Goal: Task Accomplishment & Management: Manage account settings

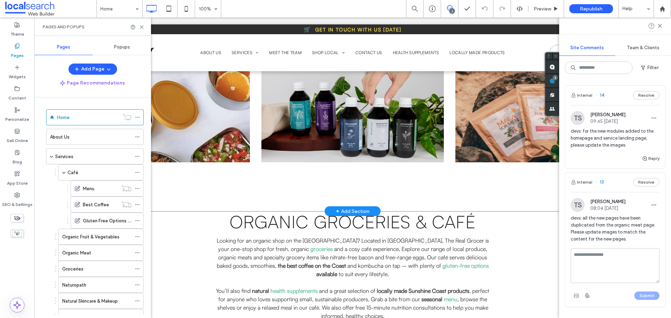
scroll to position [1153, 0]
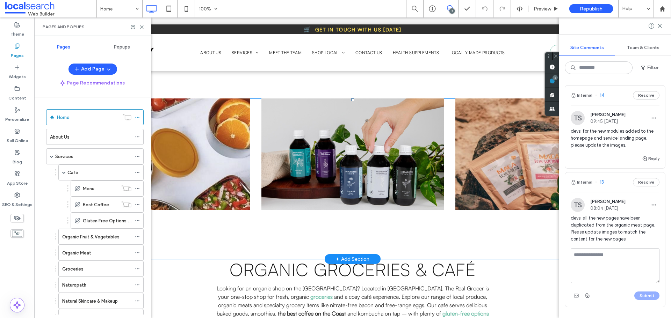
click at [218, 179] on div at bounding box center [159, 155] width 182 height 112
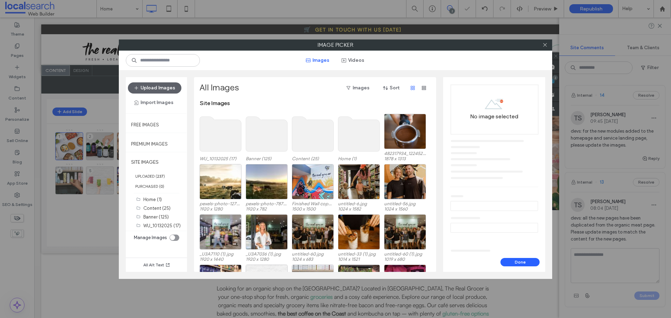
click at [541, 44] on div at bounding box center [544, 45] width 10 height 10
click at [544, 45] on icon at bounding box center [544, 44] width 5 height 5
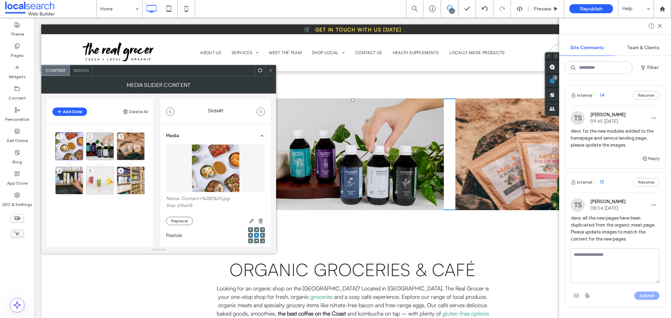
scroll to position [113, 0]
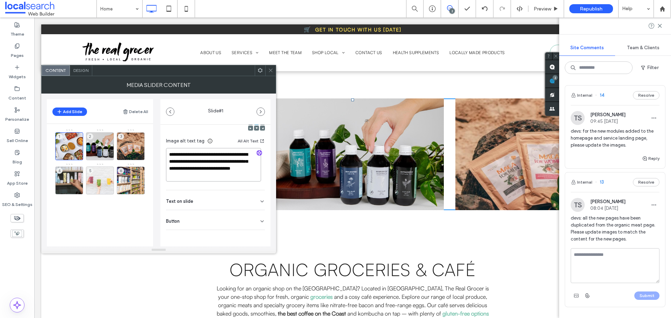
drag, startPoint x: 235, startPoint y: 175, endPoint x: 218, endPoint y: 169, distance: 18.7
click at [218, 169] on textarea "**********" at bounding box center [213, 165] width 95 height 34
drag, startPoint x: 102, startPoint y: 140, endPoint x: 105, endPoint y: 144, distance: 4.9
click at [102, 141] on div "2" at bounding box center [100, 146] width 28 height 28
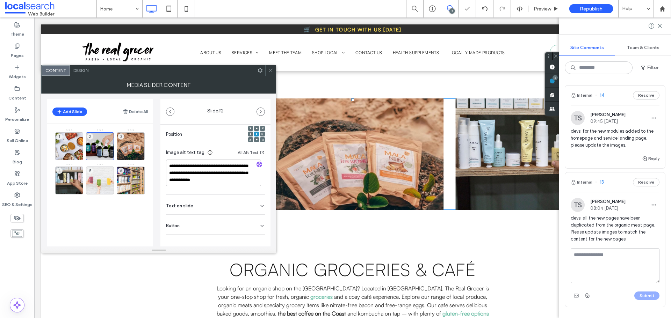
scroll to position [106, 0]
click at [272, 69] on icon at bounding box center [270, 70] width 5 height 5
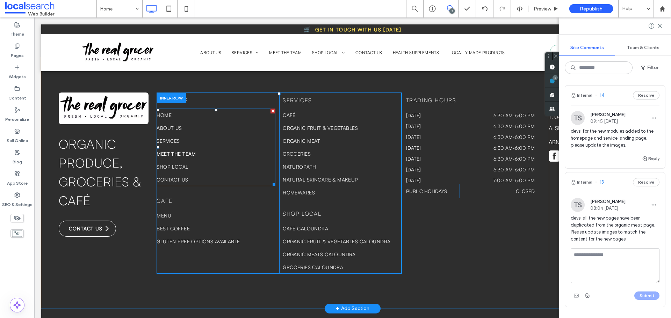
scroll to position [2643, 0]
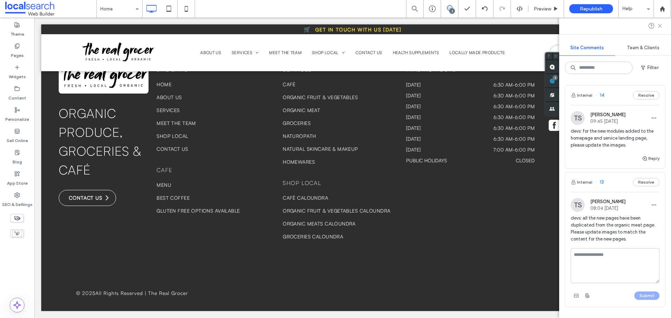
click at [658, 23] on icon at bounding box center [660, 26] width 6 height 6
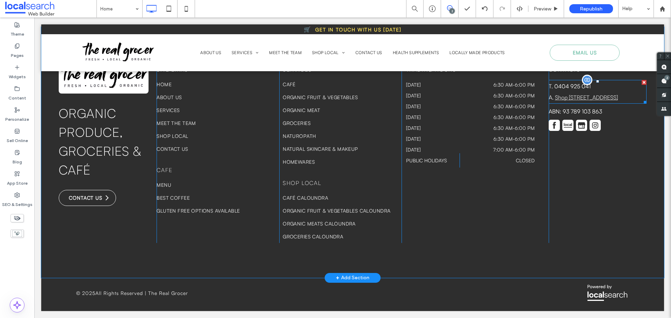
click at [575, 99] on link "Shop 2/42 Landsborough Pde, Golden Beach QLD 4551" at bounding box center [586, 97] width 63 height 7
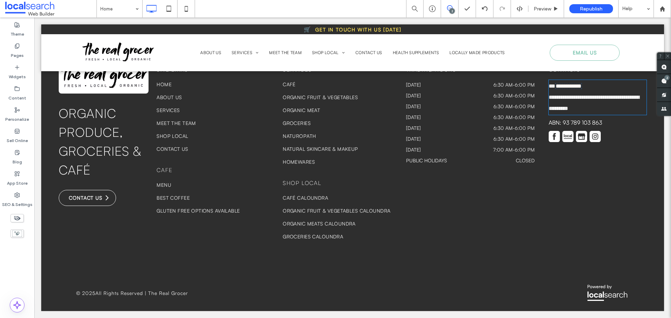
type input "**********"
type input "**"
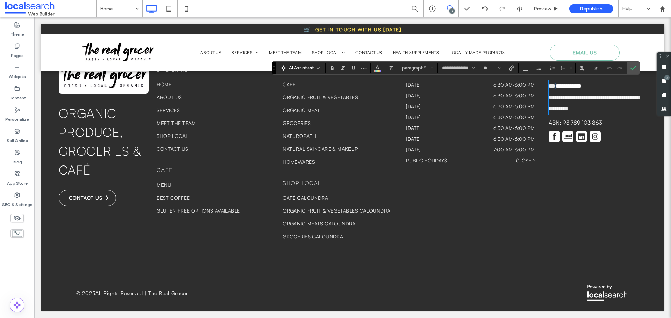
click at [573, 101] on p "**********" at bounding box center [597, 103] width 98 height 22
drag, startPoint x: 553, startPoint y: 97, endPoint x: 600, endPoint y: 101, distance: 48.0
click at [600, 101] on link "**********" at bounding box center [593, 103] width 91 height 16
click at [607, 105] on p "**********" at bounding box center [597, 103] width 98 height 22
drag, startPoint x: 607, startPoint y: 107, endPoint x: 551, endPoint y: 102, distance: 56.8
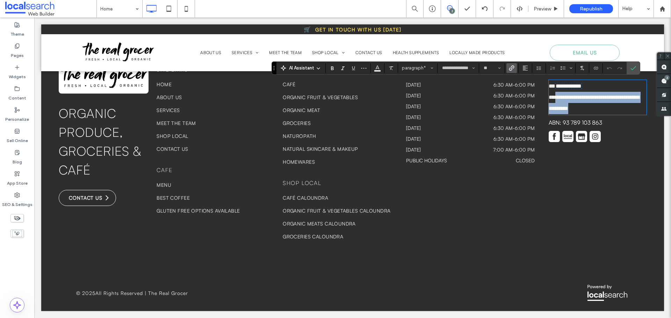
click at [551, 102] on p "**********" at bounding box center [597, 103] width 98 height 22
click at [579, 99] on link "**********" at bounding box center [593, 103] width 91 height 16
click at [591, 109] on p "**********" at bounding box center [597, 103] width 98 height 22
drag, startPoint x: 593, startPoint y: 109, endPoint x: 611, endPoint y: 80, distance: 34.3
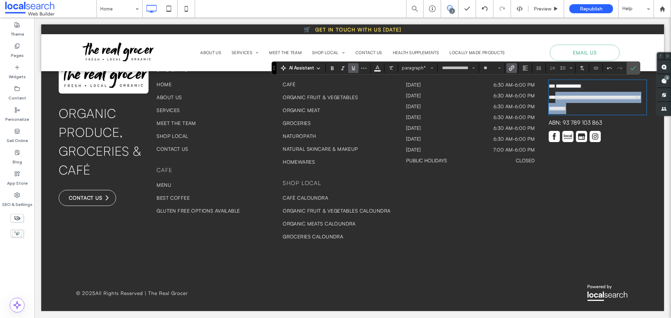
click at [551, 99] on p "**********" at bounding box center [597, 103] width 98 height 22
click at [505, 68] on section at bounding box center [512, 68] width 14 height 10
click at [510, 68] on use "Link" at bounding box center [511, 67] width 5 height 5
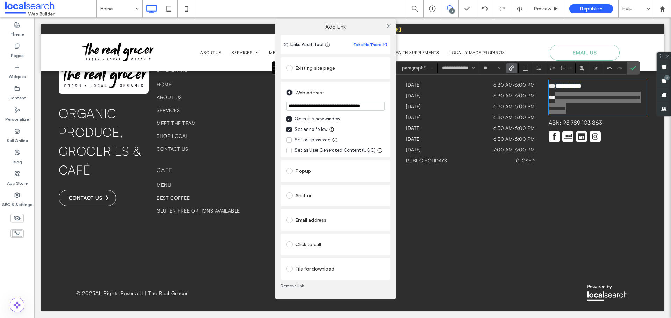
click at [345, 100] on section "**********" at bounding box center [335, 106] width 99 height 17
click at [351, 107] on input "**********" at bounding box center [335, 106] width 99 height 9
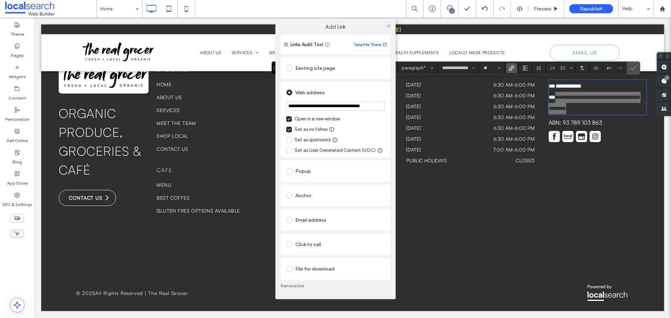
paste input "url"
type input "**********"
click at [284, 111] on div "**********" at bounding box center [336, 120] width 110 height 76
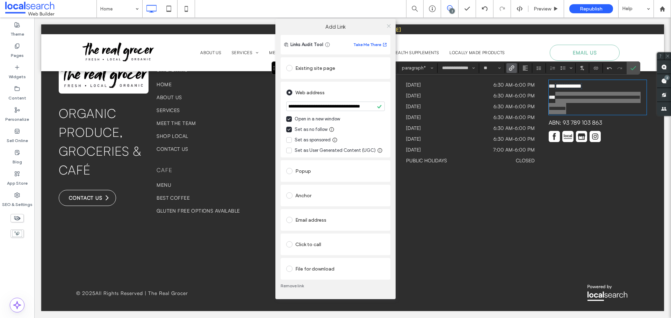
click at [388, 26] on icon at bounding box center [388, 25] width 5 height 5
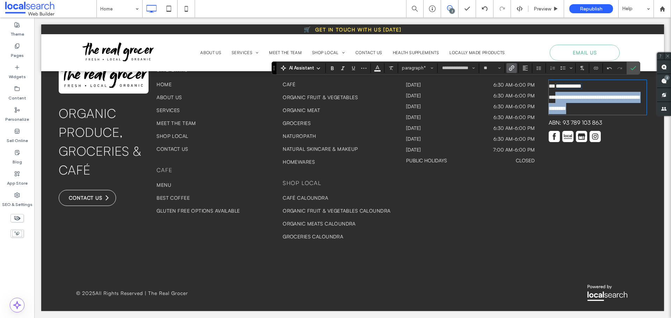
click at [622, 175] on div "**********" at bounding box center [597, 152] width 98 height 181
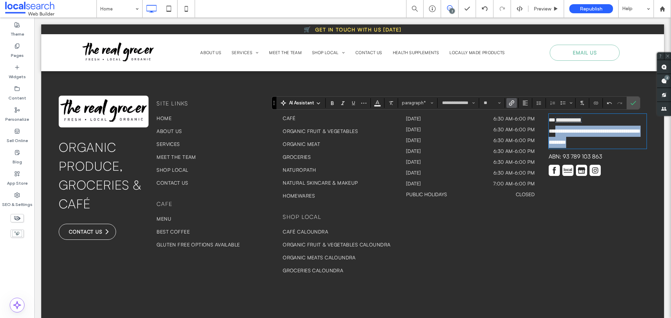
click at [569, 120] on span "**********" at bounding box center [568, 119] width 26 height 5
click at [374, 103] on icon "Color" at bounding box center [377, 103] width 6 height 6
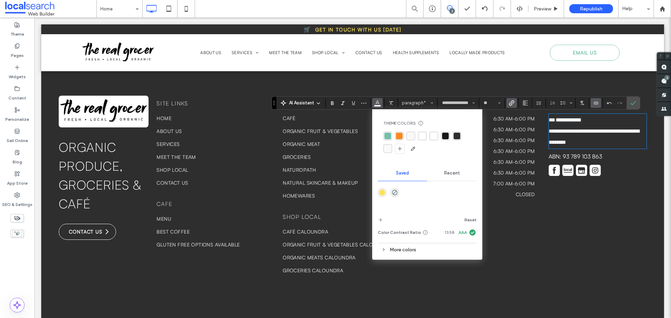
click at [434, 139] on div "rgba(255, 255, 255, 0.9)" at bounding box center [433, 136] width 7 height 7
click at [603, 206] on div "**********" at bounding box center [597, 186] width 98 height 181
click at [504, 134] on div "Tuesday 6:30 am - 6:00 pm" at bounding box center [470, 131] width 129 height 11
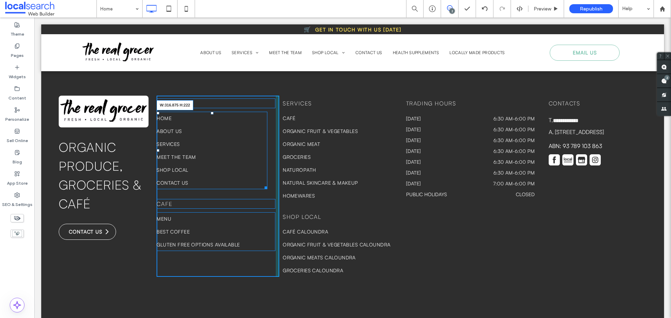
drag, startPoint x: 271, startPoint y: 189, endPoint x: 264, endPoint y: 189, distance: 7.0
click at [264, 189] on div at bounding box center [264, 186] width 5 height 5
drag, startPoint x: 272, startPoint y: 247, endPoint x: 225, endPoint y: 256, distance: 48.3
click at [270, 249] on div at bounding box center [272, 248] width 5 height 5
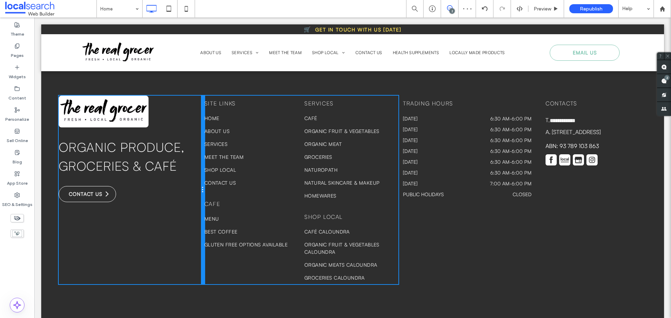
drag, startPoint x: 155, startPoint y: 189, endPoint x: 384, endPoint y: 298, distance: 253.3
click at [185, 193] on div "organic produce, groceries & Café Contact us Click To Paste" at bounding box center [132, 190] width 146 height 189
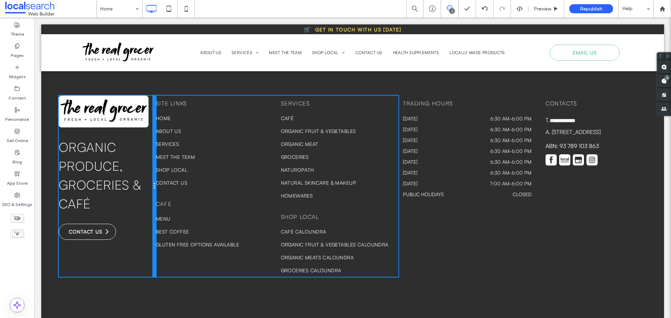
drag, startPoint x: 204, startPoint y: 198, endPoint x: 214, endPoint y: 218, distance: 22.5
click at [175, 201] on div "organic produce, groceries & Café Contact us Click To Paste Site links Home Abo…" at bounding box center [353, 186] width 588 height 181
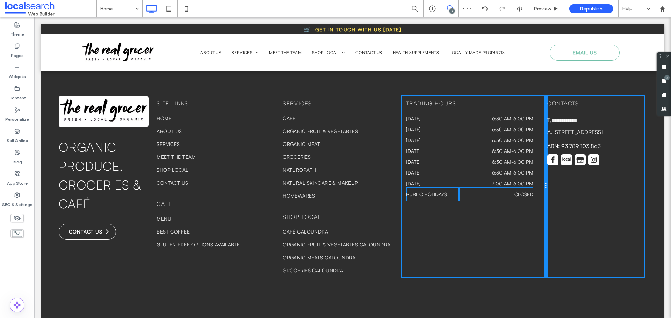
drag, startPoint x: 543, startPoint y: 246, endPoint x: 539, endPoint y: 249, distance: 5.0
click at [539, 249] on div "Trading Hours Monday 6:30 am - 6:00 pm Tuesday 6:30 am - 6:00 pm Wednesday 6:30…" at bounding box center [474, 186] width 146 height 181
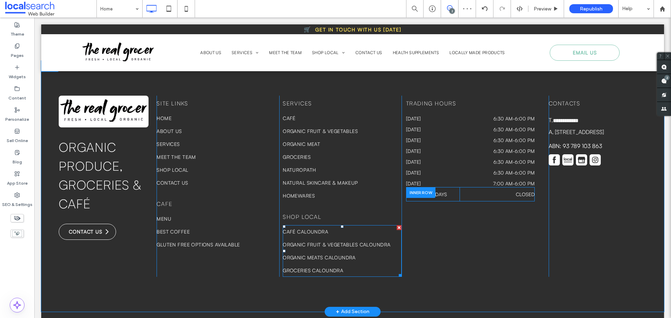
drag, startPoint x: 466, startPoint y: 252, endPoint x: 431, endPoint y: 234, distance: 38.4
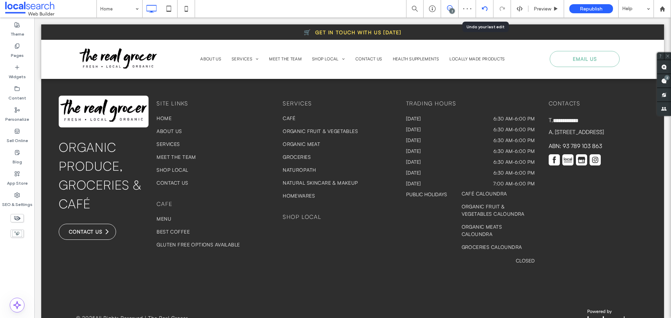
click at [479, 6] on div at bounding box center [484, 9] width 17 height 6
click at [16, 53] on label "Pages" at bounding box center [17, 54] width 13 height 10
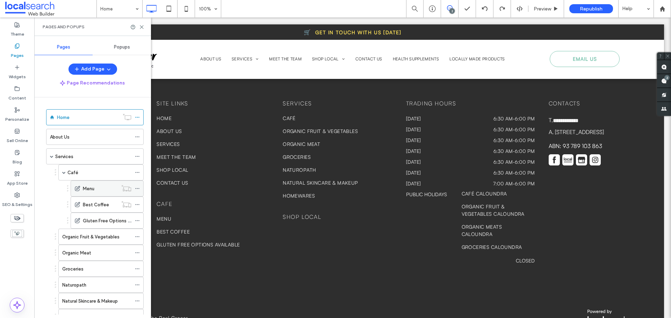
click at [89, 186] on label "Menu" at bounding box center [89, 189] width 12 height 12
click at [141, 27] on use at bounding box center [141, 27] width 3 height 3
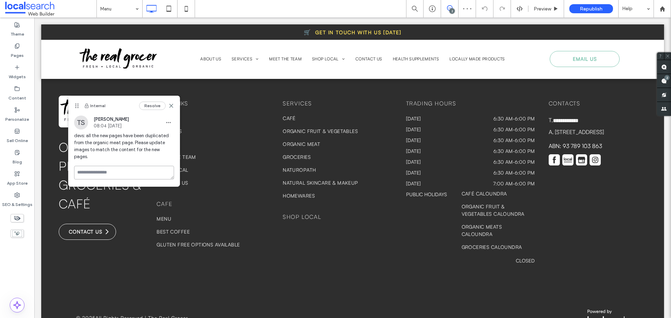
click at [93, 166] on textarea at bounding box center [124, 173] width 100 height 14
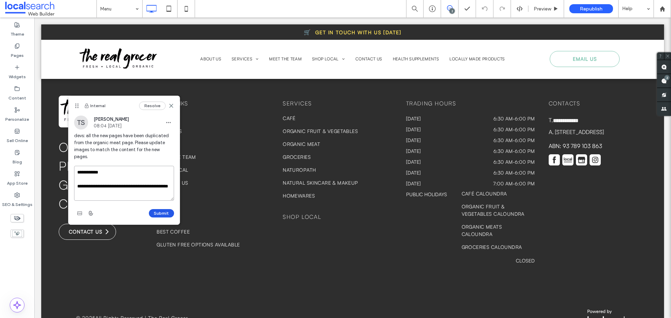
type textarea "**********"
click at [161, 209] on button "Submit" at bounding box center [161, 213] width 25 height 8
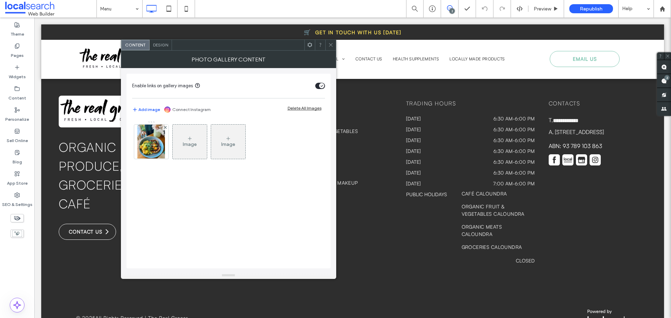
click at [329, 44] on icon at bounding box center [330, 44] width 5 height 5
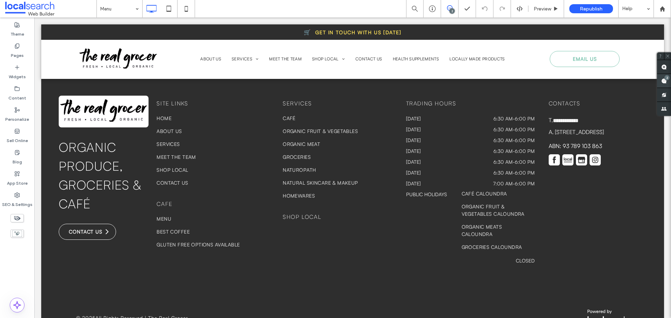
click at [669, 79] on span at bounding box center [664, 81] width 14 height 14
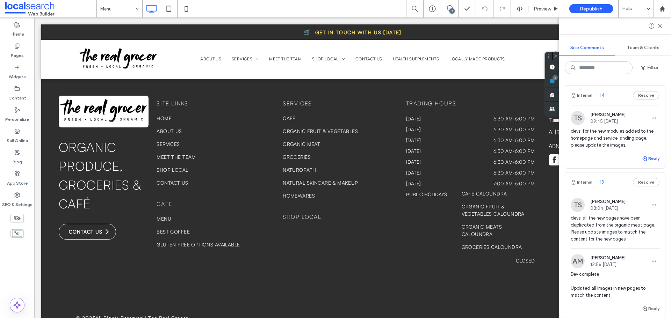
click at [648, 159] on button "Reply" at bounding box center [650, 158] width 17 height 8
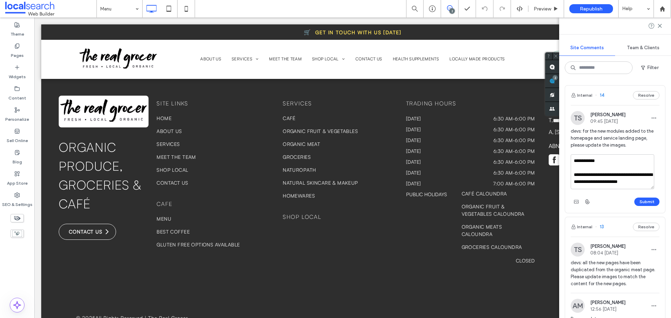
scroll to position [2, 0]
type textarea "**********"
click at [647, 202] on button "Submit" at bounding box center [646, 202] width 25 height 8
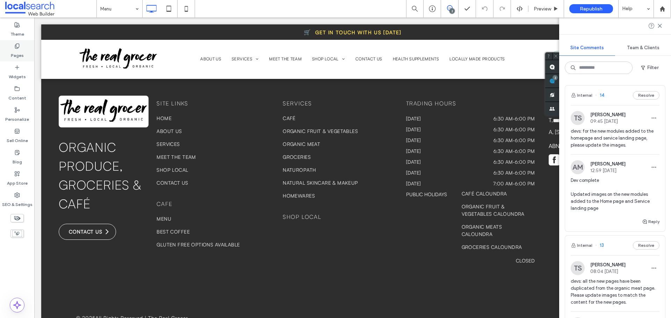
drag, startPoint x: 13, startPoint y: 53, endPoint x: 20, endPoint y: 49, distance: 8.4
click at [13, 53] on label "Pages" at bounding box center [17, 54] width 13 height 10
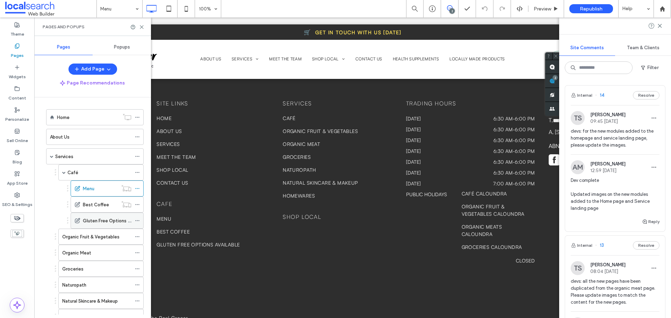
click at [138, 220] on icon at bounding box center [137, 220] width 5 height 5
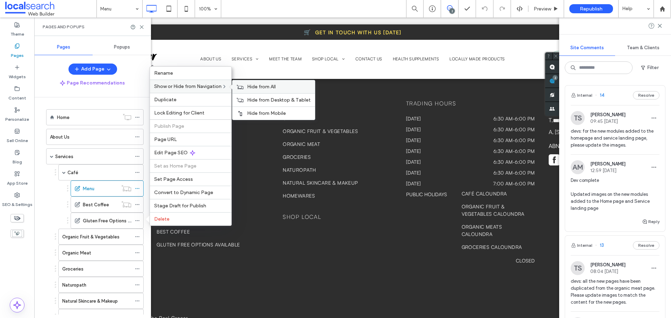
click at [251, 83] on div "Hide from All" at bounding box center [273, 86] width 82 height 13
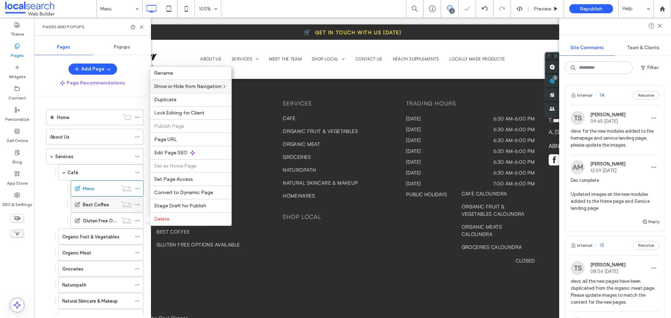
click at [104, 206] on label "Best Coffee" at bounding box center [96, 205] width 26 height 12
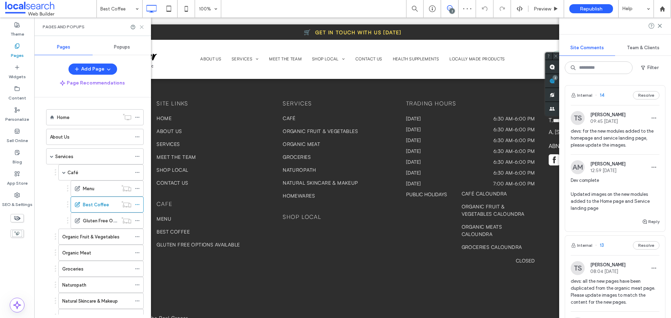
click at [140, 27] on icon at bounding box center [141, 26] width 5 height 5
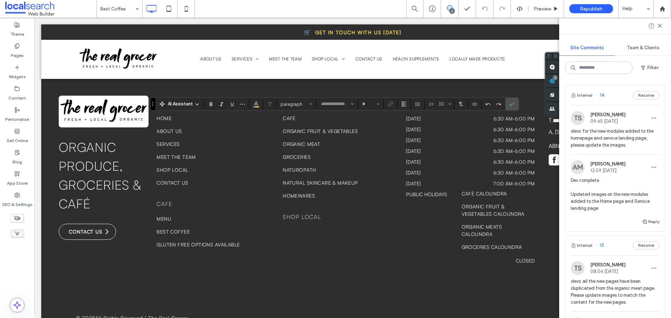
type input "**********"
type input "**"
click at [515, 103] on label "Confirm" at bounding box center [512, 104] width 10 height 13
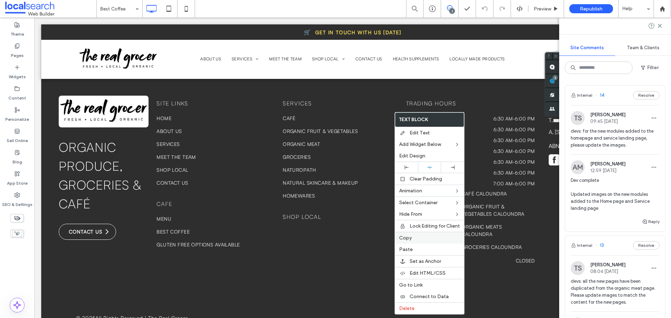
click at [421, 239] on label "Copy" at bounding box center [429, 238] width 61 height 6
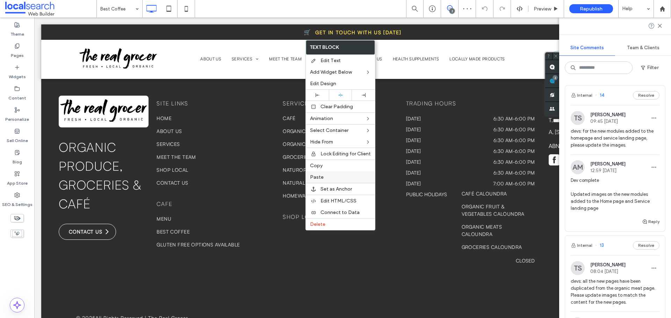
click at [331, 175] on label "Paste" at bounding box center [340, 177] width 61 height 6
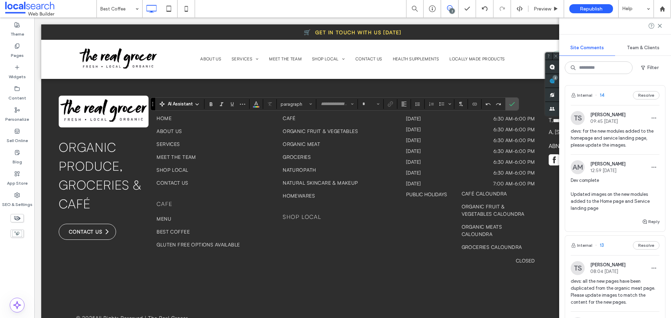
type input "**********"
type input "**"
click at [512, 103] on icon "Confirm" at bounding box center [512, 104] width 6 height 6
type input "**********"
type input "**"
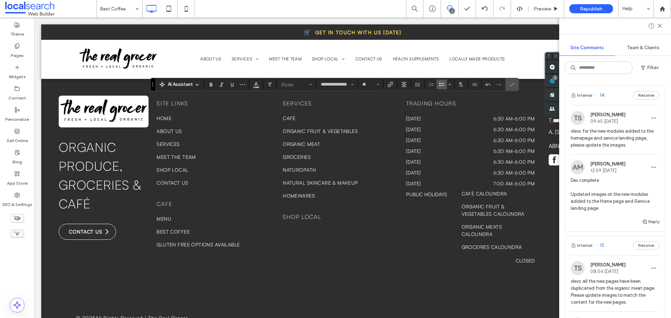
click at [442, 86] on icon "Bulleted List" at bounding box center [442, 85] width 6 height 6
click at [404, 87] on icon "Alignment" at bounding box center [404, 85] width 6 height 6
click at [414, 96] on div "ui.textEditor.alignment.left" at bounding box center [410, 96] width 9 height 6
click at [510, 85] on icon "Confirm" at bounding box center [512, 85] width 6 height 6
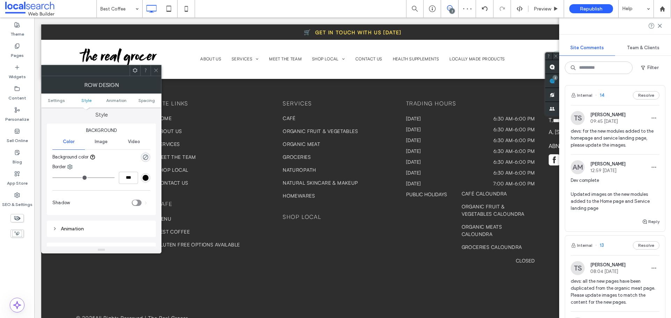
scroll to position [70, 0]
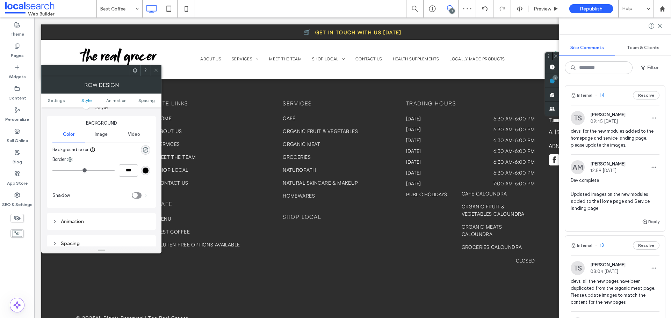
click at [153, 67] on div at bounding box center [156, 70] width 10 height 10
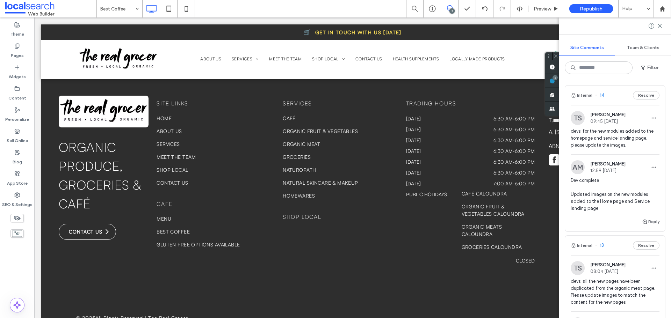
type input "**********"
type input "**"
click at [140, 139] on use "Color" at bounding box center [140, 140] width 4 height 4
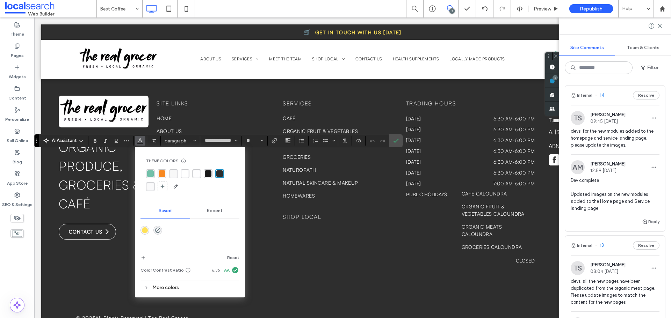
click at [198, 172] on div "rgba(255, 255, 255, 0.9)" at bounding box center [196, 173] width 7 height 7
click at [187, 173] on div "rgba(255, 255, 255, 1)" at bounding box center [185, 173] width 7 height 7
click at [196, 175] on div "rgba(255, 255, 255, 0.9)" at bounding box center [196, 173] width 7 height 7
click at [393, 142] on icon "Confirm" at bounding box center [396, 141] width 6 height 6
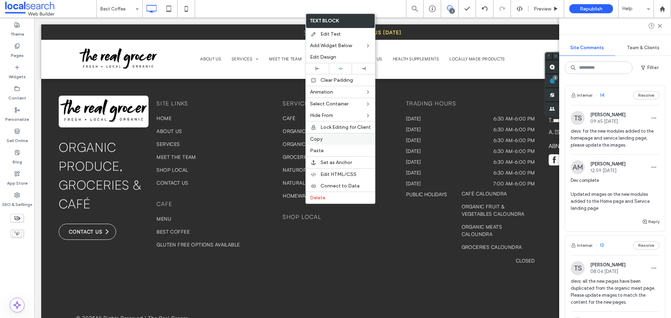
click at [319, 142] on div "Copy" at bounding box center [340, 139] width 69 height 12
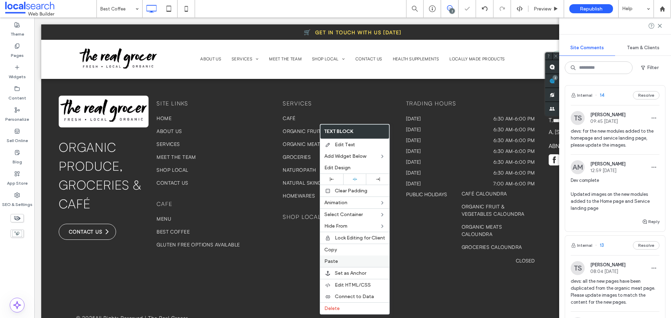
click at [340, 260] on label "Paste" at bounding box center [354, 262] width 61 height 6
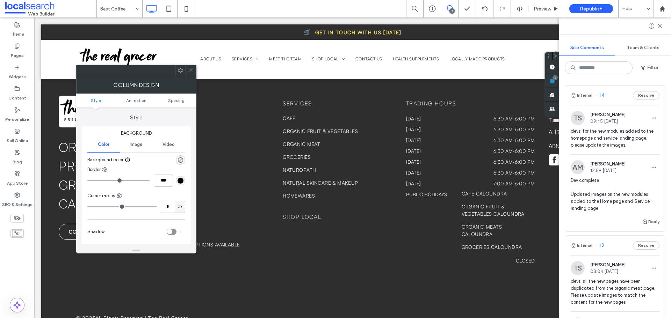
click at [190, 70] on use at bounding box center [190, 70] width 3 height 3
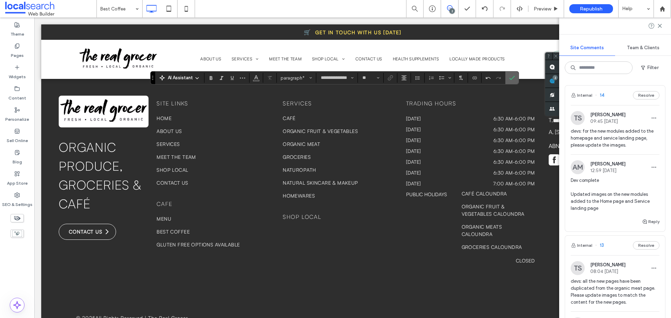
click at [512, 78] on icon "Confirm" at bounding box center [512, 78] width 6 height 6
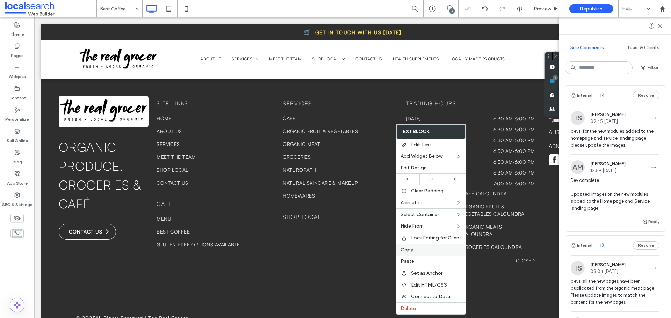
click at [405, 248] on span "Copy" at bounding box center [406, 250] width 13 height 6
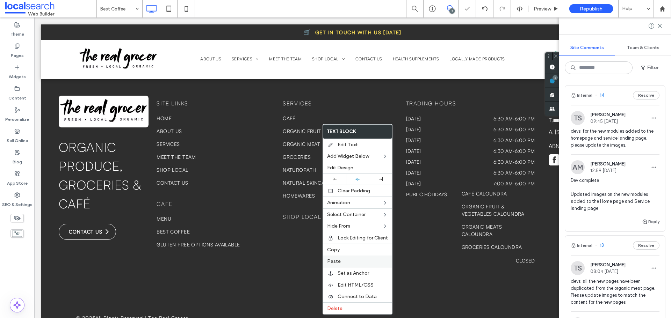
click at [339, 262] on span "Paste" at bounding box center [334, 262] width 14 height 6
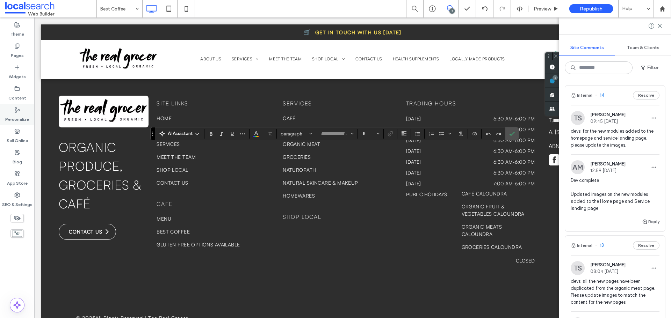
type input "**********"
type input "**"
click at [406, 130] on span "Alignment" at bounding box center [404, 133] width 6 height 9
click at [416, 146] on label "ui.textEditor.alignment.left" at bounding box center [411, 145] width 24 height 10
click at [440, 134] on icon "Bulleted List" at bounding box center [442, 134] width 6 height 6
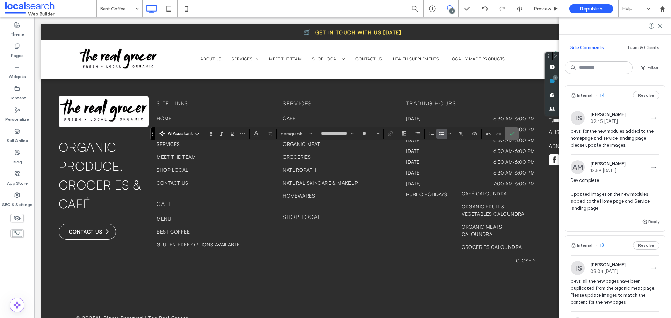
click at [512, 133] on icon "Confirm" at bounding box center [512, 134] width 6 height 6
type input "**********"
type input "**"
click at [514, 151] on icon "Confirm" at bounding box center [512, 154] width 6 height 6
drag, startPoint x: 19, startPoint y: 53, endPoint x: 32, endPoint y: 67, distance: 19.3
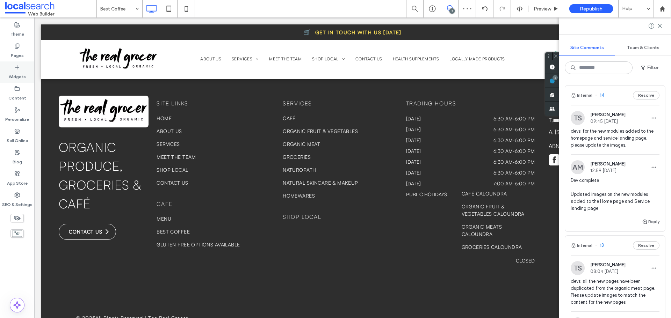
click at [19, 53] on label "Pages" at bounding box center [17, 54] width 13 height 10
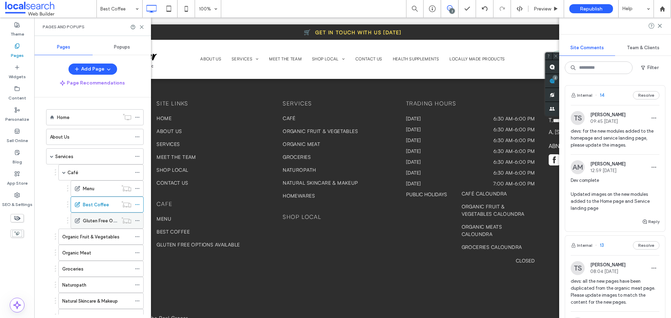
click at [107, 223] on label "Gluten Free Options Available" at bounding box center [114, 221] width 63 height 12
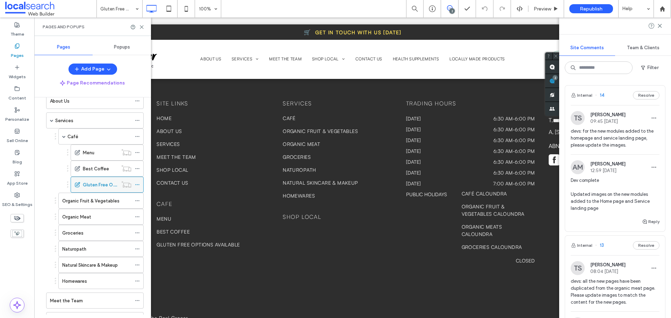
scroll to position [70, 0]
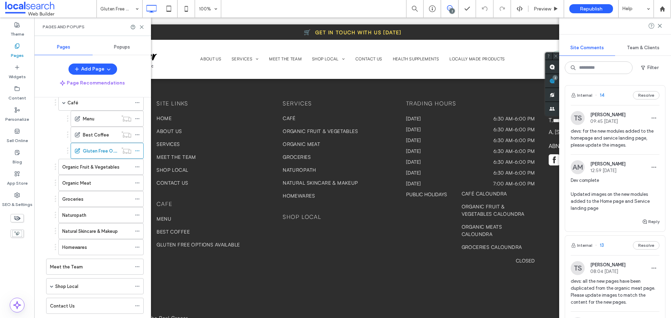
drag, startPoint x: 83, startPoint y: 167, endPoint x: 13, endPoint y: 183, distance: 71.8
click at [83, 167] on label "Organic Fruit & Vegetables" at bounding box center [90, 167] width 57 height 12
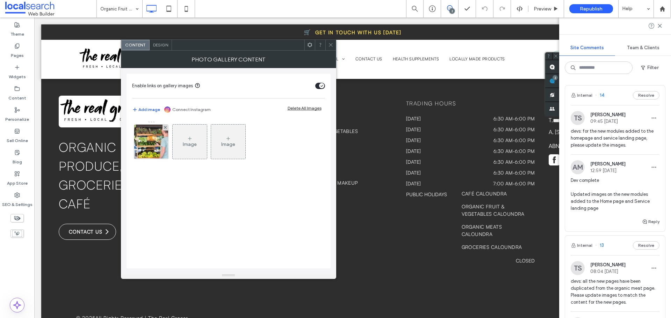
click at [330, 45] on icon at bounding box center [330, 44] width 5 height 5
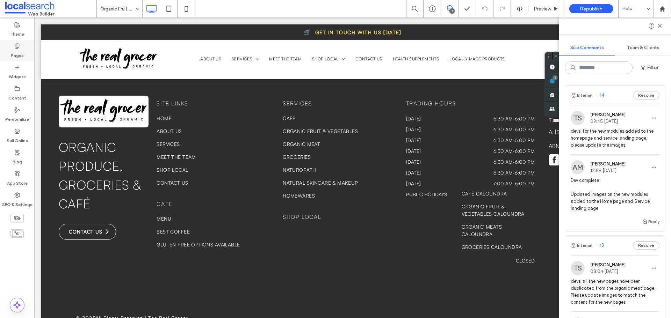
click at [9, 52] on div "Pages" at bounding box center [17, 50] width 34 height 21
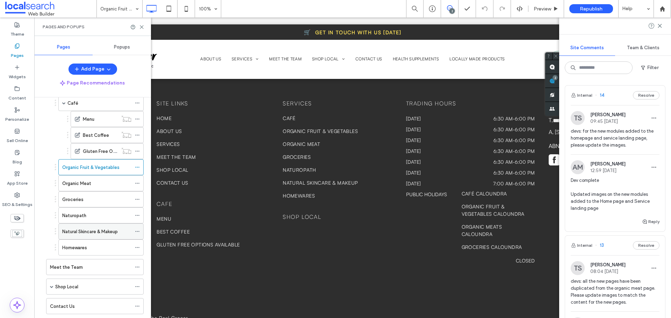
scroll to position [70, 0]
click at [93, 185] on div "Organic Meat" at bounding box center [96, 183] width 69 height 7
click at [96, 198] on div "Groceries" at bounding box center [96, 199] width 69 height 7
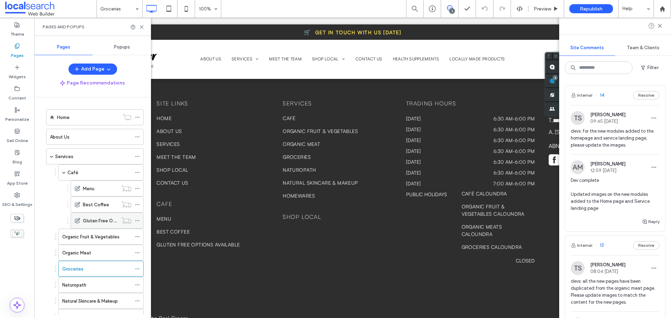
click at [104, 221] on label "Gluten Free Options Available" at bounding box center [114, 221] width 63 height 12
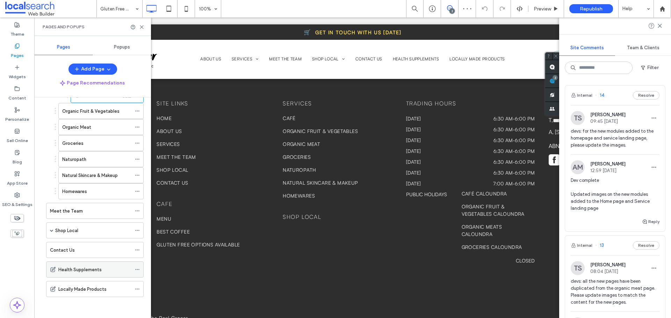
click at [91, 274] on div "Health Supplements" at bounding box center [94, 269] width 73 height 15
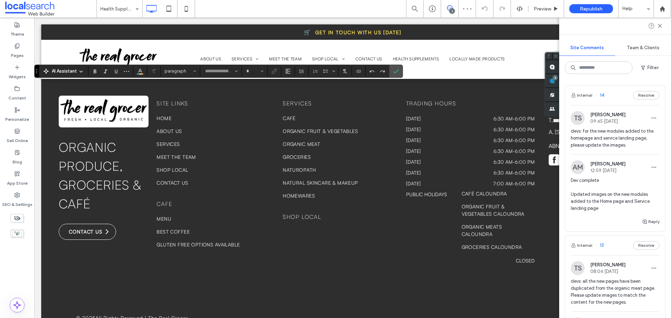
type input "**********"
type input "**"
click at [139, 72] on icon "Color" at bounding box center [140, 71] width 6 height 6
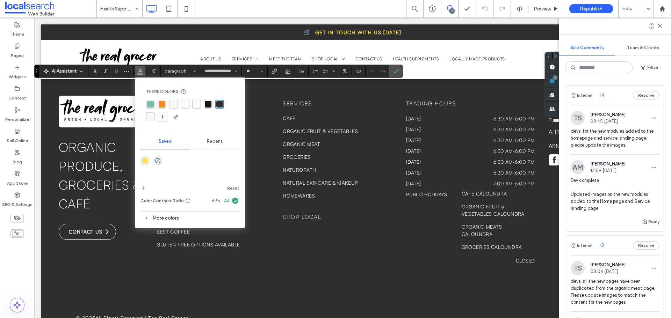
click at [195, 106] on div "rgba(255, 255, 255, 0.9)" at bounding box center [196, 104] width 7 height 7
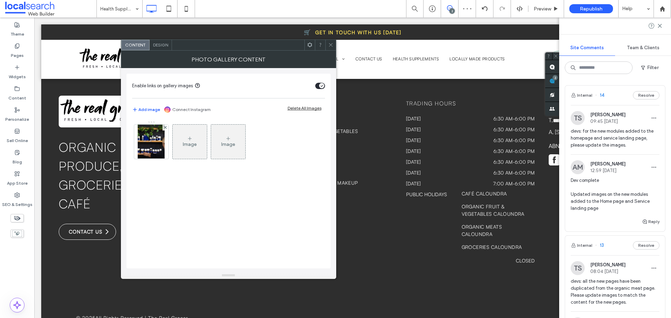
click at [331, 46] on icon at bounding box center [330, 44] width 5 height 5
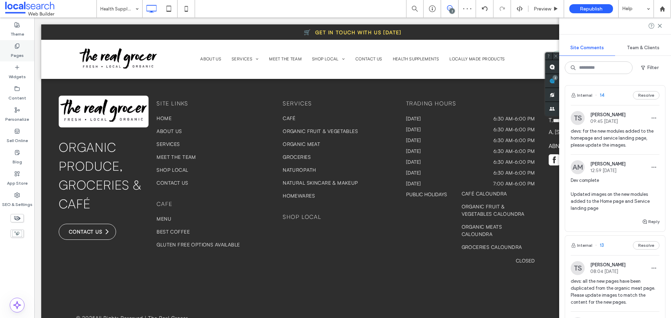
click at [17, 47] on icon at bounding box center [17, 46] width 6 height 6
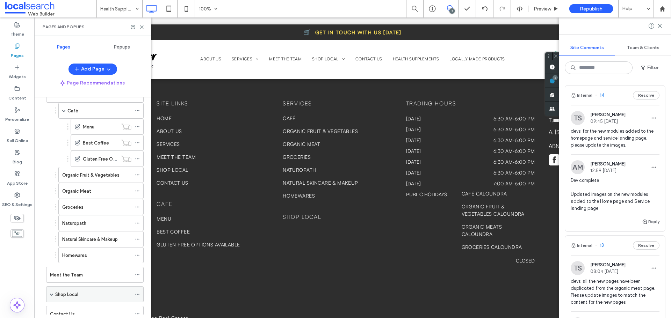
scroll to position [126, 0]
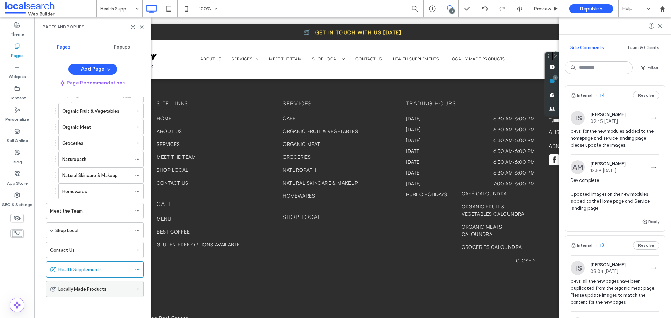
click at [105, 294] on div "Locally Made Products" at bounding box center [94, 289] width 73 height 15
click at [91, 254] on div "Contact Us" at bounding box center [90, 249] width 81 height 15
click at [17, 97] on label "Content" at bounding box center [17, 97] width 18 height 10
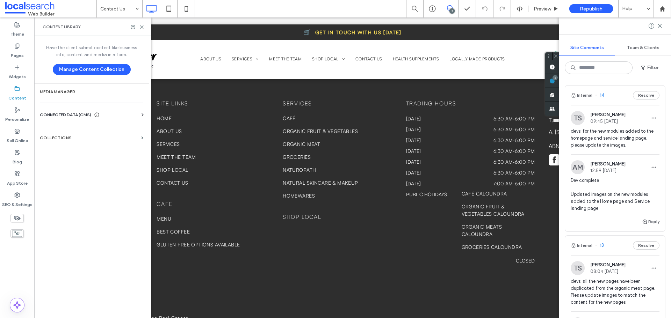
click at [60, 111] on div "CONNECTED DATA (CMS) Business Info Business Text Business Images Find and Repla…" at bounding box center [91, 115] width 115 height 18
click at [63, 112] on span "CONNECTED DATA (CMS)" at bounding box center [65, 114] width 51 height 7
click at [68, 130] on label "Business Info" at bounding box center [92, 132] width 95 height 5
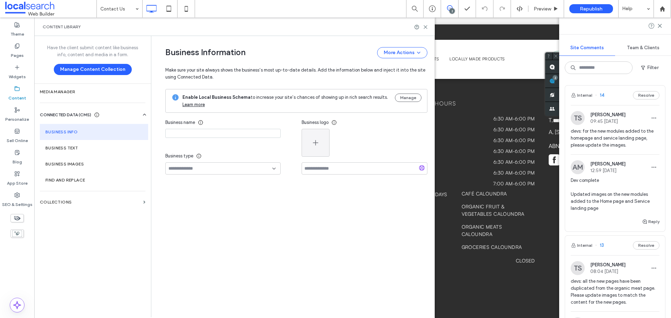
type input "**********"
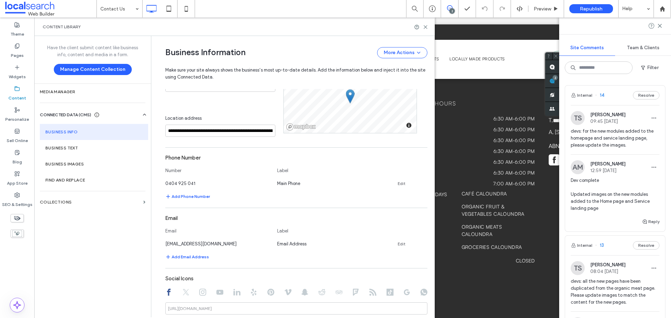
scroll to position [160, 0]
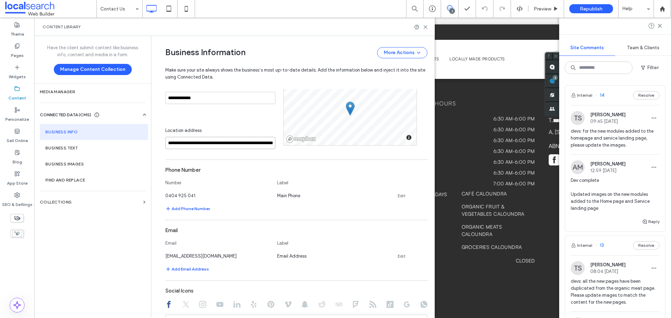
click at [211, 142] on input "**********" at bounding box center [220, 143] width 110 height 12
click at [210, 143] on input "**********" at bounding box center [220, 143] width 110 height 12
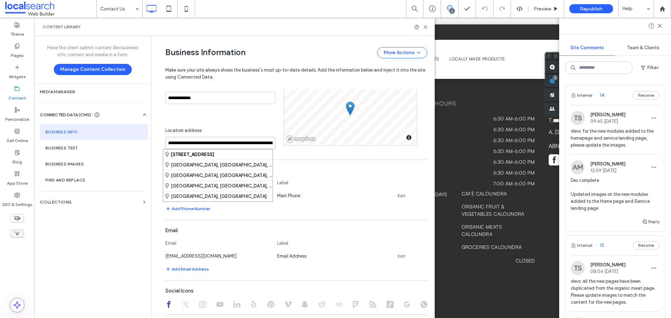
paste input
click at [243, 156] on div "42 Landsborough Parade, Golden Beach Queensland 4551, Australia" at bounding box center [217, 155] width 109 height 10
type input "**********"
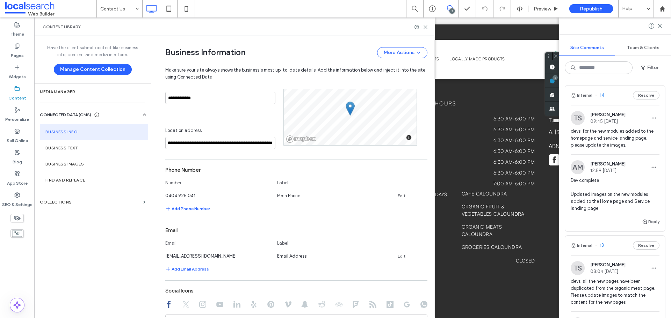
scroll to position [0, 0]
click at [425, 27] on use at bounding box center [425, 27] width 3 height 3
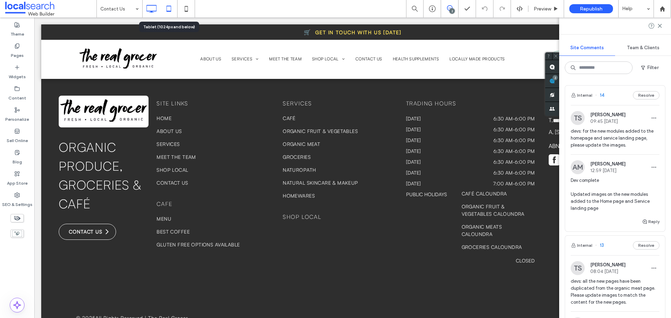
click at [169, 9] on icon at bounding box center [169, 9] width 14 height 14
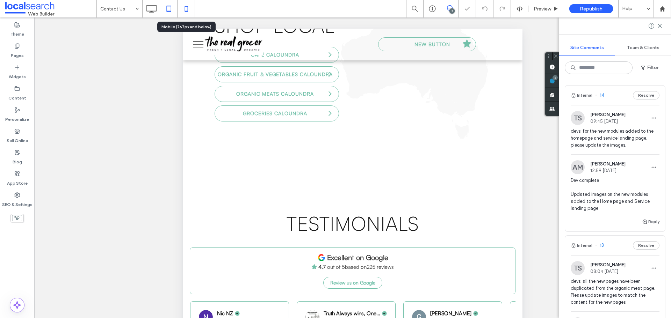
click at [184, 7] on icon at bounding box center [186, 9] width 14 height 14
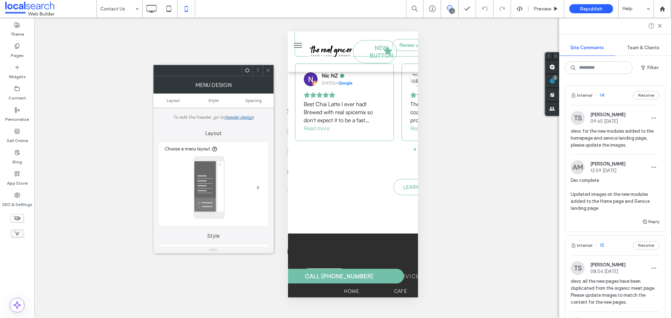
click at [270, 72] on icon at bounding box center [267, 70] width 5 height 5
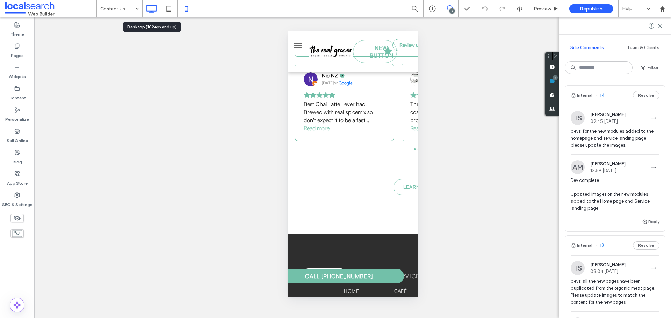
click at [157, 10] on icon at bounding box center [151, 9] width 14 height 14
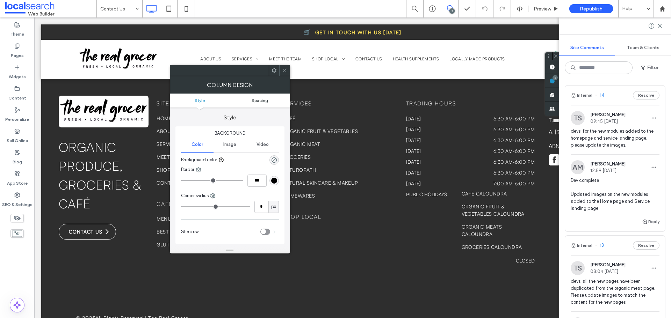
click at [271, 101] on link "Spacing" at bounding box center [260, 100] width 60 height 5
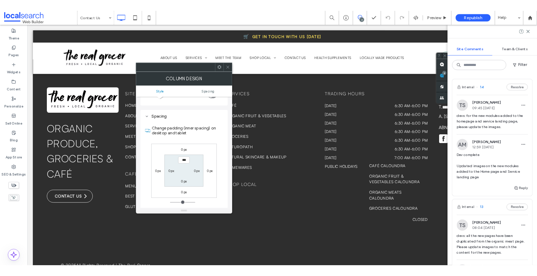
scroll to position [137, 0]
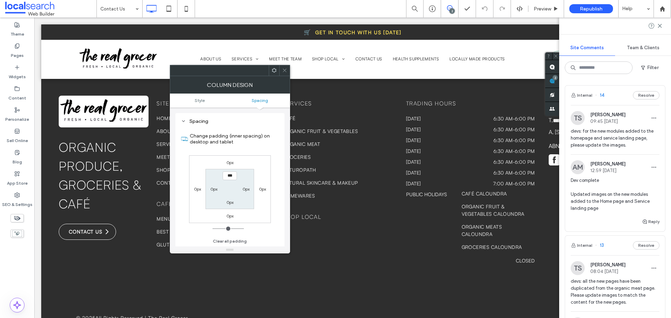
click at [261, 189] on label "0px" at bounding box center [262, 189] width 7 height 5
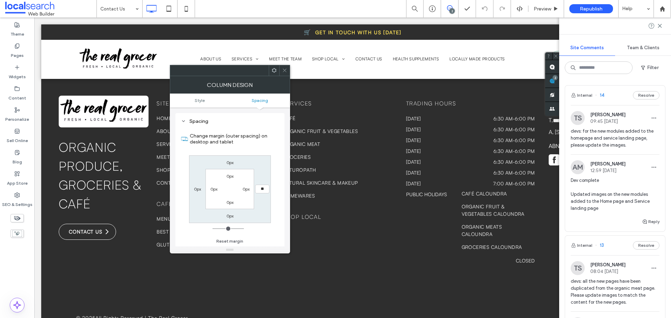
type input "**"
type input "****"
click at [282, 69] on icon at bounding box center [284, 70] width 5 height 5
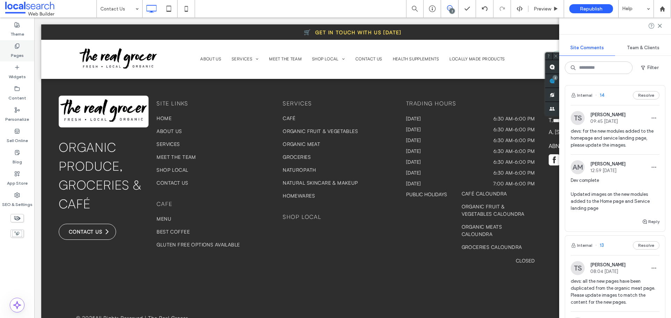
click at [8, 49] on div "Pages" at bounding box center [17, 50] width 34 height 21
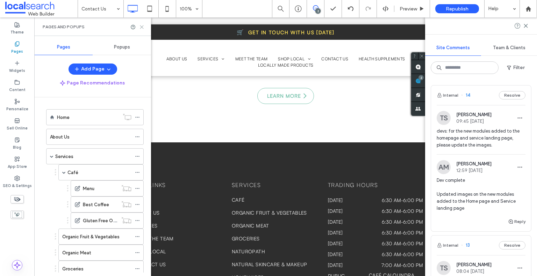
click at [144, 28] on icon at bounding box center [141, 26] width 5 height 5
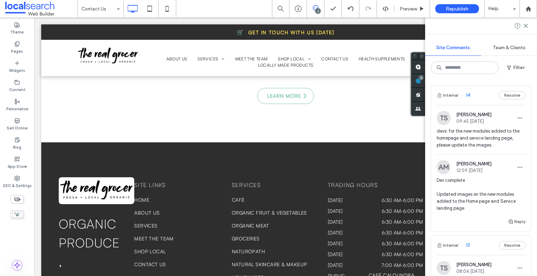
drag, startPoint x: 525, startPoint y: 28, endPoint x: 509, endPoint y: 35, distance: 17.3
click at [525, 28] on icon at bounding box center [526, 26] width 6 height 6
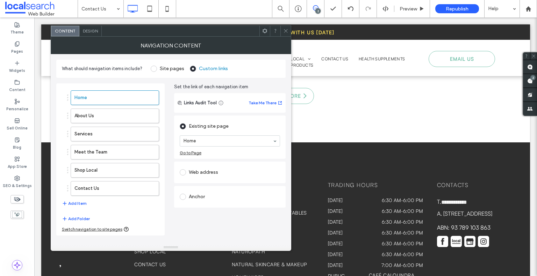
click at [91, 32] on span "Design" at bounding box center [90, 30] width 15 height 5
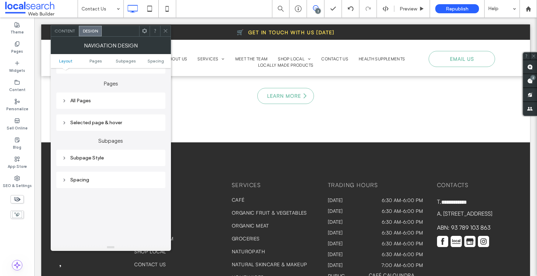
scroll to position [140, 0]
click at [108, 99] on div "All Pages" at bounding box center [111, 99] width 98 height 6
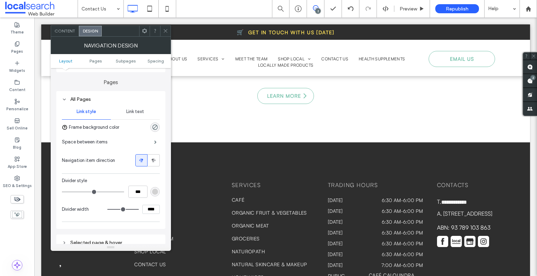
click at [136, 110] on span "Link text" at bounding box center [135, 112] width 18 height 6
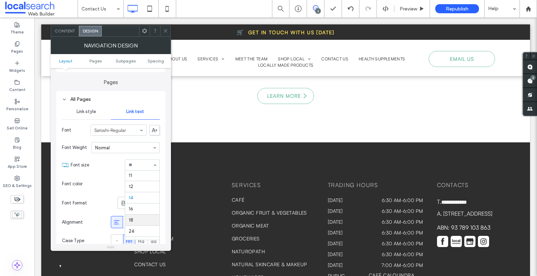
scroll to position [22, 0]
click at [144, 160] on div at bounding box center [142, 165] width 34 height 10
click at [137, 162] on div at bounding box center [142, 165] width 34 height 10
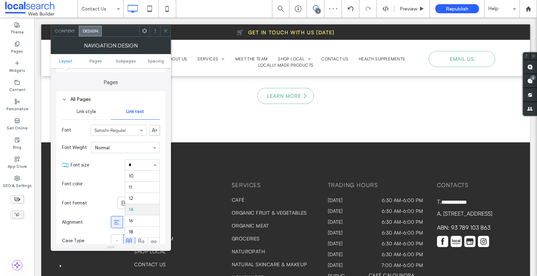
type input "**"
click at [166, 31] on icon at bounding box center [165, 30] width 5 height 5
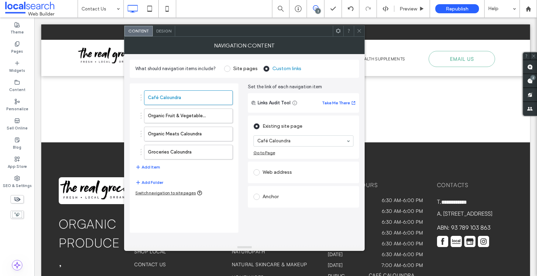
click at [168, 35] on div "Design" at bounding box center [164, 31] width 22 height 10
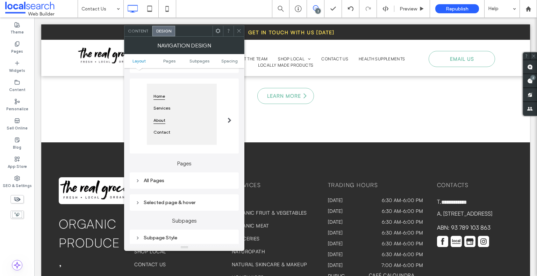
scroll to position [105, 0]
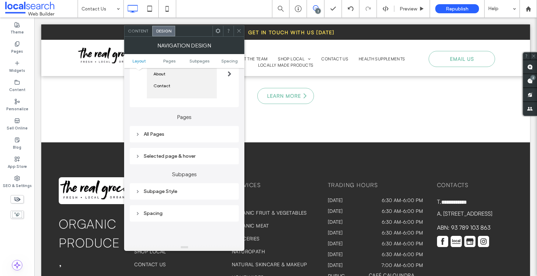
click at [188, 137] on div "All Pages" at bounding box center [184, 134] width 98 height 6
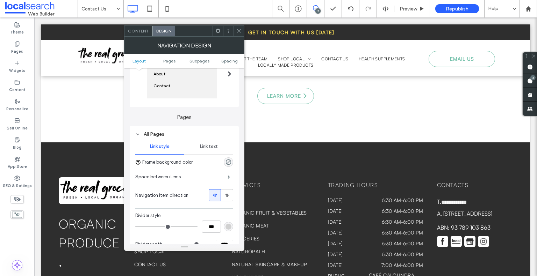
click at [205, 153] on div "Link text" at bounding box center [208, 146] width 49 height 15
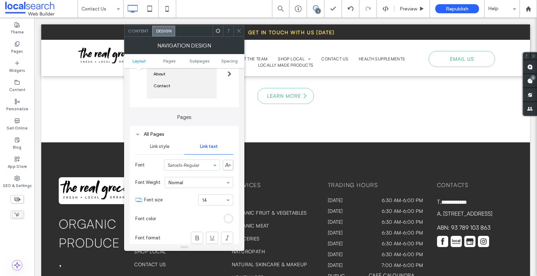
click at [215, 206] on section "Font size 14" at bounding box center [188, 200] width 89 height 18
type input "**"
click at [239, 28] on span at bounding box center [238, 31] width 5 height 10
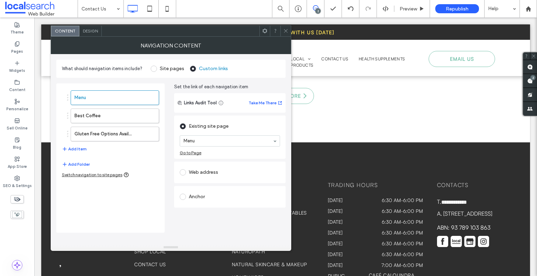
click at [91, 34] on div "Design" at bounding box center [90, 31] width 22 height 10
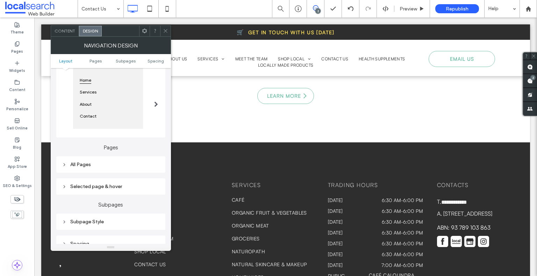
scroll to position [105, 0]
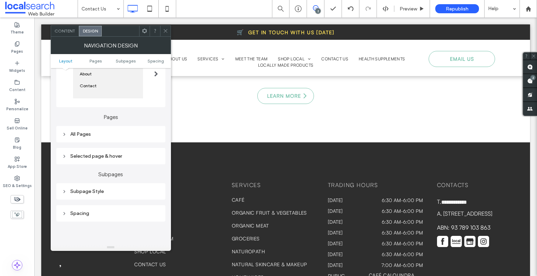
click at [127, 134] on div "All Pages" at bounding box center [111, 134] width 98 height 6
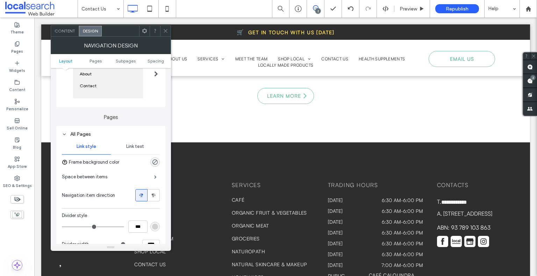
click at [138, 146] on span "Link text" at bounding box center [135, 147] width 18 height 6
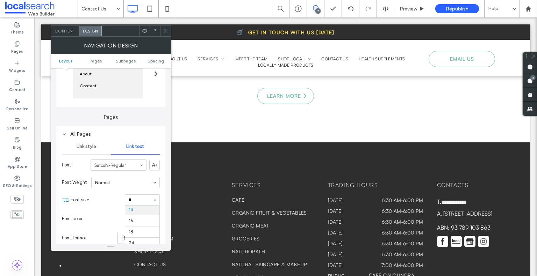
scroll to position [10, 0]
type input "**"
click at [164, 28] on icon at bounding box center [165, 30] width 5 height 5
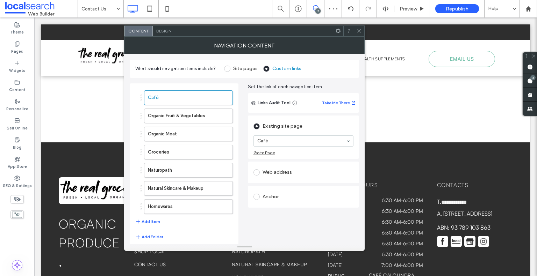
click at [164, 30] on span "Design" at bounding box center [163, 30] width 15 height 5
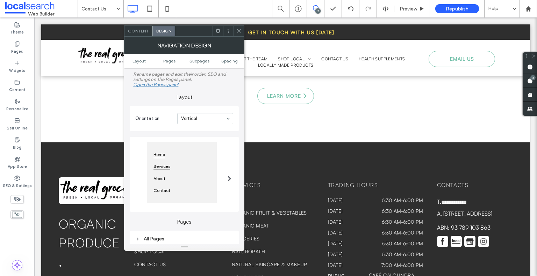
scroll to position [105, 0]
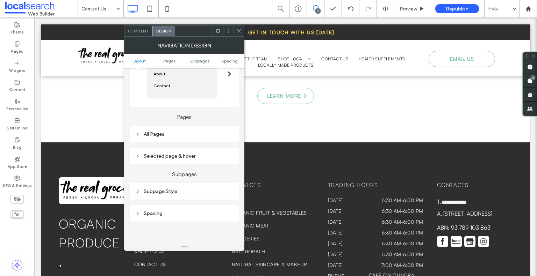
click at [177, 140] on div "All Pages" at bounding box center [184, 134] width 109 height 16
click at [175, 137] on div "All Pages" at bounding box center [184, 134] width 98 height 6
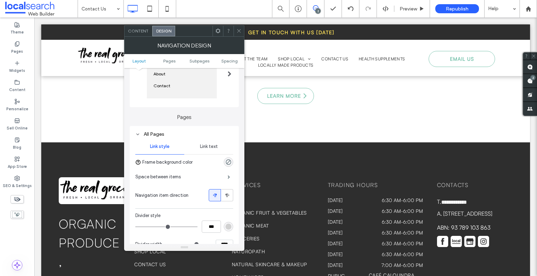
click at [219, 148] on div "Link text" at bounding box center [208, 146] width 49 height 15
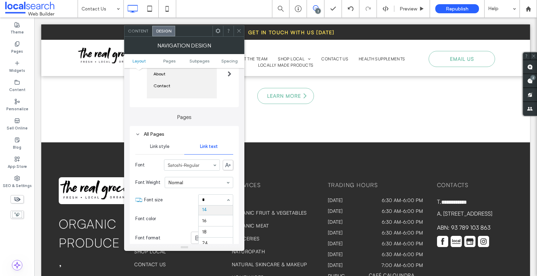
scroll to position [10, 0]
type input "**"
click at [238, 33] on icon at bounding box center [238, 30] width 5 height 5
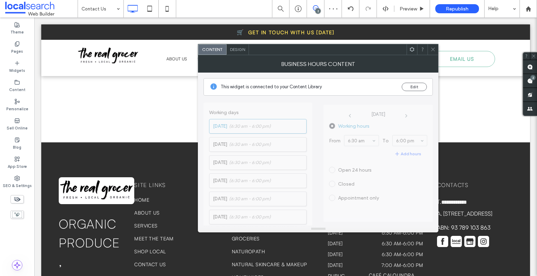
click at [233, 46] on div "Design" at bounding box center [237, 49] width 22 height 10
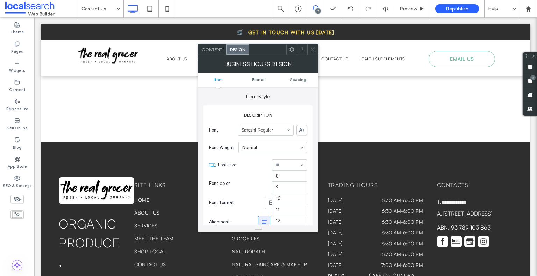
scroll to position [68, 0]
click at [314, 51] on use at bounding box center [312, 49] width 3 height 3
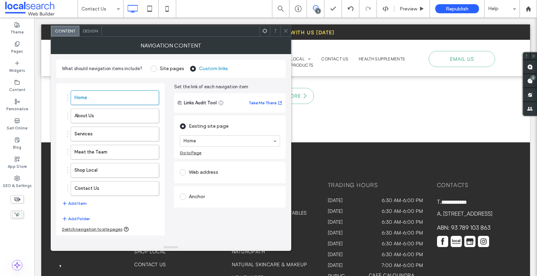
click at [89, 28] on span "Design" at bounding box center [90, 30] width 15 height 5
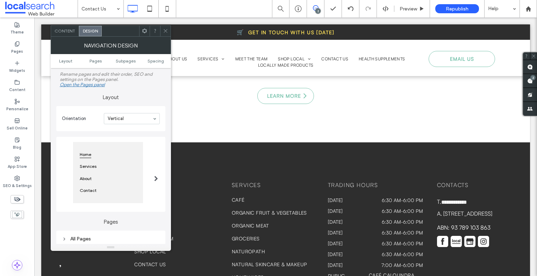
scroll to position [105, 0]
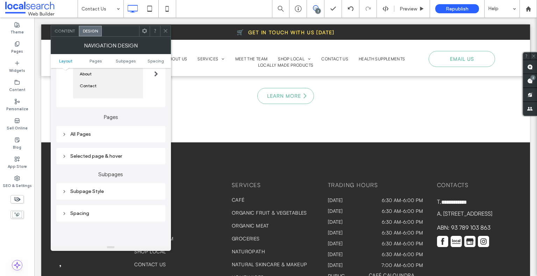
click at [120, 144] on div "Pages All Pages Selected page & hover" at bounding box center [110, 135] width 109 height 57
click at [119, 137] on div "All Pages" at bounding box center [111, 134] width 98 height 6
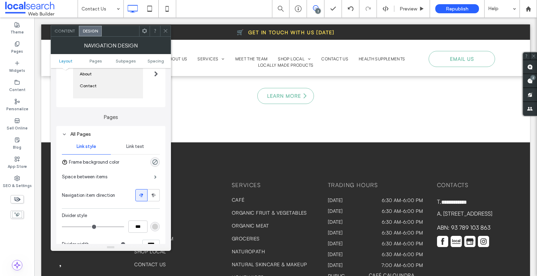
click at [139, 147] on span "Link text" at bounding box center [135, 147] width 18 height 6
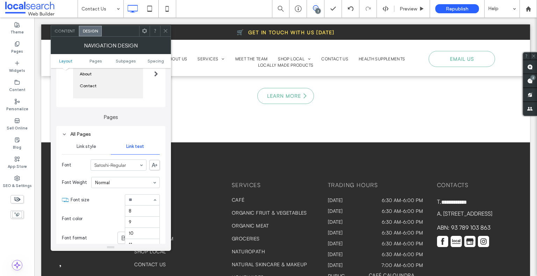
scroll to position [57, 0]
click at [166, 30] on icon at bounding box center [165, 30] width 5 height 5
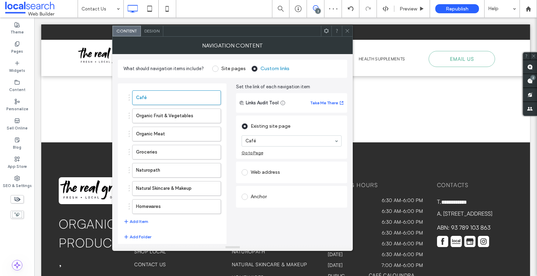
click at [145, 28] on div "Design" at bounding box center [152, 31] width 22 height 10
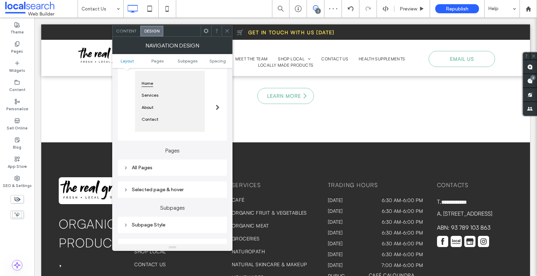
scroll to position [105, 0]
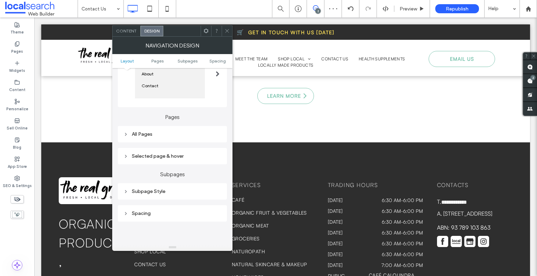
click at [173, 137] on div "All Pages" at bounding box center [172, 134] width 98 height 6
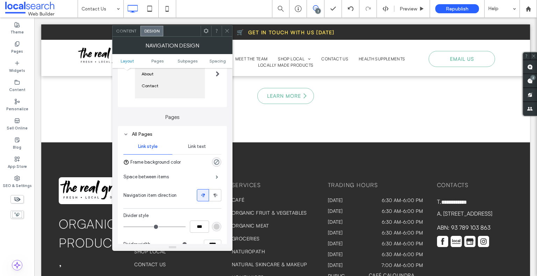
click at [200, 148] on span "Link text" at bounding box center [197, 147] width 18 height 6
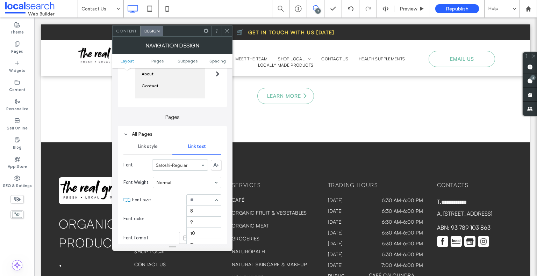
scroll to position [57, 0]
click at [229, 30] on icon at bounding box center [226, 30] width 5 height 5
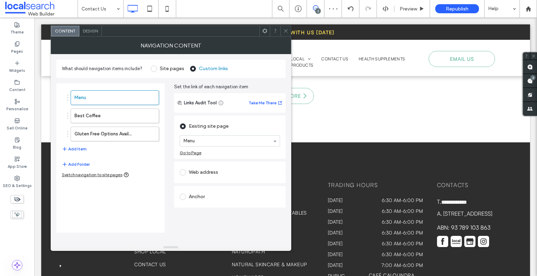
click at [94, 28] on div "Design" at bounding box center [90, 31] width 22 height 10
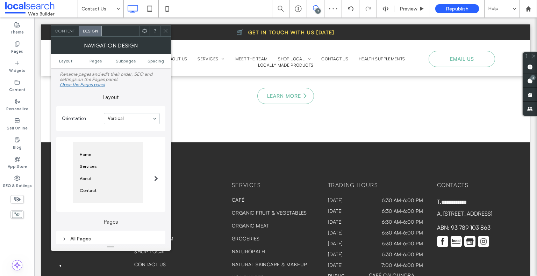
scroll to position [70, 0]
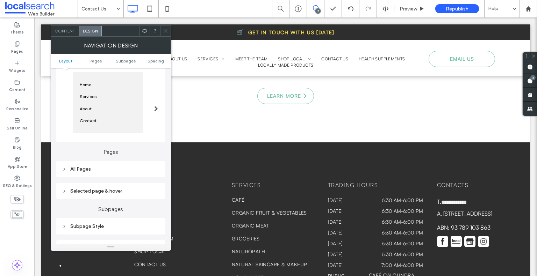
click at [118, 171] on div "All Pages" at bounding box center [111, 169] width 98 height 6
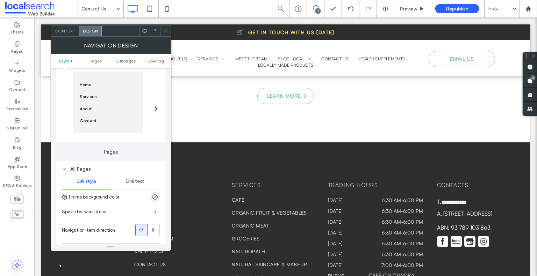
click at [127, 178] on div "Link text" at bounding box center [135, 181] width 49 height 15
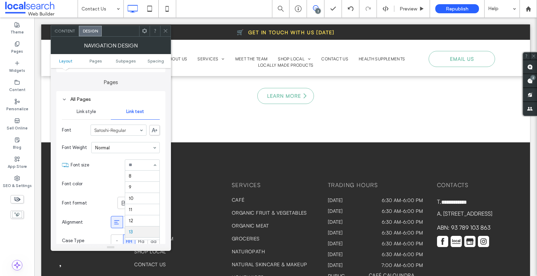
scroll to position [57, 0]
click at [162, 35] on div at bounding box center [165, 31] width 10 height 10
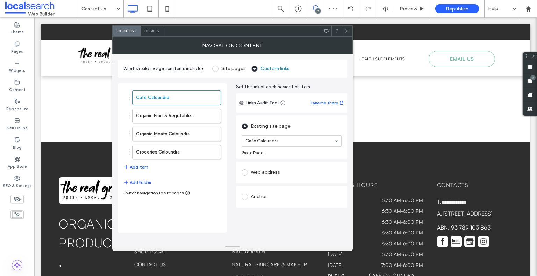
click at [155, 30] on span "Design" at bounding box center [151, 30] width 15 height 5
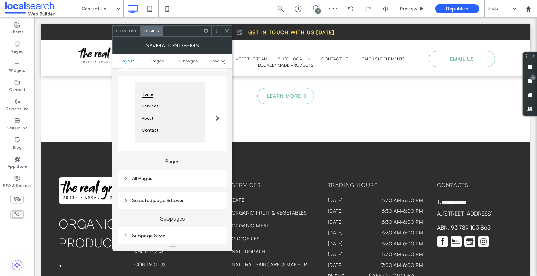
scroll to position [105, 0]
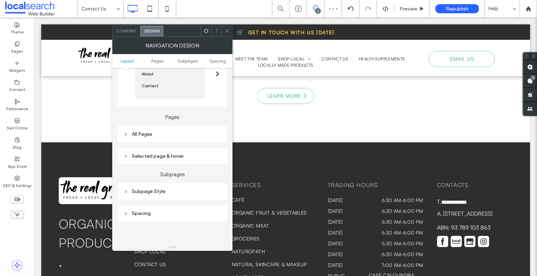
click at [168, 133] on div "All Pages" at bounding box center [172, 134] width 98 height 6
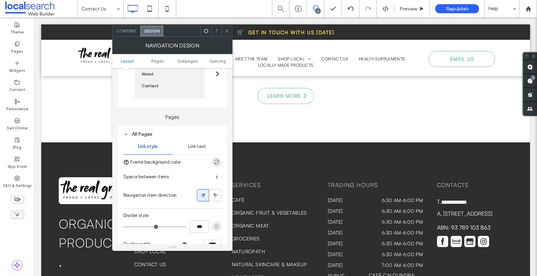
click at [201, 148] on span "Link text" at bounding box center [197, 147] width 18 height 6
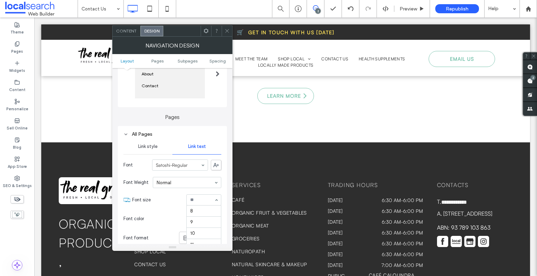
scroll to position [57, 0]
click at [227, 34] on span at bounding box center [226, 31] width 5 height 10
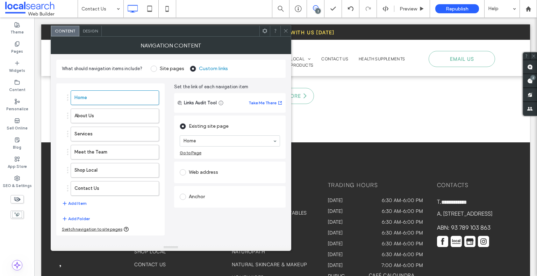
click at [97, 33] on div "Design" at bounding box center [90, 31] width 22 height 10
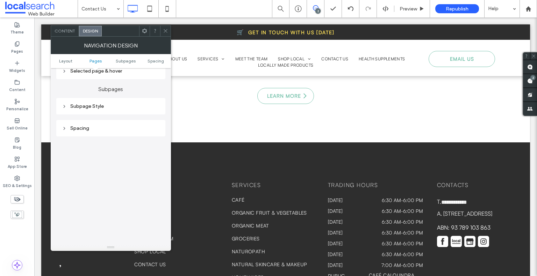
scroll to position [175, 0]
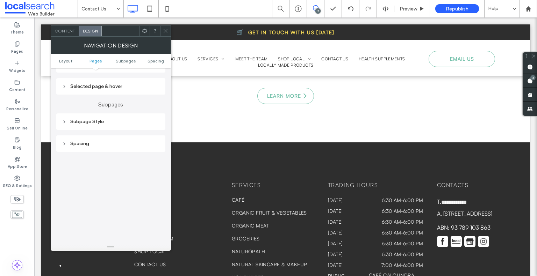
click at [123, 86] on div "Selected page & hover" at bounding box center [111, 86] width 98 height 6
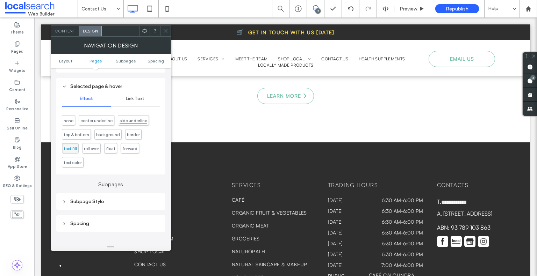
click at [122, 121] on span "side underline" at bounding box center [133, 120] width 28 height 5
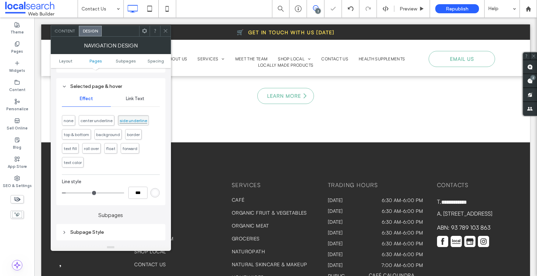
type input "*"
click at [72, 163] on span "text color" at bounding box center [73, 162] width 18 height 5
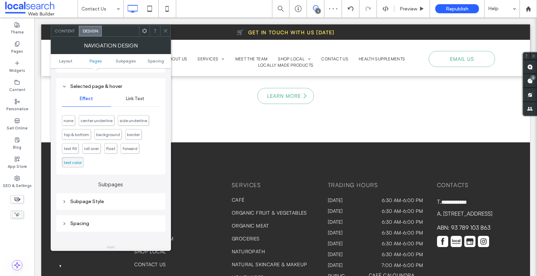
click at [137, 102] on span "Link Text" at bounding box center [135, 99] width 19 height 6
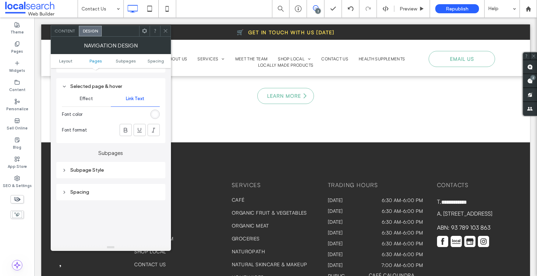
click at [153, 111] on div "rgba(255, 255, 255, 0.9)" at bounding box center [154, 114] width 9 height 9
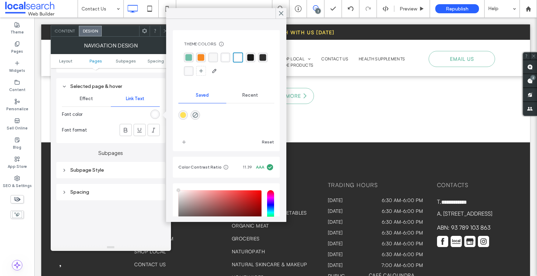
click at [90, 101] on span "Effect" at bounding box center [86, 99] width 13 height 6
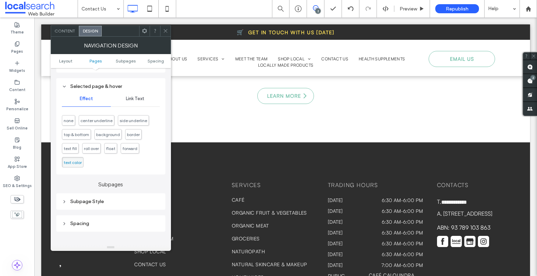
click at [132, 101] on span "Link Text" at bounding box center [135, 99] width 19 height 6
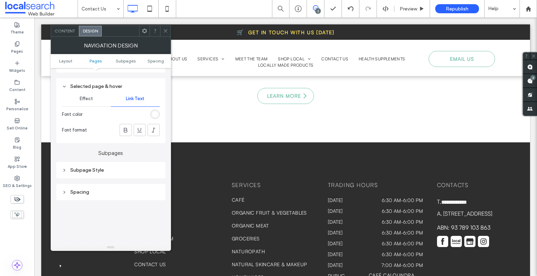
click at [155, 116] on div "rgba(255, 255, 255, 0.9)" at bounding box center [155, 114] width 6 height 6
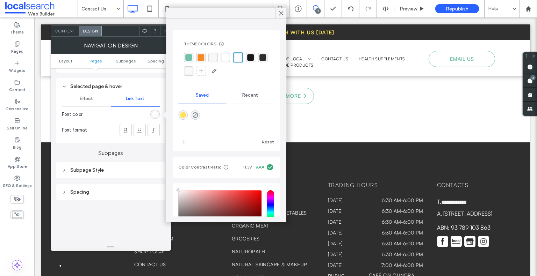
click at [187, 57] on div "rgba(114, 192, 169, 1)" at bounding box center [188, 57] width 7 height 7
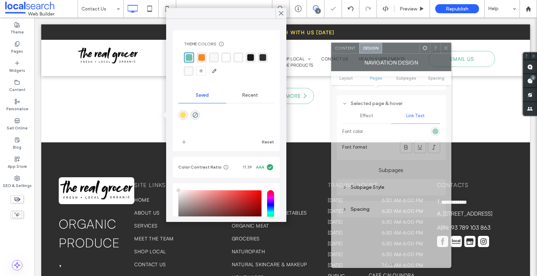
drag, startPoint x: 124, startPoint y: 31, endPoint x: 404, endPoint y: 48, distance: 280.7
click at [404, 48] on div at bounding box center [400, 48] width 37 height 10
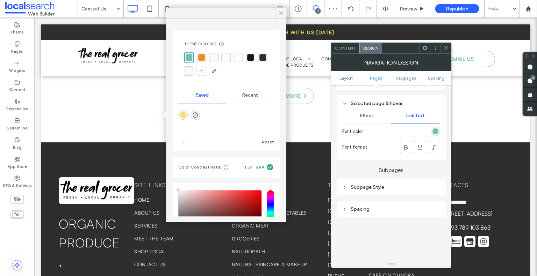
click at [281, 14] on icon at bounding box center [281, 13] width 6 height 6
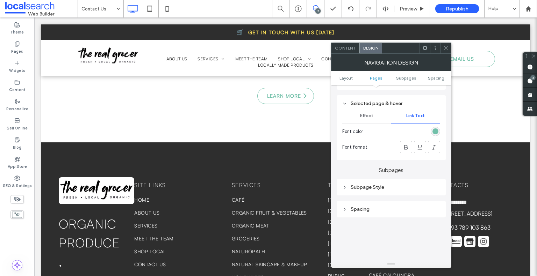
click at [445, 50] on icon at bounding box center [445, 47] width 5 height 5
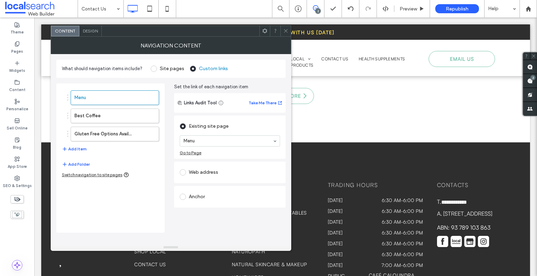
click at [93, 29] on span "Design" at bounding box center [90, 30] width 15 height 5
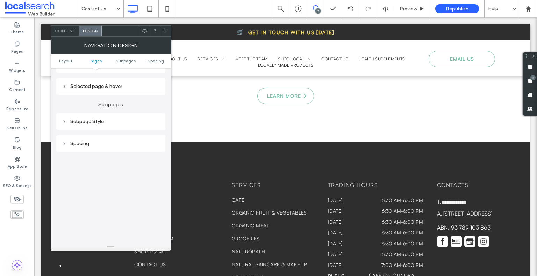
click at [109, 88] on div "Selected page & hover" at bounding box center [111, 86] width 98 height 6
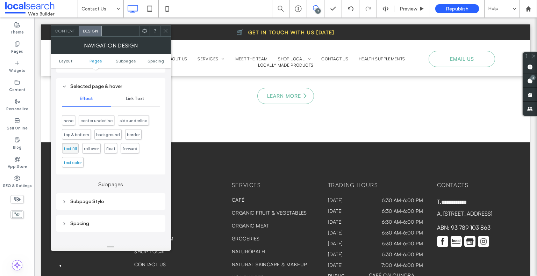
click at [77, 165] on span "text color" at bounding box center [73, 162] width 18 height 5
click at [130, 104] on div "Link Text" at bounding box center [135, 98] width 49 height 15
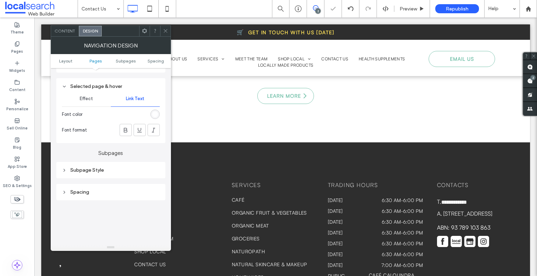
click at [156, 117] on div "rgba(255, 255, 255, 0.9)" at bounding box center [155, 114] width 6 height 6
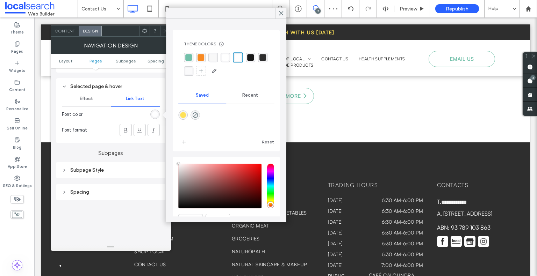
click at [188, 56] on div "rgba(114, 192, 169, 1)" at bounding box center [188, 57] width 7 height 7
click at [164, 33] on icon at bounding box center [165, 30] width 5 height 5
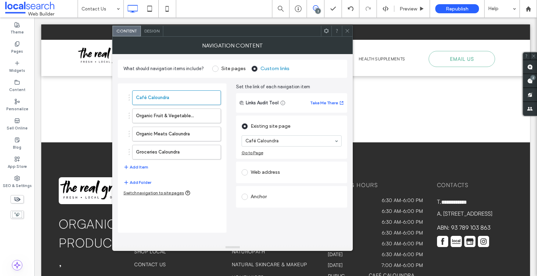
click at [151, 31] on span "Design" at bounding box center [151, 30] width 15 height 5
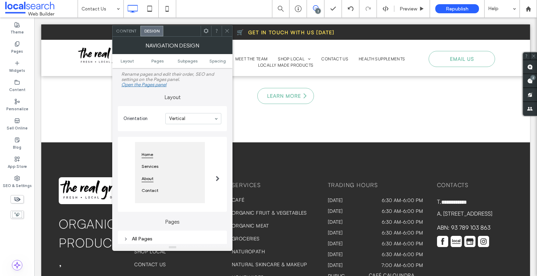
scroll to position [105, 0]
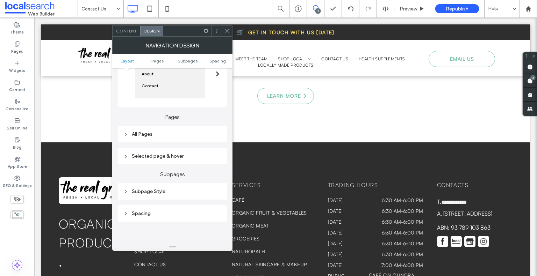
click at [180, 158] on div "Selected page & hover" at bounding box center [172, 156] width 98 height 6
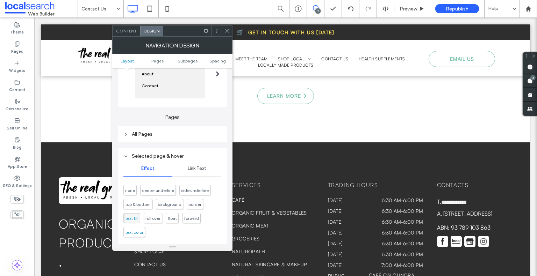
click at [142, 234] on span "text color" at bounding box center [134, 232] width 18 height 5
click at [211, 173] on div "Link Text" at bounding box center [196, 168] width 49 height 15
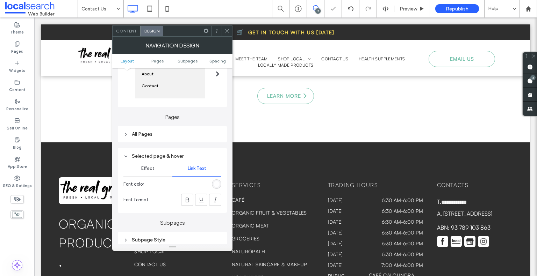
click at [215, 190] on div at bounding box center [184, 184] width 74 height 12
click at [215, 187] on div "rgba(255, 255, 255, 0.9)" at bounding box center [216, 184] width 6 height 6
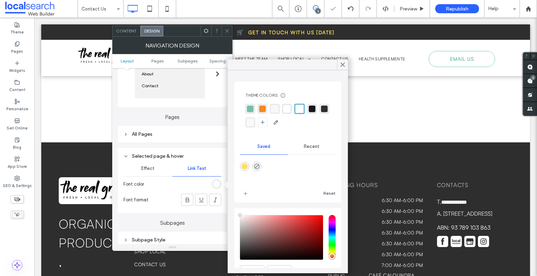
click at [255, 111] on div at bounding box center [287, 116] width 85 height 24
click at [249, 108] on div "rgba(114, 192, 169, 1)" at bounding box center [250, 108] width 7 height 7
click at [228, 30] on icon at bounding box center [226, 30] width 5 height 5
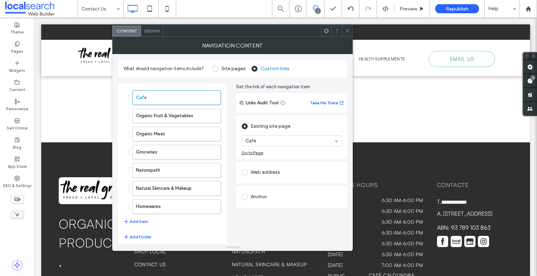
click at [148, 31] on span "Design" at bounding box center [151, 30] width 15 height 5
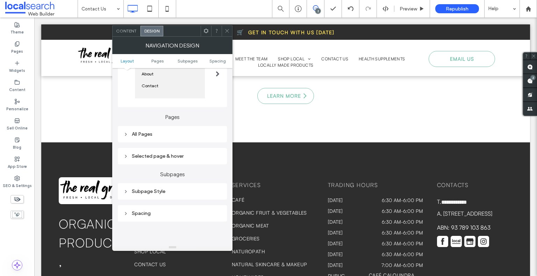
click at [190, 158] on div "Selected page & hover" at bounding box center [172, 156] width 98 height 6
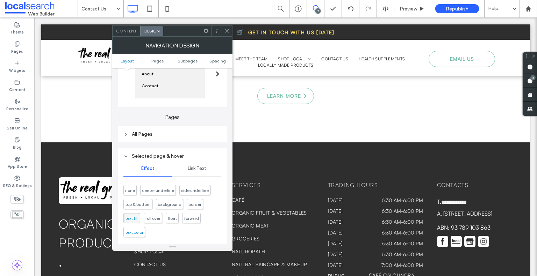
click at [133, 231] on span "text color" at bounding box center [134, 232] width 18 height 5
click at [199, 173] on div "Link Text" at bounding box center [196, 168] width 49 height 15
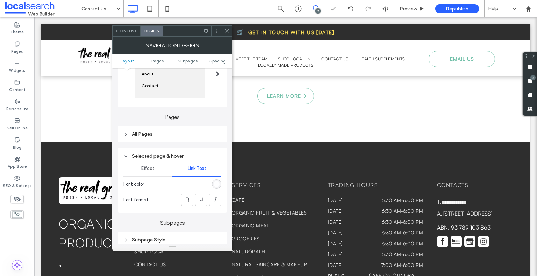
click at [217, 187] on div "rgba(255, 255, 255, 0.9)" at bounding box center [216, 184] width 6 height 6
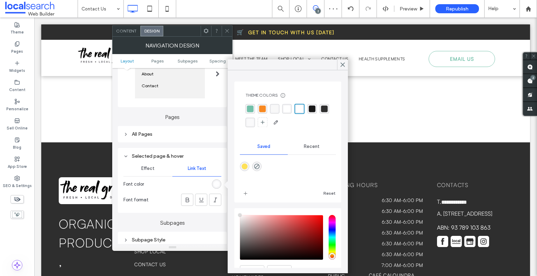
click at [251, 107] on div "rgba(114, 192, 169, 1)" at bounding box center [250, 108] width 7 height 7
click at [225, 35] on span at bounding box center [226, 31] width 5 height 10
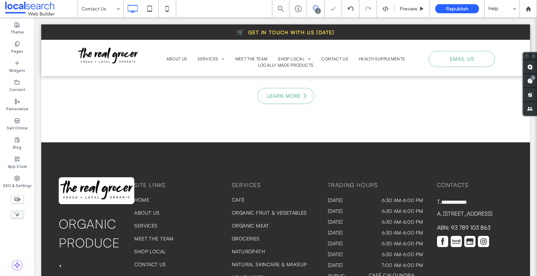
click at [368, 239] on div at bounding box center [268, 138] width 537 height 276
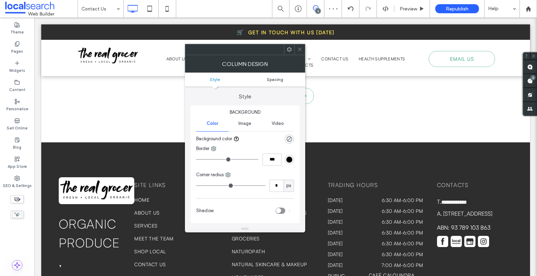
click at [286, 78] on link "Spacing" at bounding box center [275, 79] width 60 height 5
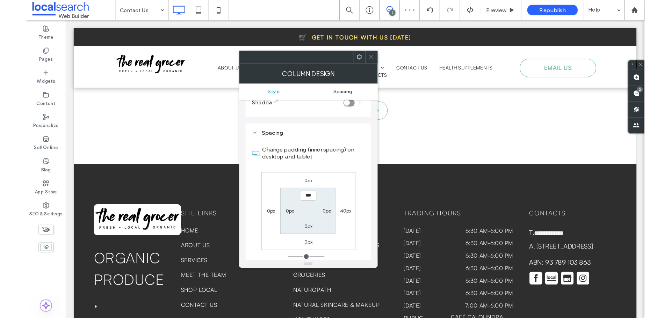
scroll to position [137, 0]
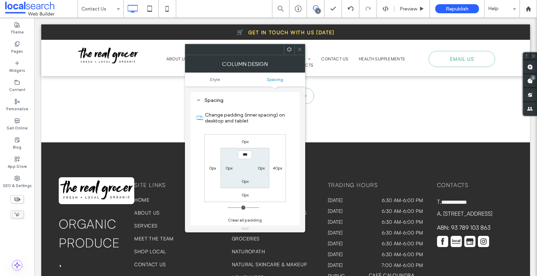
click at [300, 54] on span at bounding box center [299, 49] width 5 height 10
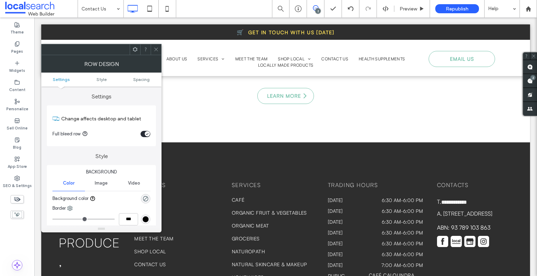
click at [152, 49] on div at bounding box center [156, 49] width 10 height 10
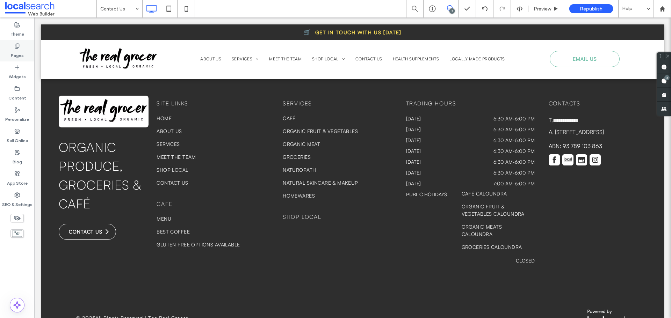
click at [23, 61] on div "Theme Pages Widgets Content Personalize Sell Online Blog App Store SEO & Settin…" at bounding box center [17, 167] width 34 height 301
click at [23, 58] on label "Pages" at bounding box center [17, 54] width 13 height 10
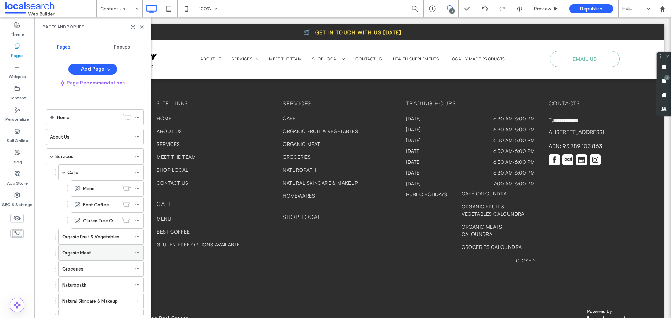
scroll to position [126, 0]
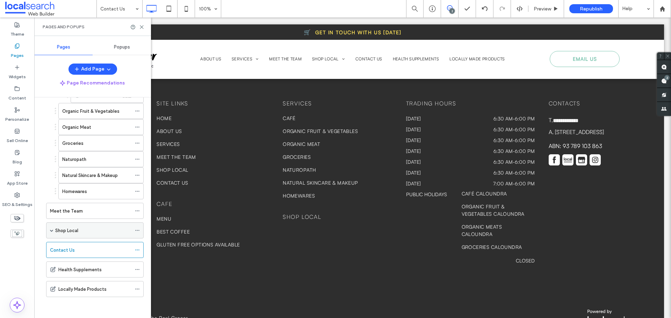
click at [50, 228] on div "Shop Local" at bounding box center [94, 231] width 97 height 16
click at [51, 233] on span at bounding box center [51, 230] width 3 height 15
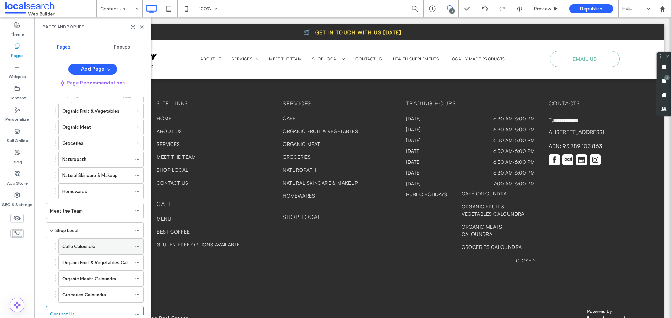
click at [84, 244] on label "Café Caloundra" at bounding box center [78, 247] width 33 height 12
click at [86, 229] on div "Shop Local" at bounding box center [93, 230] width 76 height 7
click at [84, 250] on label "Café Caloundra" at bounding box center [78, 247] width 33 height 12
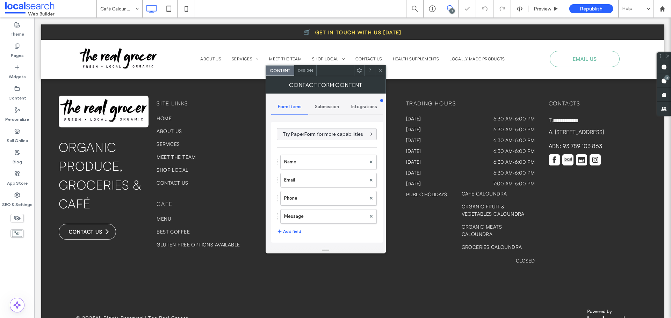
type input "**********"
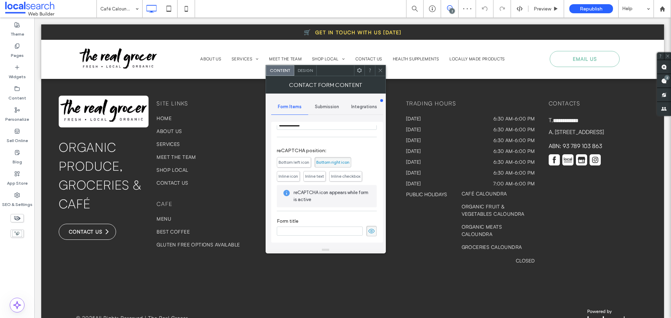
click at [369, 230] on use at bounding box center [371, 231] width 6 height 5
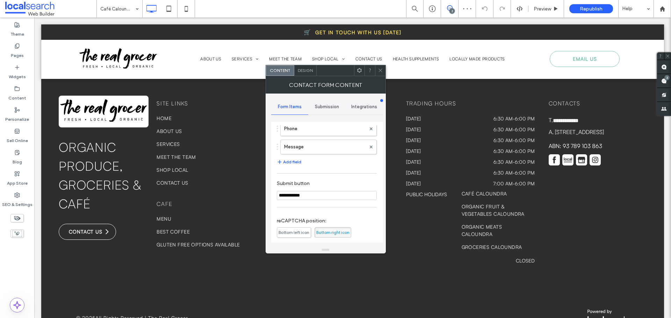
scroll to position [0, 0]
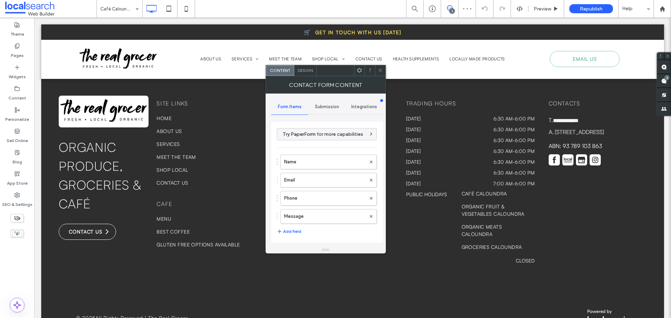
click at [337, 111] on div "Submission" at bounding box center [326, 106] width 37 height 15
click at [328, 134] on label "New submission notification" at bounding box center [327, 140] width 93 height 14
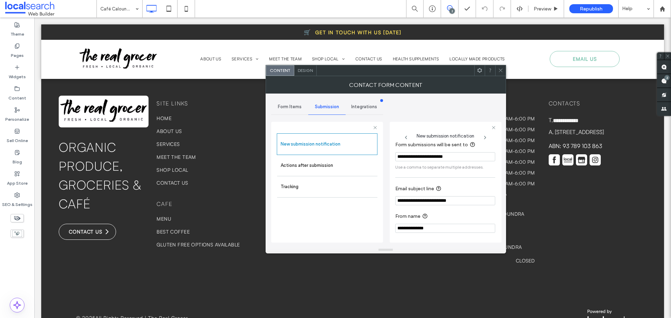
scroll to position [36, 0]
click at [341, 172] on label "Actions after submission" at bounding box center [327, 166] width 93 height 14
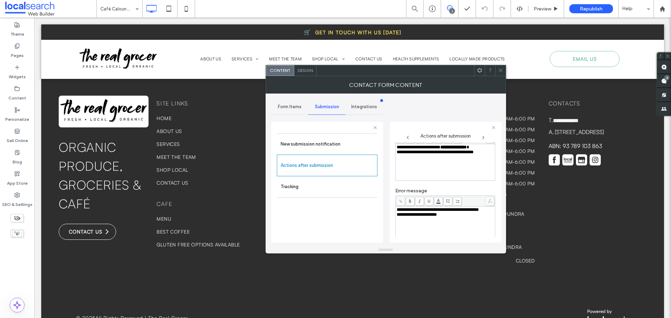
click at [488, 147] on div "**********" at bounding box center [444, 147] width 97 height 5
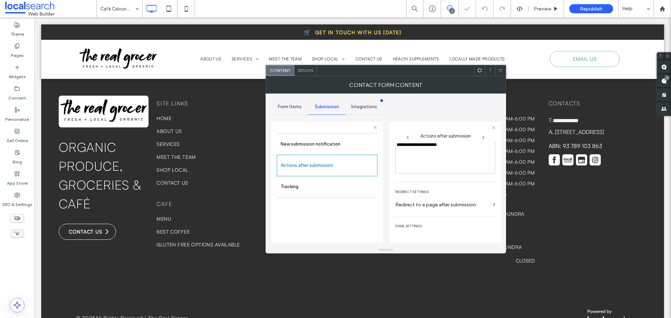
click at [432, 143] on div "**********" at bounding box center [444, 140] width 97 height 5
click at [502, 70] on icon at bounding box center [500, 70] width 5 height 5
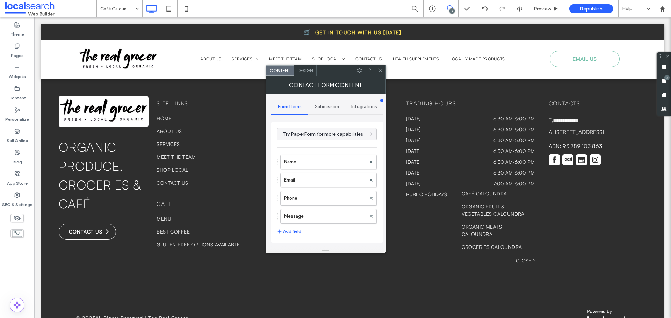
click at [337, 105] on span "Submission" at bounding box center [327, 107] width 24 height 6
click at [322, 146] on label "New submission notification" at bounding box center [327, 140] width 93 height 14
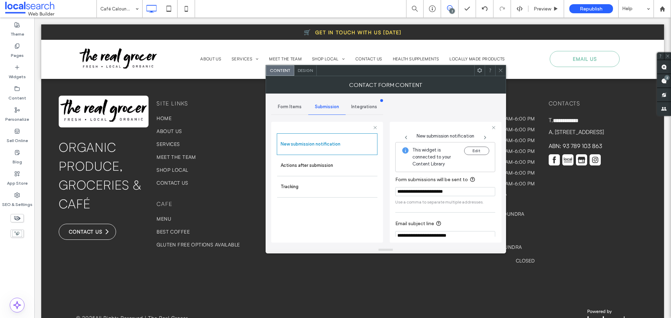
scroll to position [36, 0]
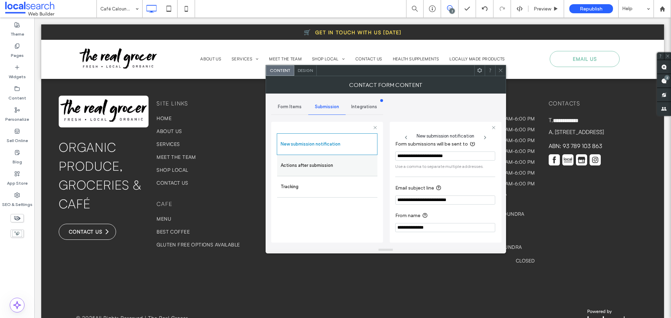
click at [344, 155] on div "Actions after submission" at bounding box center [327, 165] width 100 height 21
click at [343, 178] on div "Tracking" at bounding box center [327, 187] width 100 height 22
click at [340, 169] on label "Actions after submission" at bounding box center [327, 166] width 93 height 14
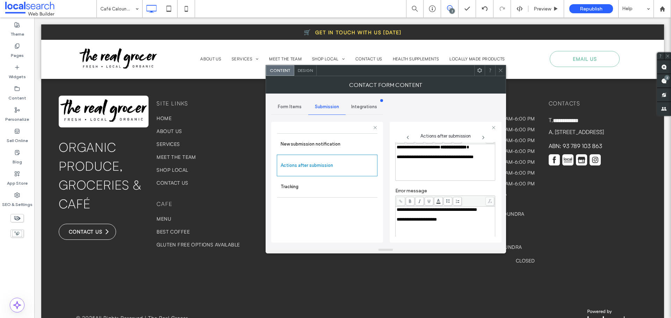
scroll to position [121, 0]
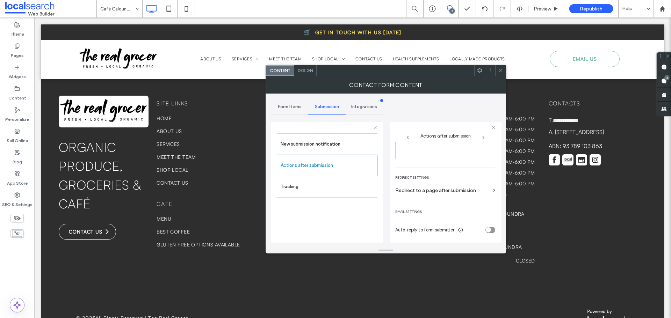
click at [500, 69] on icon at bounding box center [500, 70] width 5 height 5
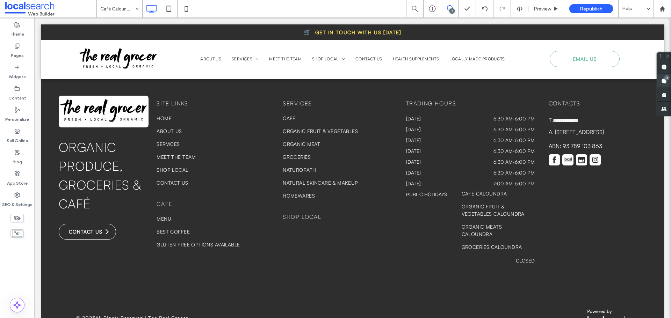
click at [660, 80] on span at bounding box center [664, 81] width 14 height 14
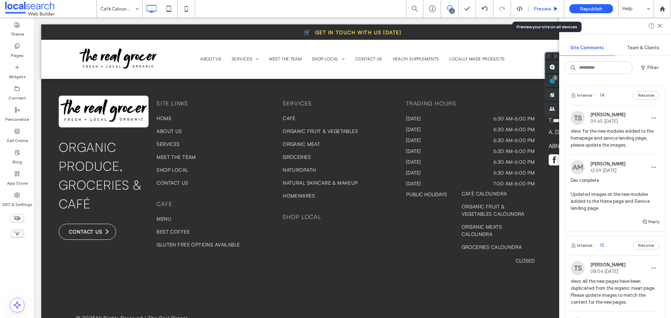
click at [539, 8] on span "Preview" at bounding box center [541, 9] width 17 height 6
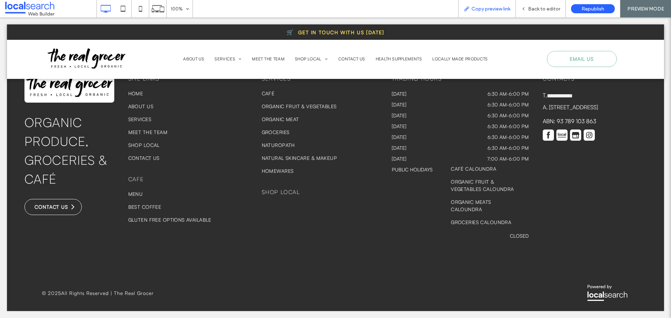
click at [490, 9] on span "Copy preview link" at bounding box center [490, 9] width 39 height 6
click at [532, 9] on span "Back to editor" at bounding box center [544, 9] width 32 height 6
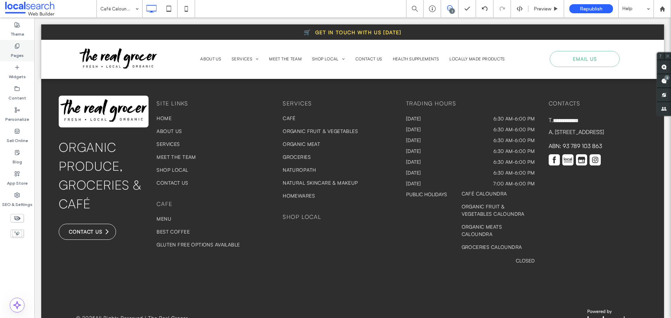
click at [12, 51] on label "Pages" at bounding box center [17, 54] width 13 height 10
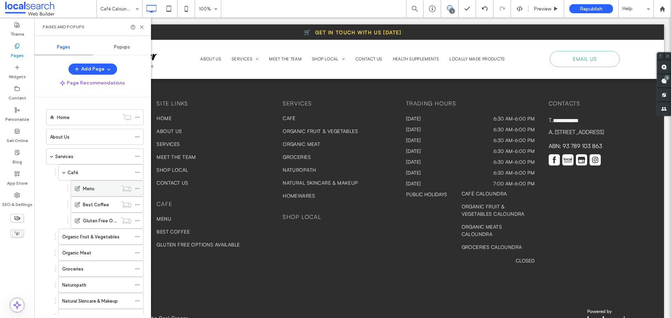
click at [137, 187] on icon at bounding box center [137, 188] width 5 height 5
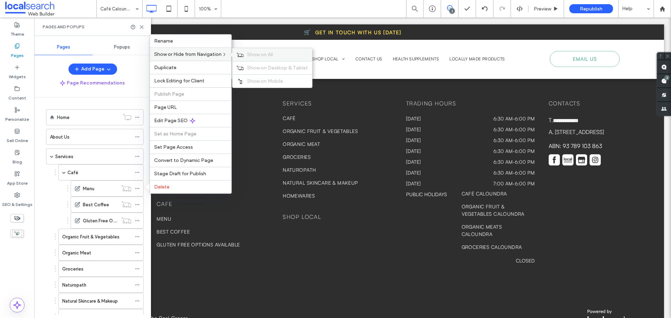
click at [251, 51] on div "Show on All" at bounding box center [272, 54] width 80 height 13
click at [137, 204] on icon at bounding box center [137, 204] width 5 height 5
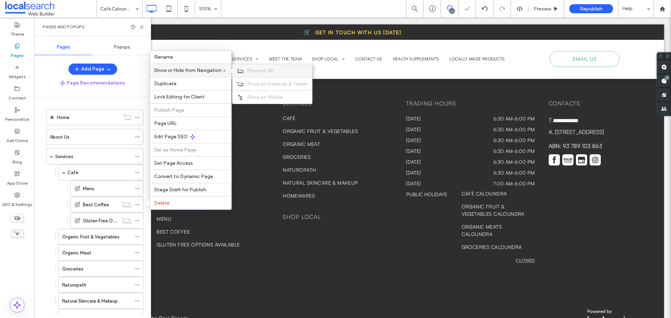
click at [244, 68] on div "Show on All" at bounding box center [272, 70] width 80 height 13
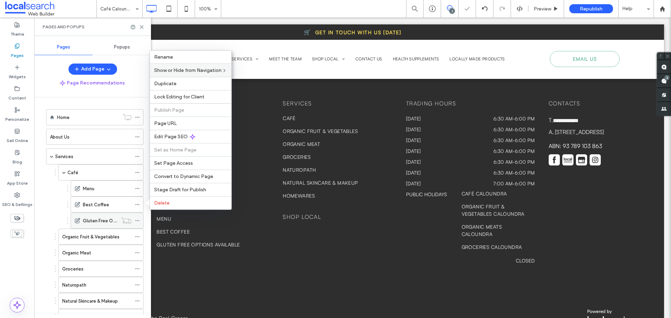
click at [136, 219] on icon at bounding box center [137, 220] width 5 height 5
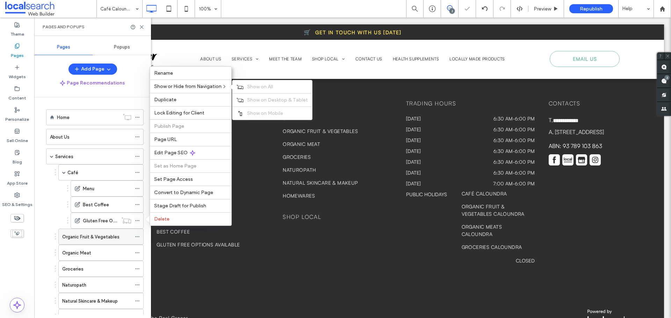
drag, startPoint x: 242, startPoint y: 86, endPoint x: 128, endPoint y: 236, distance: 188.2
click at [241, 88] on icon at bounding box center [239, 87] width 7 height 5
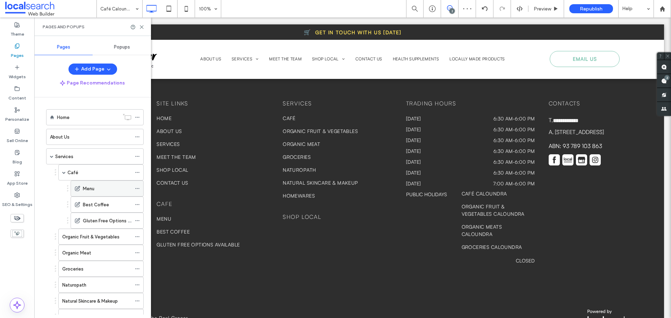
click at [138, 189] on icon at bounding box center [137, 188] width 5 height 5
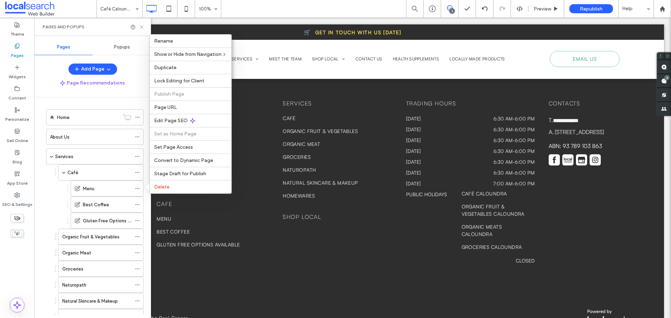
click at [140, 28] on icon at bounding box center [141, 26] width 5 height 5
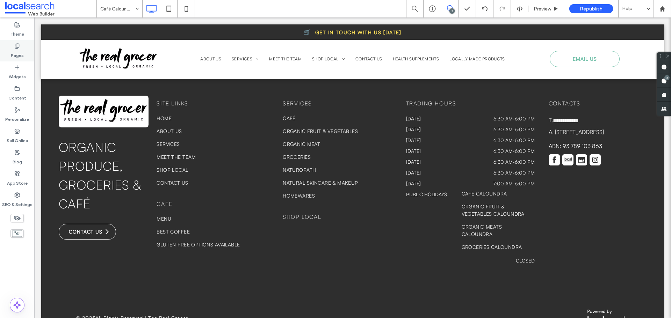
click at [20, 41] on div "Pages" at bounding box center [17, 50] width 34 height 21
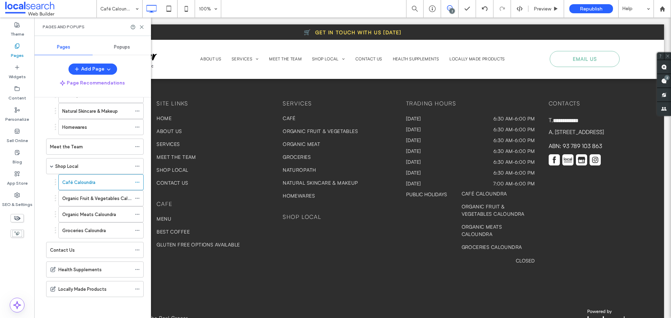
scroll to position [155, 0]
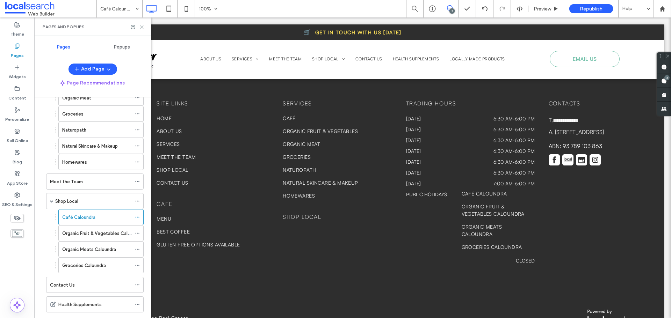
click at [143, 27] on icon at bounding box center [141, 26] width 5 height 5
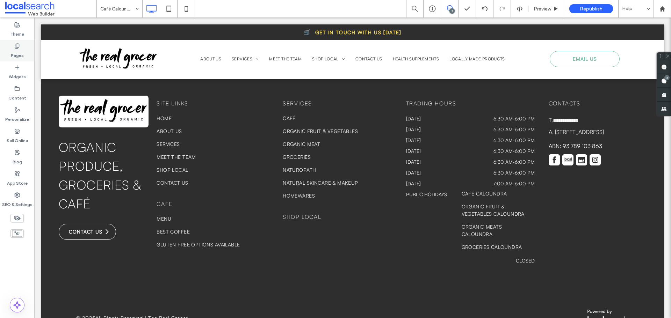
click at [17, 47] on icon at bounding box center [17, 46] width 6 height 6
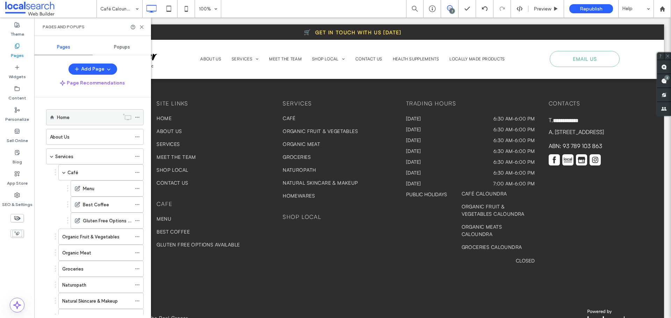
click at [73, 117] on div "Home" at bounding box center [88, 117] width 62 height 7
click at [143, 28] on use at bounding box center [141, 27] width 3 height 3
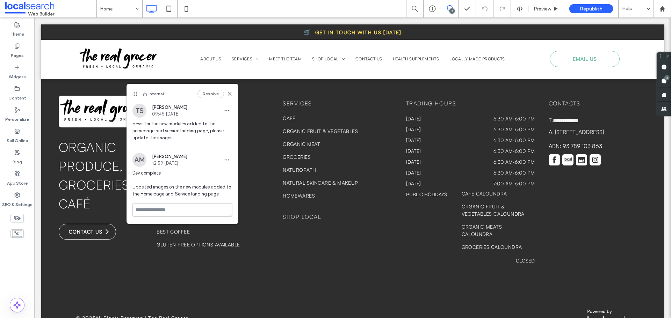
drag, startPoint x: 273, startPoint y: 87, endPoint x: 135, endPoint y: 93, distance: 138.1
click at [135, 93] on icon at bounding box center [135, 94] width 6 height 6
click at [13, 54] on label "Pages" at bounding box center [17, 54] width 13 height 10
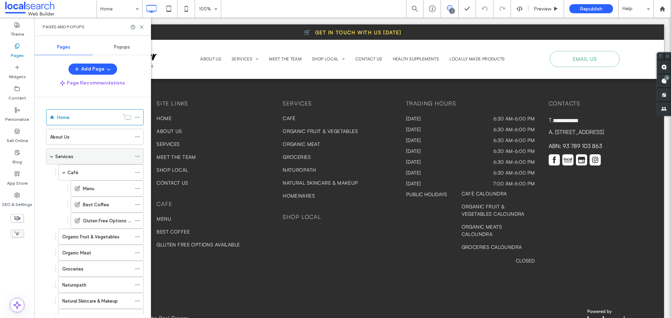
click at [78, 158] on div "Services" at bounding box center [93, 156] width 76 height 7
click at [143, 27] on icon at bounding box center [141, 26] width 5 height 5
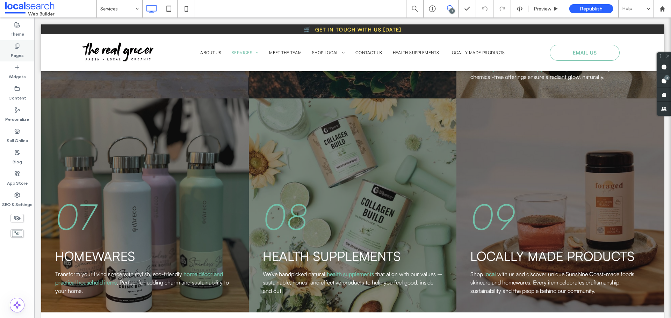
click at [21, 55] on label "Pages" at bounding box center [17, 54] width 13 height 10
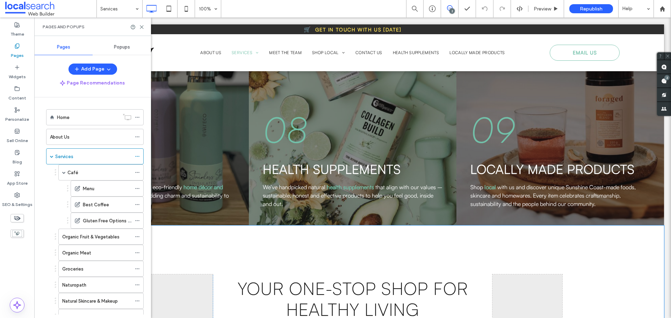
scroll to position [803, 0]
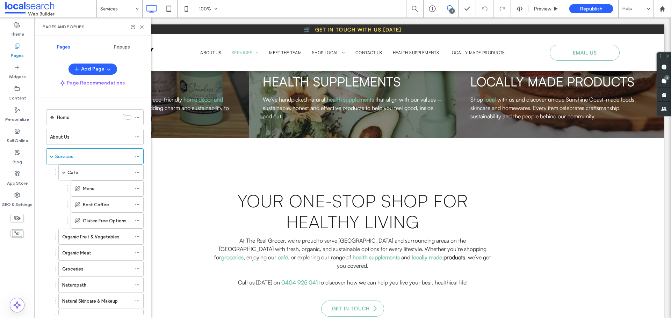
click at [42, 265] on div "Home About Us Services Café Menu Best Coffee Gluten Free Options Available Orga…" at bounding box center [92, 205] width 117 height 217
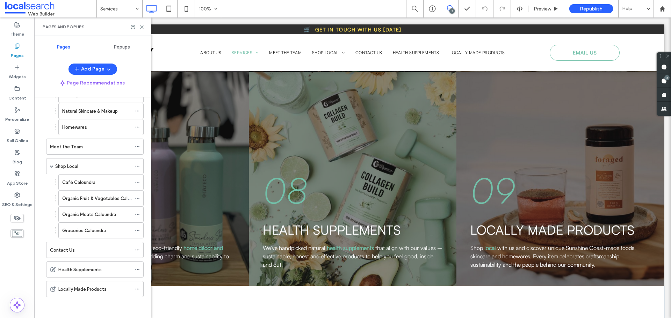
scroll to position [629, 0]
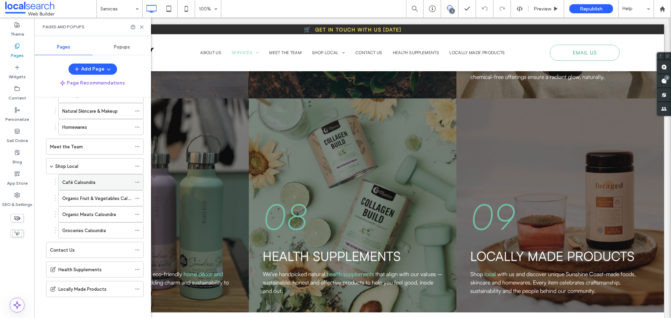
click at [90, 182] on label "Café Caloundra" at bounding box center [78, 182] width 33 height 12
click at [141, 29] on icon at bounding box center [141, 26] width 5 height 5
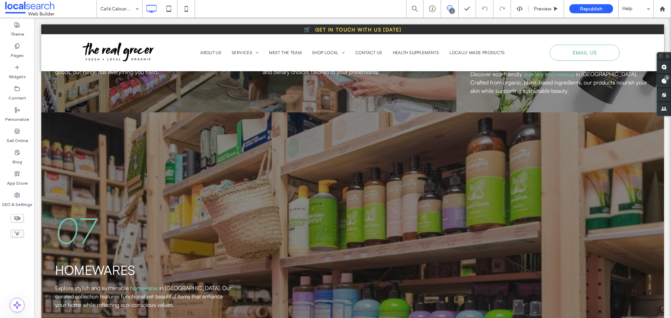
scroll to position [1529, 0]
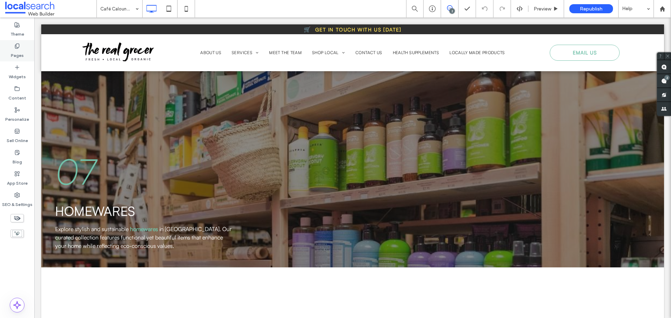
click at [18, 52] on label "Pages" at bounding box center [17, 54] width 13 height 10
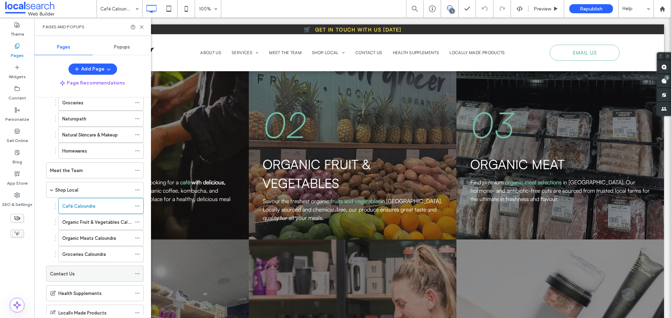
scroll to position [190, 0]
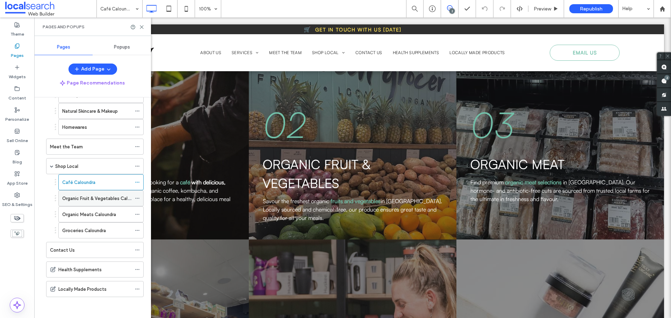
click at [94, 203] on div "Organic Fruit & Vegetables Caloundra" at bounding box center [96, 198] width 69 height 15
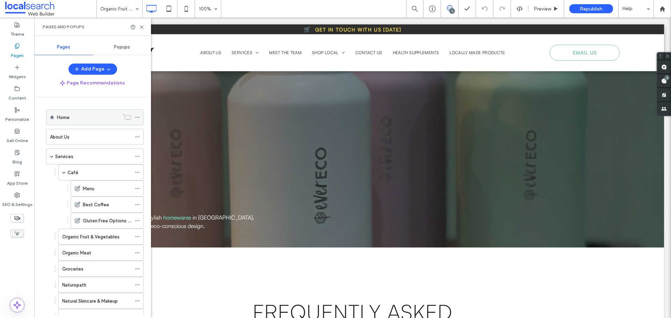
click at [97, 112] on div "Home" at bounding box center [88, 117] width 62 height 15
click at [184, 9] on div at bounding box center [335, 159] width 671 height 318
click at [140, 30] on div "Pages and Popups" at bounding box center [92, 26] width 117 height 19
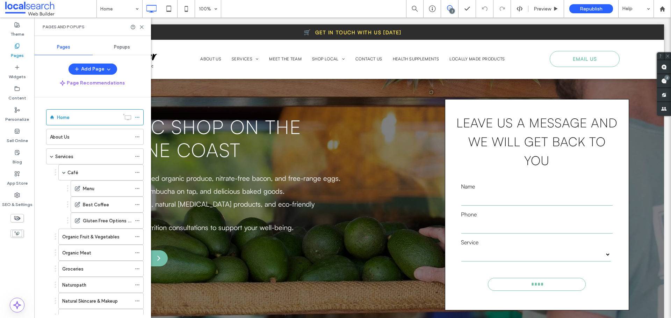
drag, startPoint x: 186, startPoint y: 6, endPoint x: 175, endPoint y: 48, distance: 43.3
click at [186, 6] on icon at bounding box center [186, 9] width 14 height 14
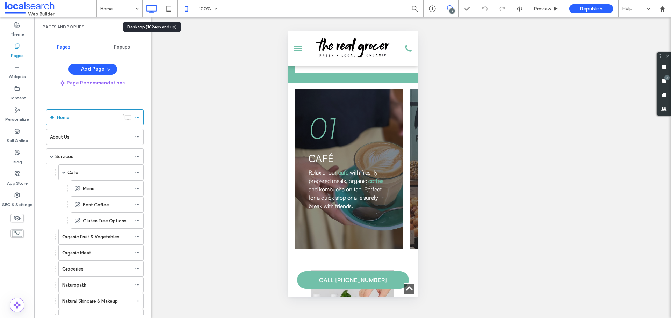
click at [152, 13] on icon at bounding box center [151, 9] width 14 height 14
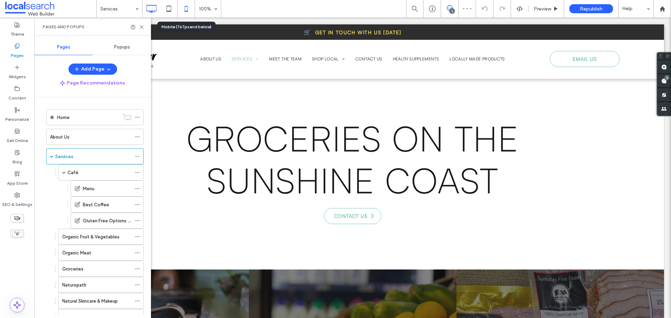
click at [188, 10] on use at bounding box center [185, 9] width 3 height 6
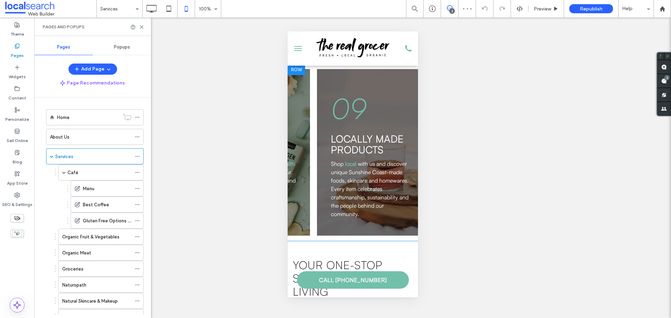
scroll to position [0, 919]
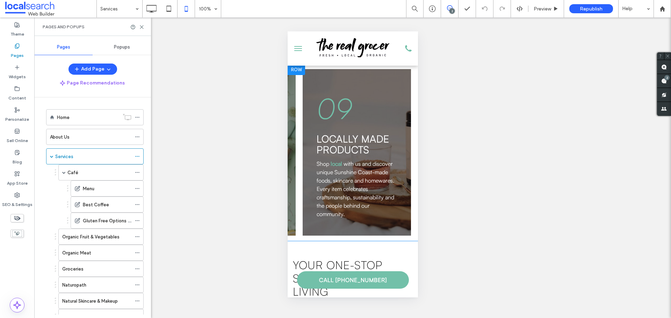
drag, startPoint x: 298, startPoint y: 238, endPoint x: 705, endPoint y: 257, distance: 407.8
click at [150, 13] on icon at bounding box center [151, 9] width 14 height 14
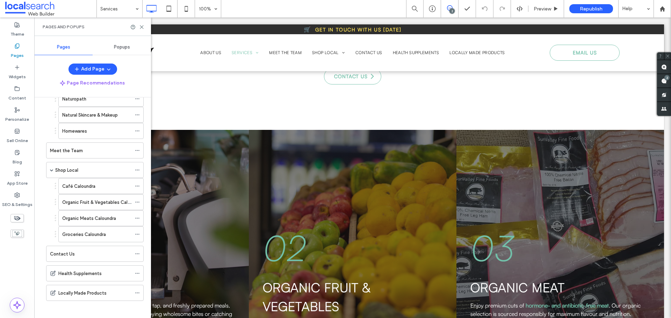
scroll to position [190, 0]
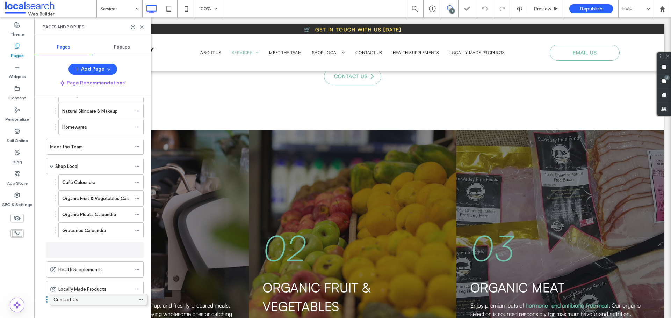
drag, startPoint x: 80, startPoint y: 251, endPoint x: 83, endPoint y: 304, distance: 52.5
drag, startPoint x: 61, startPoint y: 246, endPoint x: 61, endPoint y: 290, distance: 44.0
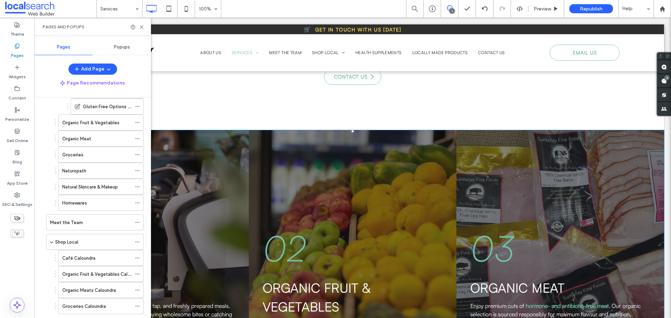
scroll to position [132, 0]
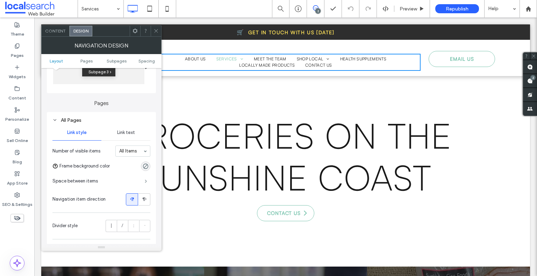
click at [145, 183] on span at bounding box center [146, 181] width 2 height 3
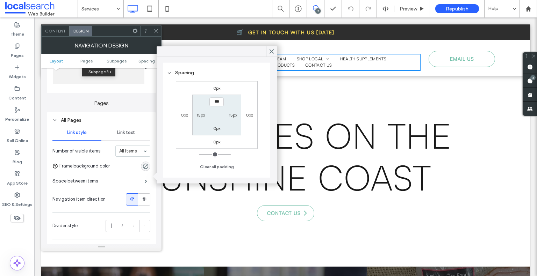
click at [233, 112] on div "15px" at bounding box center [232, 114] width 8 height 7
click at [235, 114] on label "15px" at bounding box center [232, 114] width 8 height 5
type input "**"
type input "*"
type input "***"
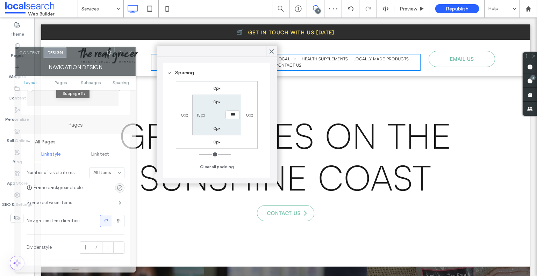
drag, startPoint x: 118, startPoint y: 32, endPoint x: 92, endPoint y: 53, distance: 33.7
click at [92, 53] on div at bounding box center [84, 53] width 37 height 10
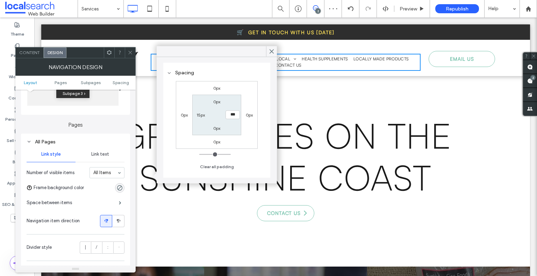
click at [101, 154] on span "Link text" at bounding box center [100, 155] width 18 height 6
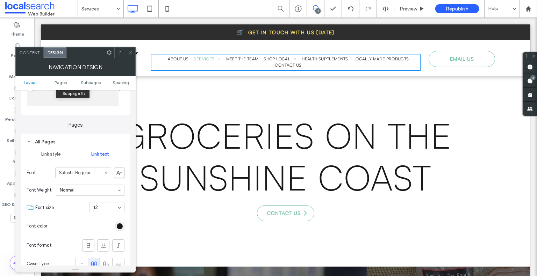
click at [129, 53] on icon at bounding box center [130, 52] width 5 height 5
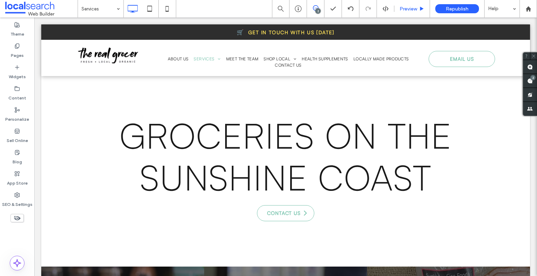
drag, startPoint x: 98, startPoint y: 10, endPoint x: 412, endPoint y: 8, distance: 313.7
click at [412, 8] on span "Preview" at bounding box center [407, 9] width 17 height 6
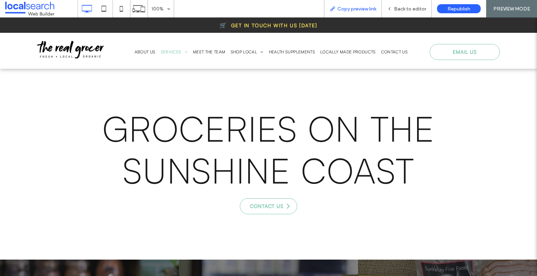
click at [337, 7] on span "Copy preview link" at bounding box center [356, 9] width 39 height 6
click at [404, 7] on span "Back to editor" at bounding box center [410, 9] width 32 height 6
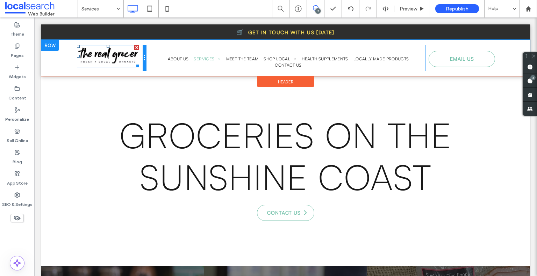
click at [144, 60] on div at bounding box center [144, 58] width 3 height 26
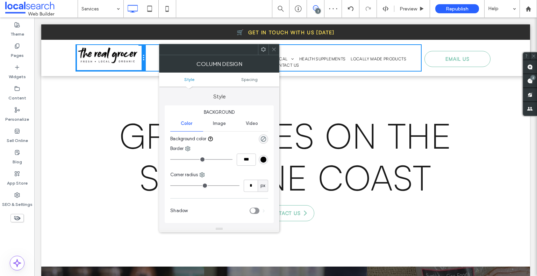
drag, startPoint x: 144, startPoint y: 62, endPoint x: 130, endPoint y: 69, distance: 15.9
click at [130, 69] on div "Click To Paste" at bounding box center [110, 58] width 69 height 26
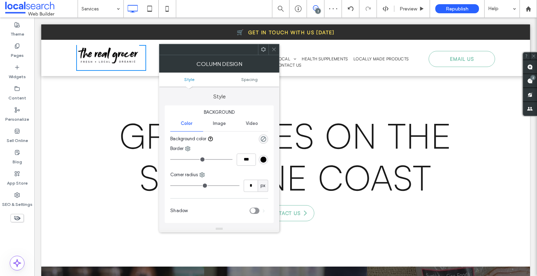
click at [272, 49] on icon at bounding box center [273, 49] width 5 height 5
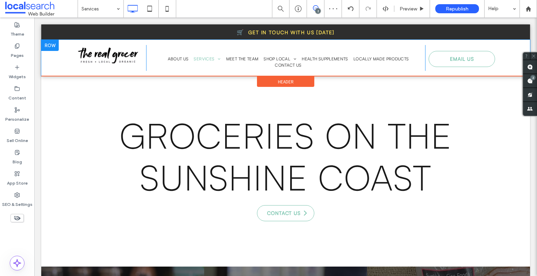
click at [52, 44] on div at bounding box center [49, 45] width 17 height 11
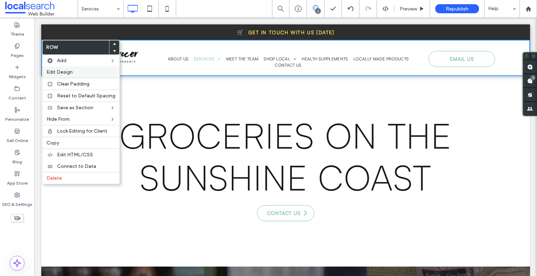
click at [64, 73] on span "Edit Design" at bounding box center [59, 72] width 26 height 6
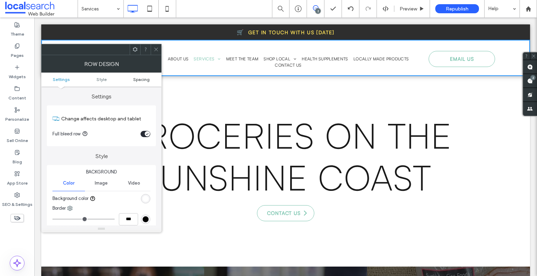
click at [136, 81] on span "Spacing" at bounding box center [141, 79] width 16 height 5
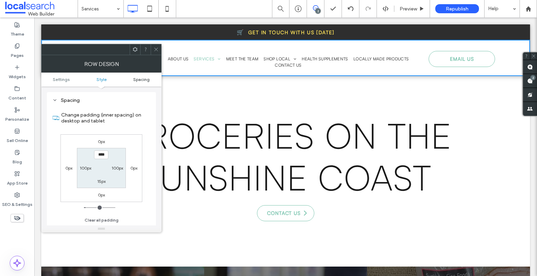
scroll to position [170, 0]
click at [87, 166] on label "100px" at bounding box center [86, 168] width 12 height 5
type input "***"
type input "**"
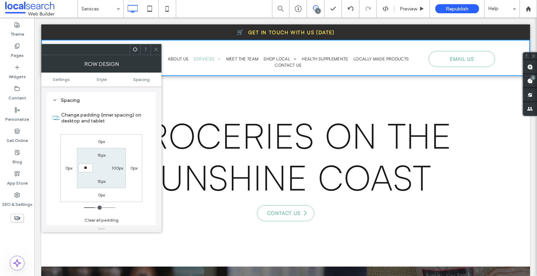
type input "****"
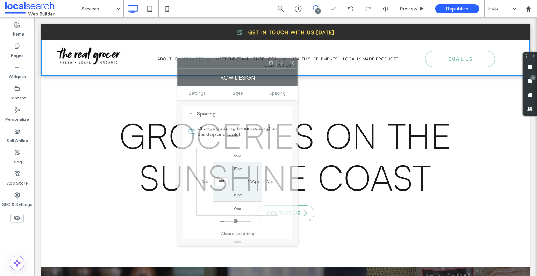
drag, startPoint x: 107, startPoint y: 60, endPoint x: 231, endPoint y: 65, distance: 124.1
click at [231, 65] on div at bounding box center [221, 63] width 88 height 10
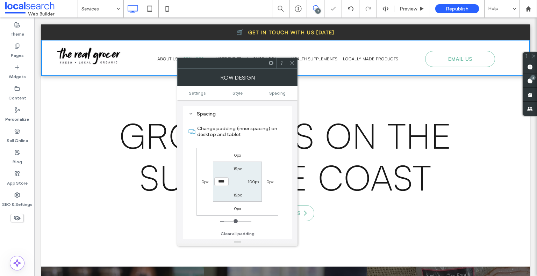
click at [255, 182] on label "100px" at bounding box center [253, 181] width 12 height 5
type input "***"
type input "**"
type input "****"
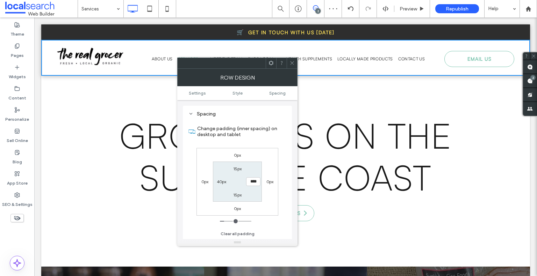
click at [291, 60] on icon at bounding box center [291, 62] width 5 height 5
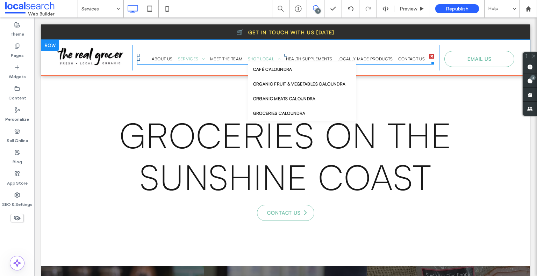
click at [248, 61] on span "Shop Local" at bounding box center [264, 59] width 33 height 6
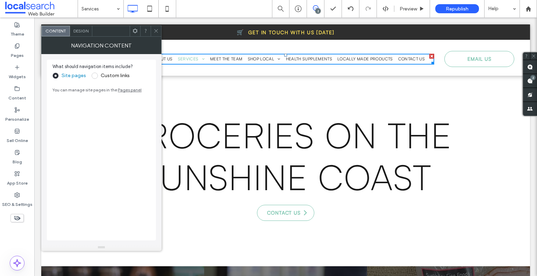
click at [83, 32] on span "Design" at bounding box center [80, 30] width 15 height 5
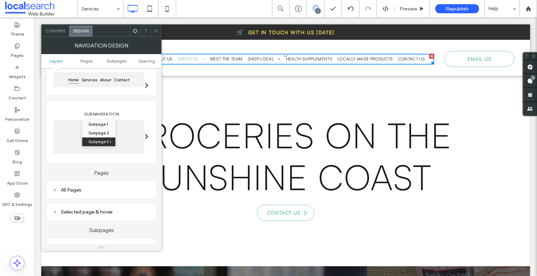
scroll to position [140, 0]
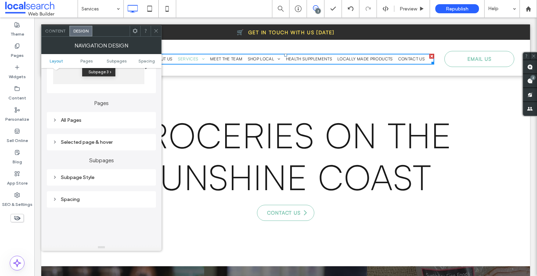
click at [131, 130] on div "Pages All Pages Selected page & hover" at bounding box center [101, 121] width 109 height 57
click at [129, 123] on div "All Pages" at bounding box center [101, 120] width 98 height 6
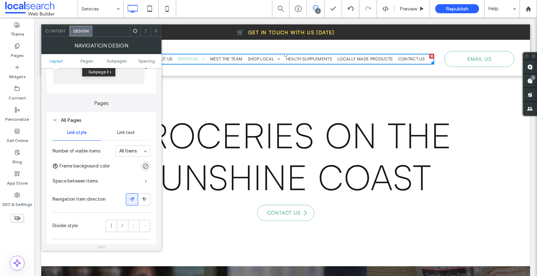
click at [145, 183] on span at bounding box center [146, 181] width 2 height 3
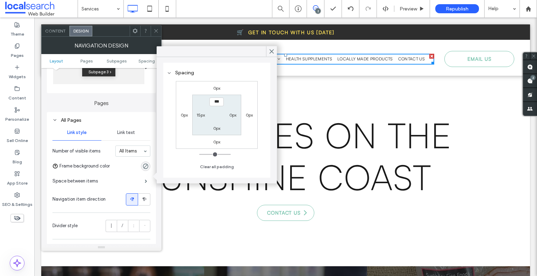
click at [202, 116] on label "15px" at bounding box center [200, 114] width 8 height 5
type input "**"
click at [198, 118] on input "****" at bounding box center [201, 115] width 14 height 9
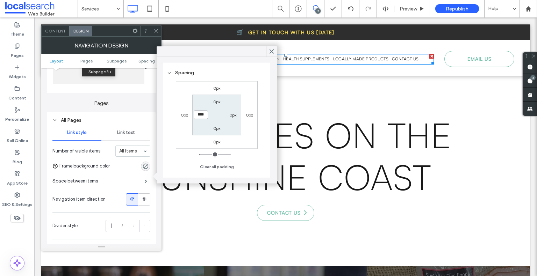
click at [198, 118] on input "****" at bounding box center [201, 115] width 14 height 9
type input "*"
click at [203, 117] on input "***" at bounding box center [201, 115] width 14 height 9
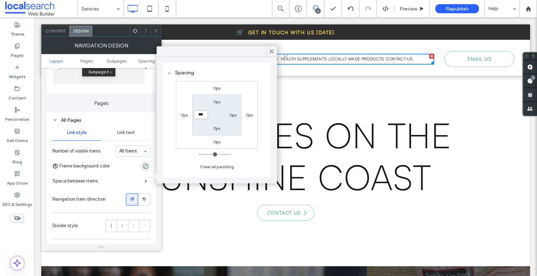
click at [203, 117] on input "***" at bounding box center [201, 115] width 14 height 9
click at [96, 219] on section "Divider style | / : ·" at bounding box center [101, 226] width 98 height 19
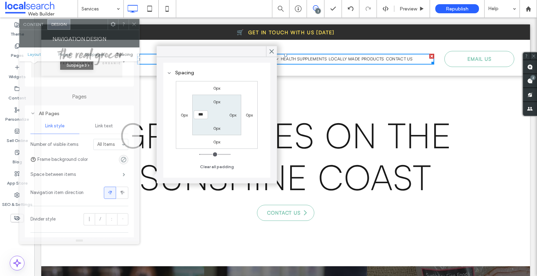
drag, startPoint x: 125, startPoint y: 36, endPoint x: 114, endPoint y: 43, distance: 13.3
click at [103, 30] on div "Navigation Design" at bounding box center [79, 38] width 120 height 17
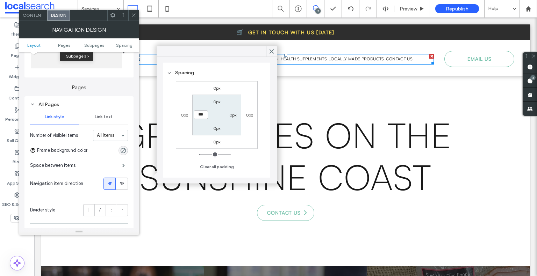
click at [199, 112] on input "***" at bounding box center [201, 115] width 14 height 9
type input "**"
type input "****"
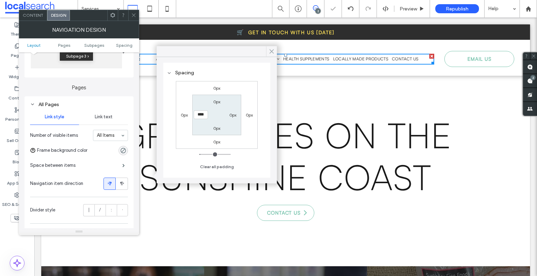
click at [271, 50] on icon at bounding box center [271, 51] width 6 height 6
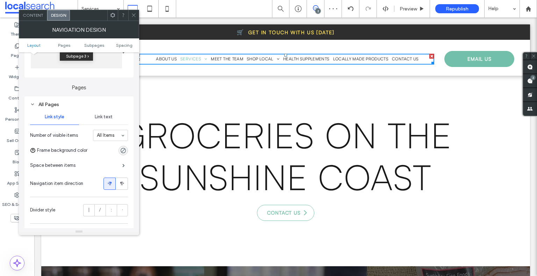
click at [474, 65] on span "EMAIL US" at bounding box center [479, 58] width 24 height 13
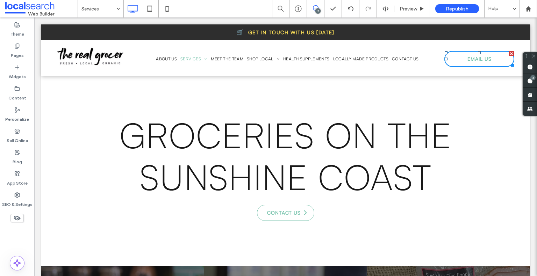
click at [428, 63] on nav "About Us Services Café Menu Best Coffee Gluten Free Options Available Organic F…" at bounding box center [285, 59] width 297 height 11
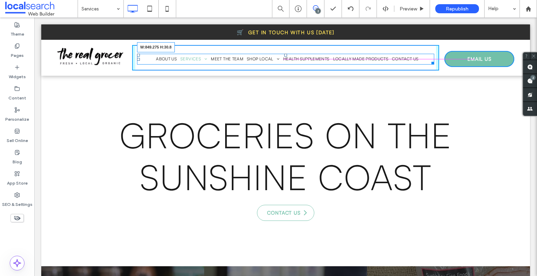
drag, startPoint x: 429, startPoint y: 64, endPoint x: 454, endPoint y: 63, distance: 25.5
click at [454, 63] on div "Click To Paste About Us Services Café Menu Best Coffee Gluten Free Options Avai…" at bounding box center [285, 58] width 460 height 26
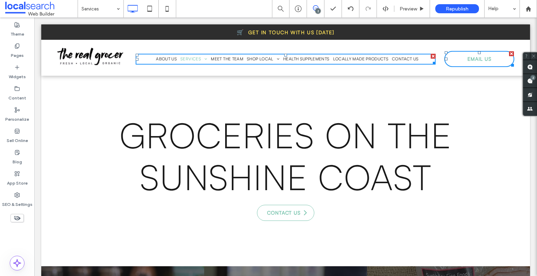
click at [132, 64] on div "About Us Services Café Menu Best Coffee Gluten Free Options Available Organic F…" at bounding box center [285, 58] width 307 height 26
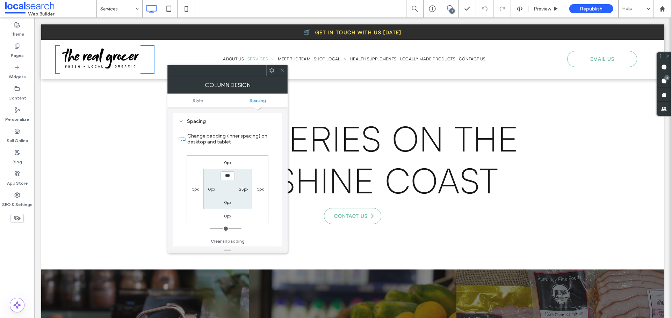
click at [246, 190] on label "25px" at bounding box center [243, 189] width 9 height 5
type input "**"
type input "*"
type input "***"
click at [283, 68] on icon at bounding box center [281, 70] width 5 height 5
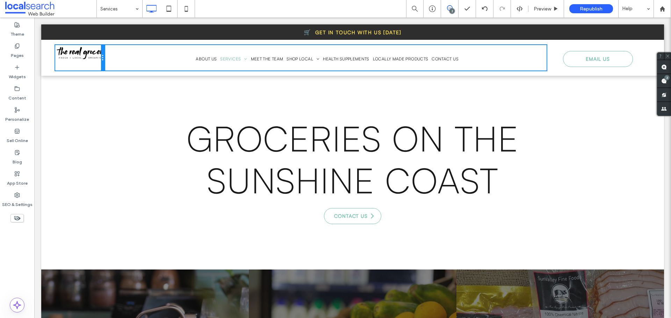
drag, startPoint x: 152, startPoint y: 70, endPoint x: 113, endPoint y: 79, distance: 40.2
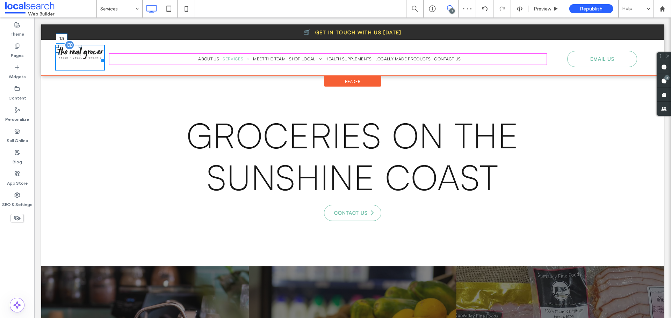
drag, startPoint x: 80, startPoint y: 46, endPoint x: 77, endPoint y: 49, distance: 4.2
click at [77, 49] on div "T:9" at bounding box center [80, 53] width 48 height 17
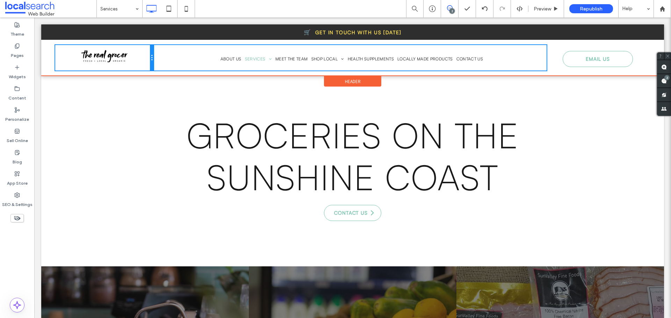
drag, startPoint x: 102, startPoint y: 65, endPoint x: 130, endPoint y: 67, distance: 27.3
click at [130, 67] on div "Click To Paste" at bounding box center [104, 58] width 98 height 26
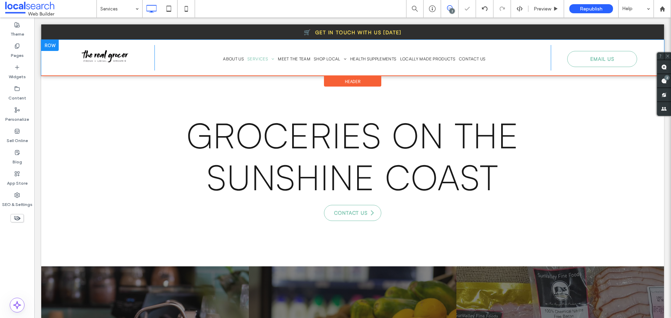
click at [54, 43] on div at bounding box center [49, 45] width 17 height 11
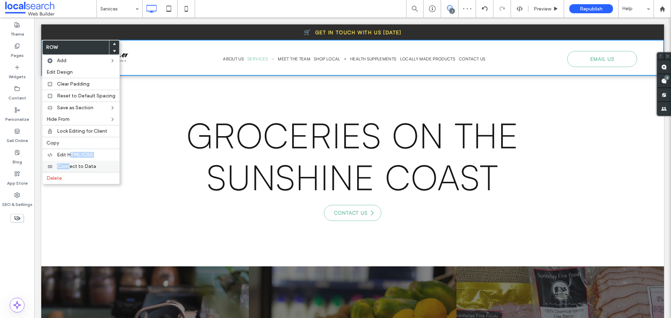
click at [68, 162] on div "Row Add Edit Design Clear Padding Reset to Default Spacing Save as Section Hide…" at bounding box center [81, 112] width 78 height 145
click at [67, 158] on div "Edit HTML/CSS" at bounding box center [80, 155] width 77 height 12
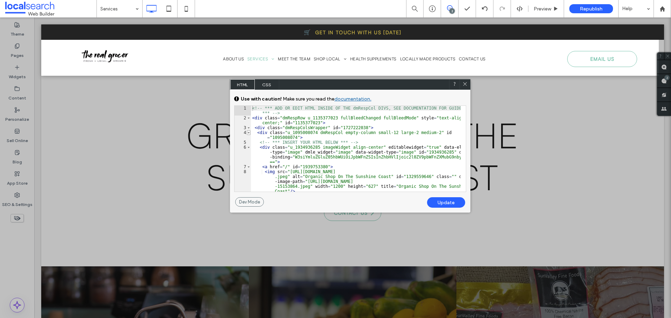
click at [248, 131] on span at bounding box center [249, 132] width 4 height 5
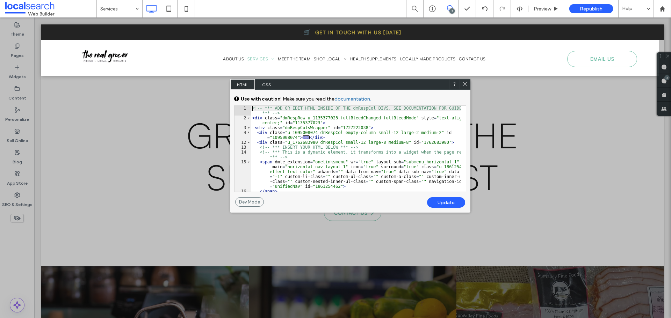
click at [248, 143] on span at bounding box center [249, 142] width 4 height 5
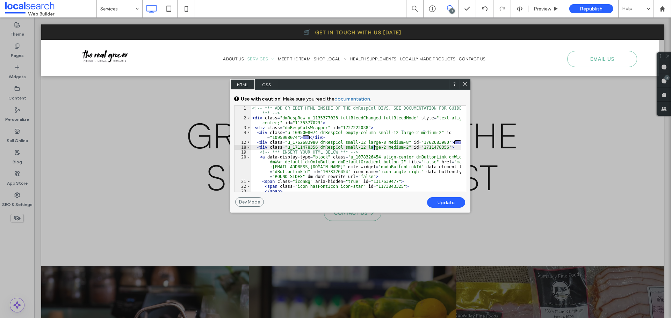
click at [373, 148] on div "<!-- *** ADD OR EDIT HTML INSIDE OF THE dmRespCol DIVS, SEE DOCUMENTATION FOR G…" at bounding box center [356, 156] width 210 height 101
click at [395, 148] on div "<!-- *** ADD OR EDIT HTML INSIDE OF THE dmRespCol DIVS, SEE DOCUMENTATION FOR G…" at bounding box center [356, 156] width 210 height 101
click at [444, 199] on div "Update" at bounding box center [446, 202] width 38 height 10
click at [374, 142] on div "<!-- *** ADD OR EDIT HTML INSIDE OF THE dmRespCol DIVS, SEE DOCUMENTATION FOR G…" at bounding box center [356, 156] width 210 height 101
click at [392, 143] on div "<!-- *** ADD OR EDIT HTML INSIDE OF THE dmRespCol DIVS, SEE DOCUMENTATION FOR G…" at bounding box center [356, 156] width 210 height 101
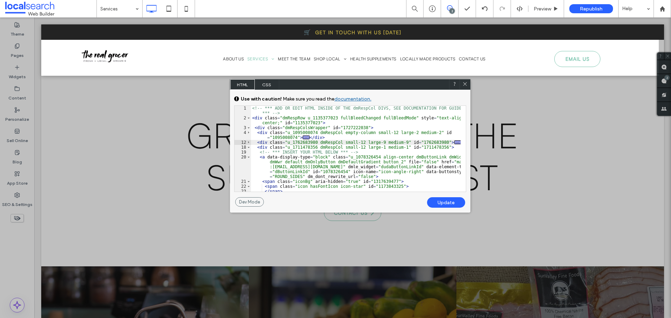
click at [435, 203] on div "Update" at bounding box center [446, 202] width 38 height 10
click at [404, 134] on div "<!-- *** ADD OR EDIT HTML INSIDE OF THE dmRespCol DIVS, SEE DOCUMENTATION FOR G…" at bounding box center [356, 156] width 210 height 101
click at [424, 134] on div "<!-- *** ADD OR EDIT HTML INSIDE OF THE dmRespCol DIVS, SEE DOCUMENTATION FOR G…" at bounding box center [356, 156] width 210 height 101
click at [449, 199] on div "Update" at bounding box center [446, 202] width 38 height 10
drag, startPoint x: 462, startPoint y: 86, endPoint x: 6, endPoint y: 58, distance: 456.4
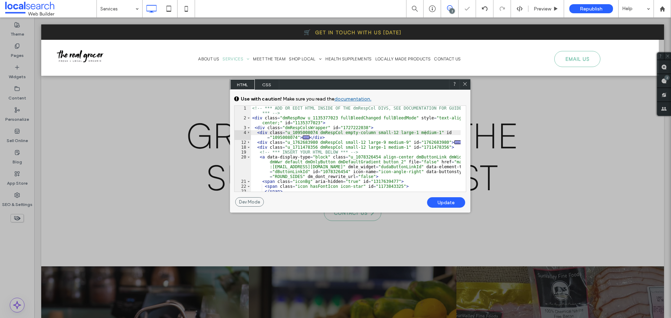
click at [462, 86] on icon at bounding box center [464, 83] width 5 height 5
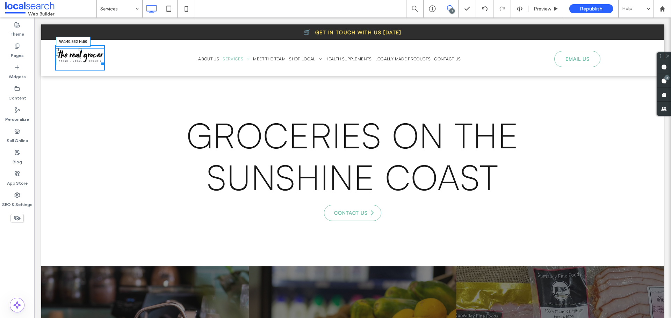
drag, startPoint x: 101, startPoint y: 65, endPoint x: 140, endPoint y: 99, distance: 52.0
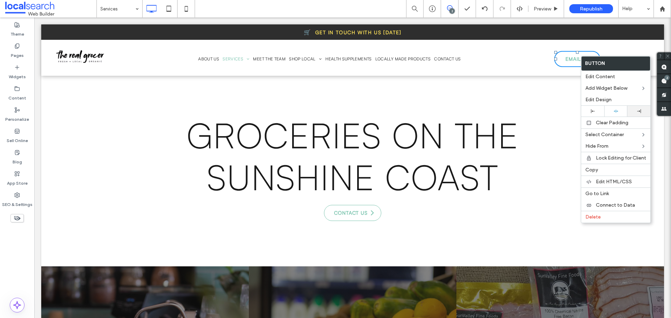
click at [638, 113] on div at bounding box center [638, 111] width 23 height 11
click at [614, 114] on div at bounding box center [615, 111] width 23 height 11
click at [597, 113] on div at bounding box center [592, 111] width 16 height 4
click at [634, 110] on div at bounding box center [639, 111] width 16 height 4
click at [634, 110] on div at bounding box center [335, 159] width 671 height 318
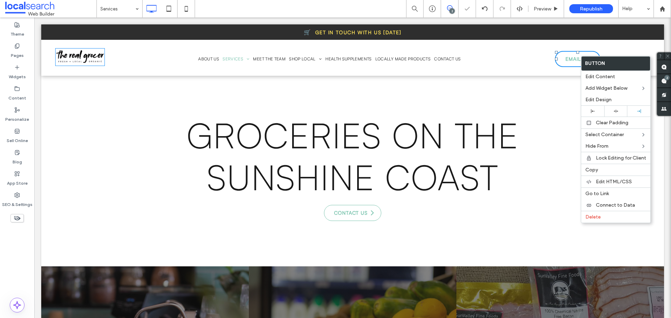
click at [519, 59] on nav "About Us Services Café Menu Best Coffee Gluten Free Options Available Organic F…" at bounding box center [327, 59] width 437 height 11
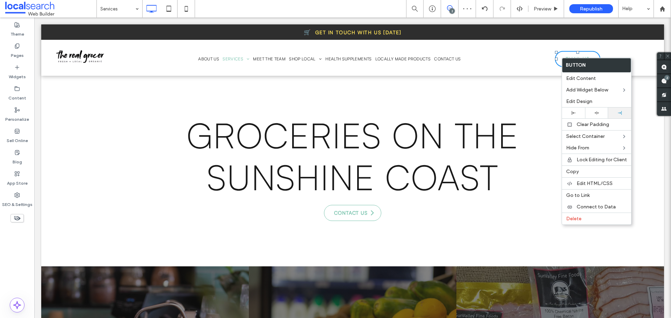
click at [621, 114] on div at bounding box center [619, 113] width 16 height 4
click at [615, 54] on div "Click To Paste Click To Paste About Us Services Café Menu Best Coffee Gluten Fr…" at bounding box center [352, 58] width 595 height 26
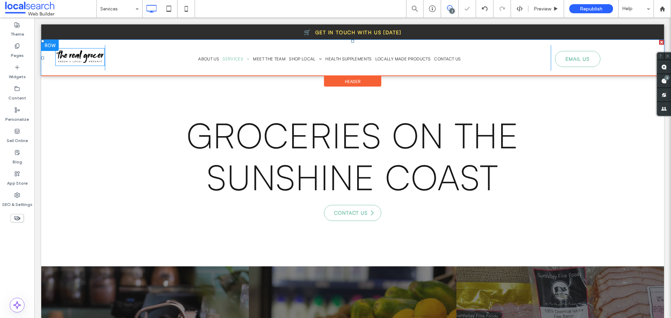
click at [605, 54] on div "Click To Paste Click To Paste About Us Services Café Menu Best Coffee Gluten Fr…" at bounding box center [352, 58] width 595 height 26
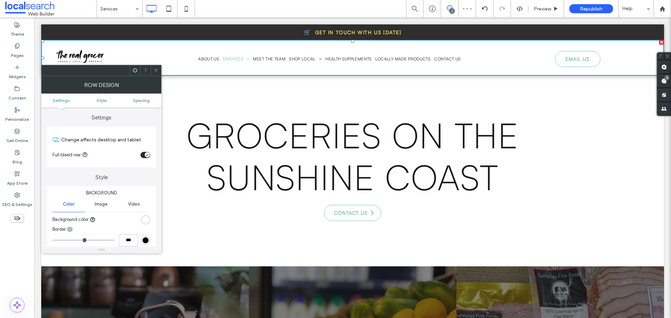
click at [138, 104] on ul "Settings Style Spacing" at bounding box center [101, 101] width 120 height 14
drag, startPoint x: 151, startPoint y: 72, endPoint x: 532, endPoint y: 73, distance: 381.5
click at [151, 72] on div at bounding box center [156, 70] width 10 height 10
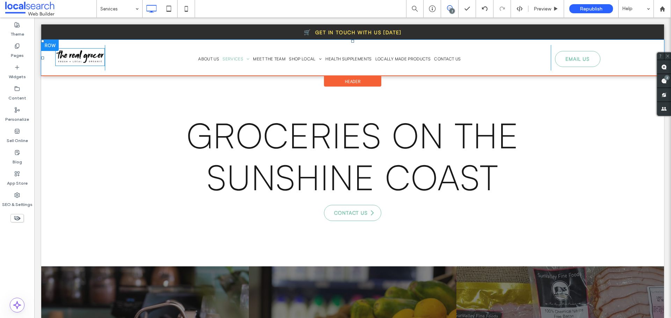
click at [604, 50] on div "Click To Paste Click To Paste About Us Services Café Menu Best Coffee Gluten Fr…" at bounding box center [352, 58] width 595 height 26
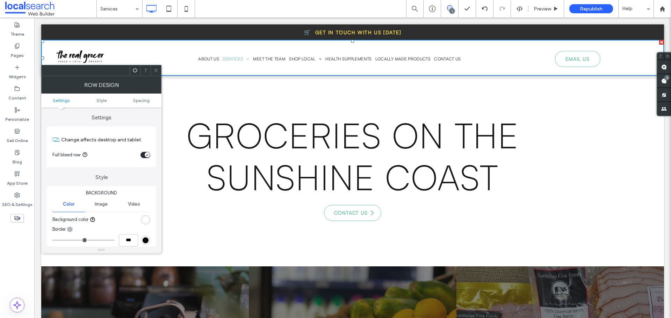
click at [156, 70] on icon at bounding box center [155, 70] width 5 height 5
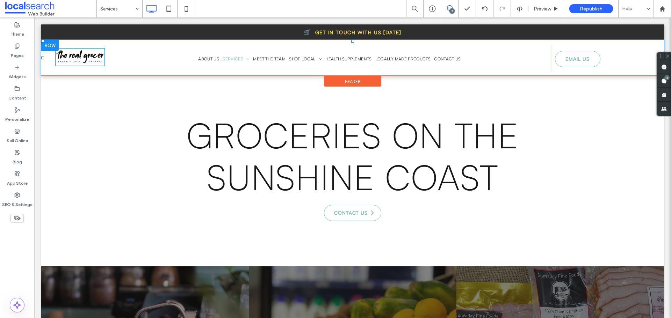
click at [551, 65] on div "EMAIL US Click To Paste Click To Paste" at bounding box center [576, 58] width 50 height 26
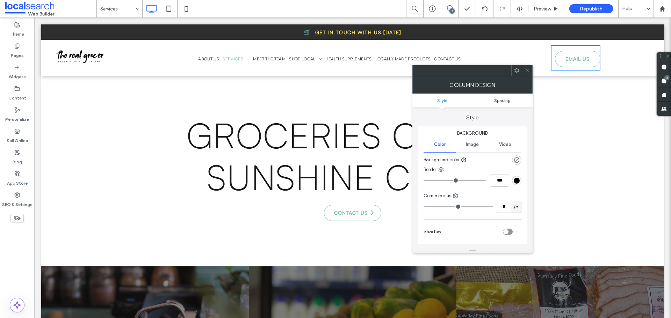
click at [500, 102] on span "Spacing" at bounding box center [502, 100] width 16 height 5
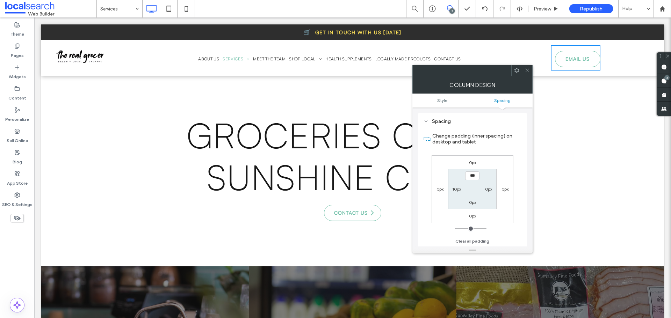
scroll to position [137, 0]
click at [529, 72] on div at bounding box center [527, 70] width 10 height 10
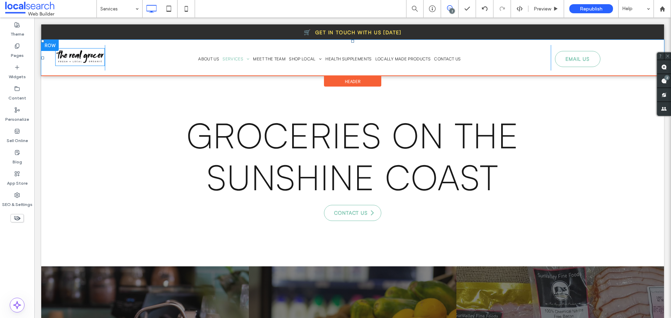
click at [642, 55] on div "Click To Paste Click To Paste About Us Services Café Menu Best Coffee Gluten Fr…" at bounding box center [352, 58] width 595 height 26
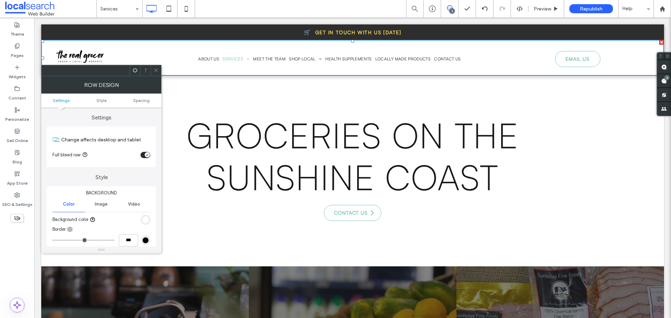
click at [136, 74] on span at bounding box center [134, 70] width 5 height 10
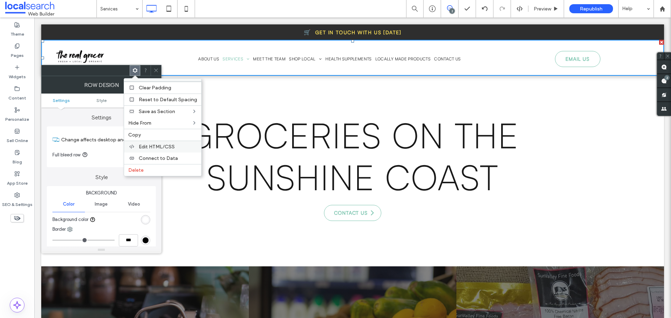
click at [156, 147] on span "Edit HTML/CSS" at bounding box center [157, 147] width 36 height 6
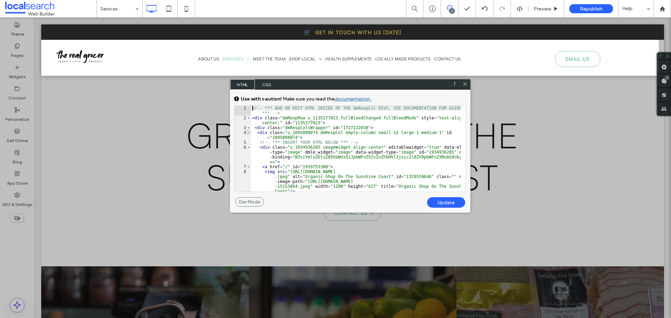
click at [247, 133] on span at bounding box center [249, 132] width 4 height 5
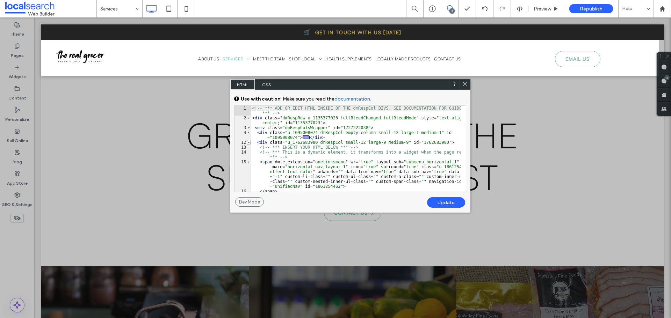
click at [248, 143] on span at bounding box center [249, 142] width 4 height 5
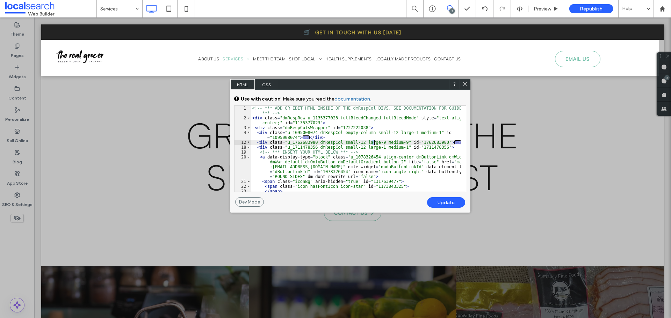
click at [374, 143] on div "<!-- *** ADD OR EDIT HTML INSIDE OF THE dmRespCol DIVS, SEE DOCUMENTATION FOR G…" at bounding box center [356, 156] width 210 height 101
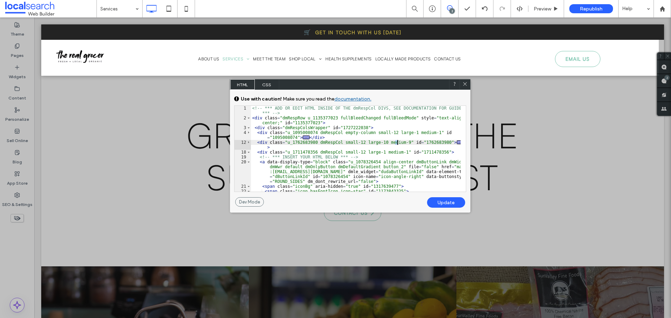
click at [397, 144] on div "<!-- *** ADD OR EDIT HTML INSIDE OF THE dmRespCol DIVS, SEE DOCUMENTATION FOR G…" at bounding box center [356, 156] width 210 height 101
type textarea "**"
click at [446, 204] on div "Update" at bounding box center [446, 202] width 38 height 10
click at [467, 84] on icon at bounding box center [464, 83] width 5 height 5
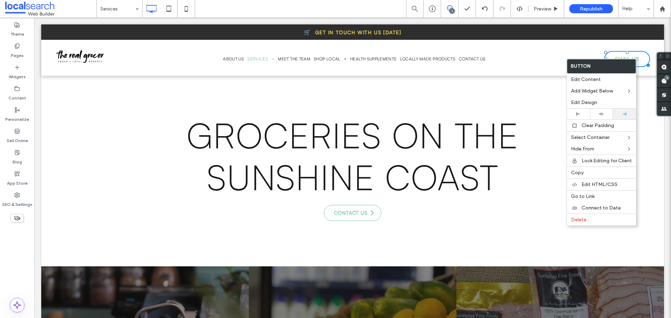
click at [624, 116] on div at bounding box center [624, 114] width 23 height 11
click at [376, 62] on span "Health Supplements" at bounding box center [373, 59] width 46 height 6
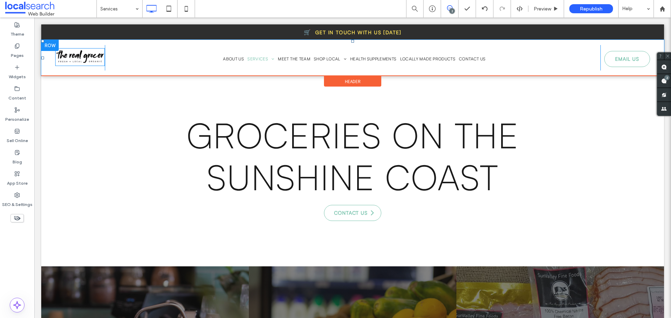
click at [595, 71] on div "Click To Paste Click To Paste About Us Services Café Menu Best Coffee Gluten Fr…" at bounding box center [352, 58] width 622 height 36
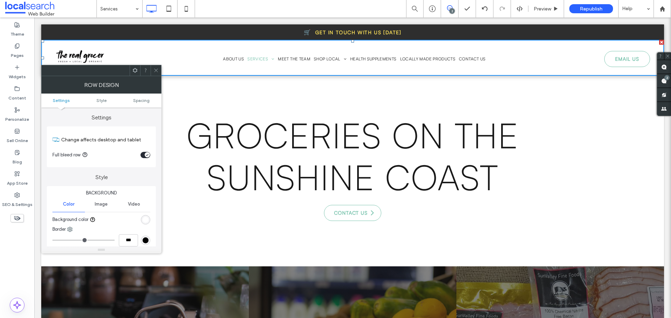
click at [156, 67] on span at bounding box center [155, 70] width 5 height 10
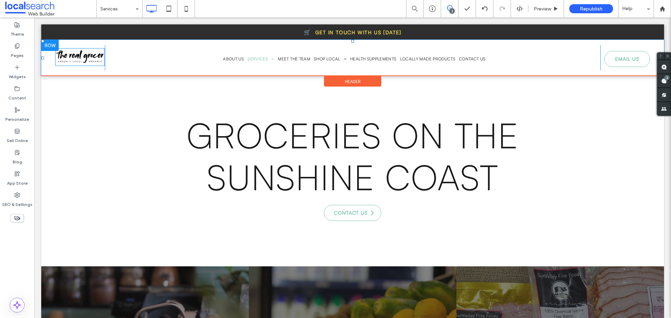
click at [600, 62] on div "EMAIL US Click To Paste Click To Paste" at bounding box center [625, 58] width 50 height 26
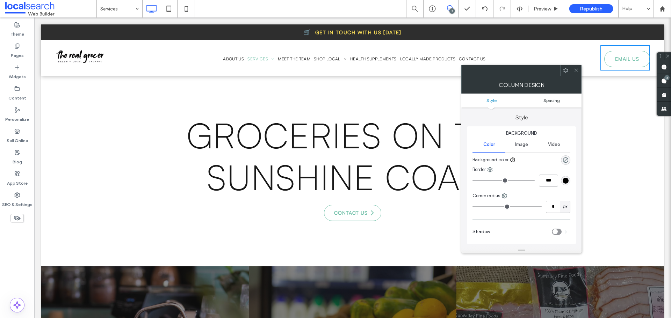
click at [548, 99] on span "Spacing" at bounding box center [551, 100] width 16 height 5
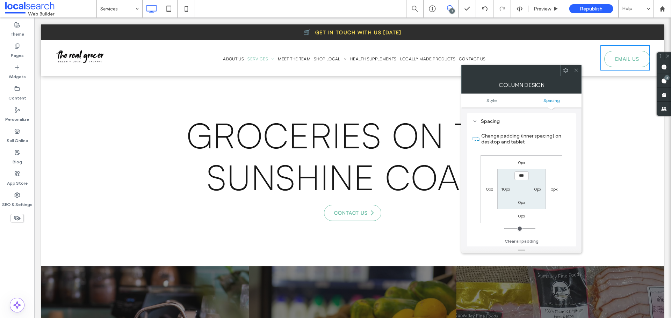
click at [507, 188] on label "10px" at bounding box center [505, 189] width 9 height 5
type input "**"
type input "*"
type input "***"
click at [579, 73] on div at bounding box center [575, 70] width 10 height 10
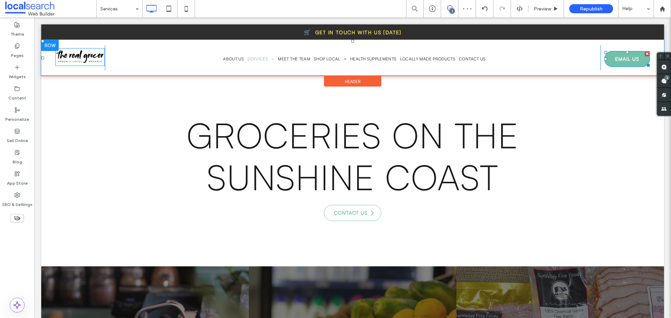
click at [604, 60] on link "EMAIL US" at bounding box center [627, 59] width 46 height 16
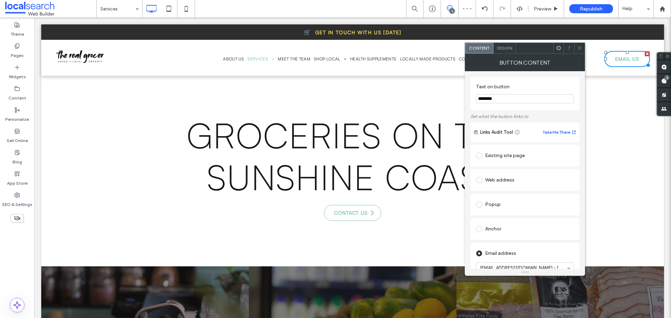
click at [510, 49] on span "Design" at bounding box center [504, 47] width 15 height 5
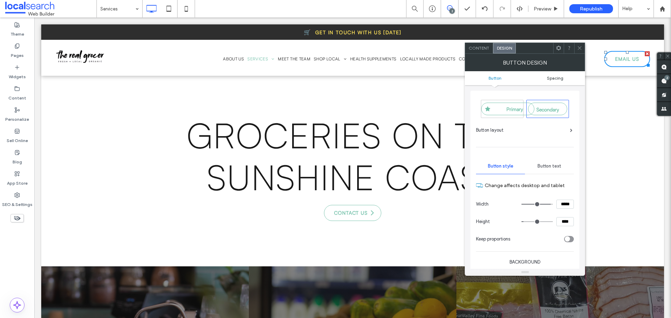
click at [561, 77] on span "Spacing" at bounding box center [555, 77] width 16 height 5
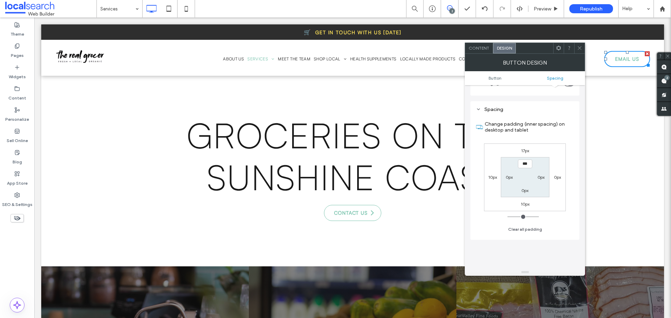
scroll to position [301, 0]
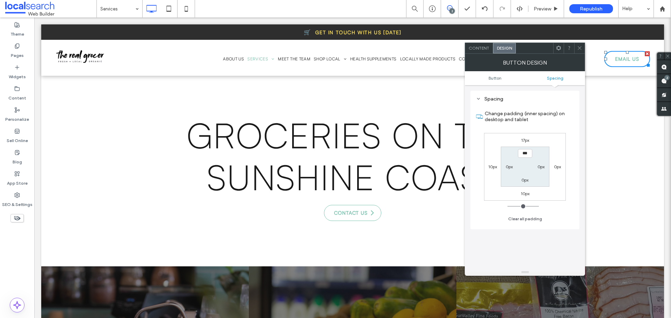
click at [495, 167] on label "10px" at bounding box center [492, 166] width 9 height 5
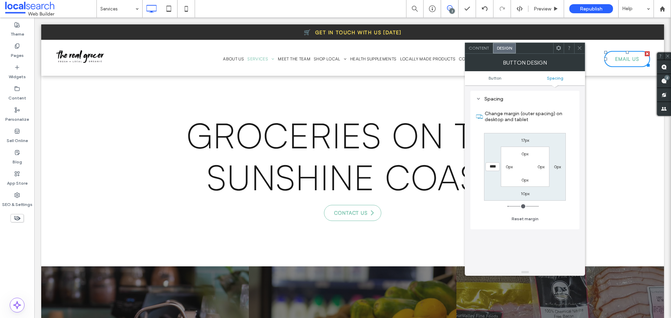
type input "**"
type input "*"
type input "***"
click at [577, 49] on icon at bounding box center [579, 47] width 5 height 5
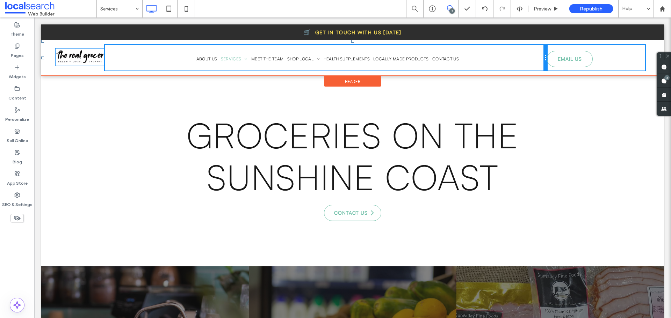
drag, startPoint x: 594, startPoint y: 67, endPoint x: 557, endPoint y: 73, distance: 38.0
click at [557, 73] on div "Click To Paste Click To Paste About Us Services Café Menu Best Coffee Gluten Fr…" at bounding box center [352, 58] width 622 height 36
drag, startPoint x: 544, startPoint y: 64, endPoint x: 581, endPoint y: 68, distance: 37.4
click at [581, 68] on div "About Us Services Café Menu Best Coffee Gluten Free Options Available Organic F…" at bounding box center [350, 58] width 491 height 26
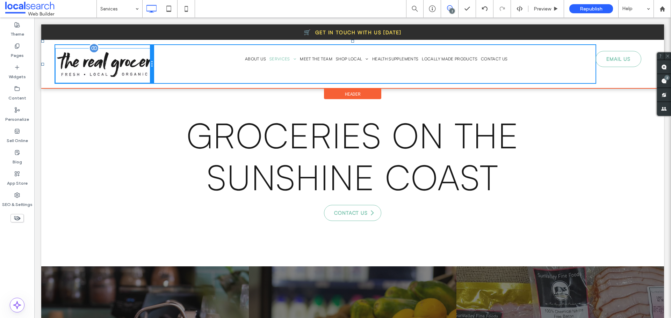
drag, startPoint x: 103, startPoint y: 59, endPoint x: 138, endPoint y: 64, distance: 35.3
click at [138, 64] on div "Click To Paste Click To Paste" at bounding box center [104, 64] width 98 height 38
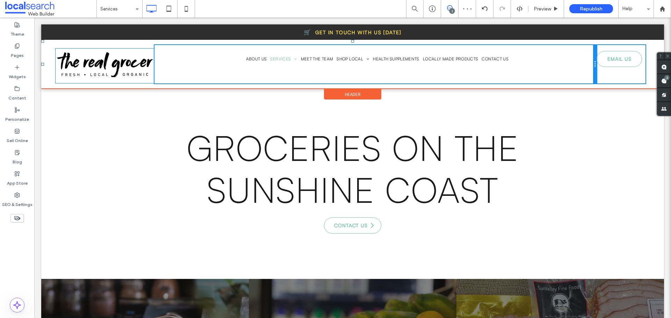
drag, startPoint x: 594, startPoint y: 74, endPoint x: 580, endPoint y: 80, distance: 15.2
click at [580, 80] on div "About Us Services Café Menu Best Coffee Gluten Free Options Available Organic F…" at bounding box center [375, 64] width 442 height 38
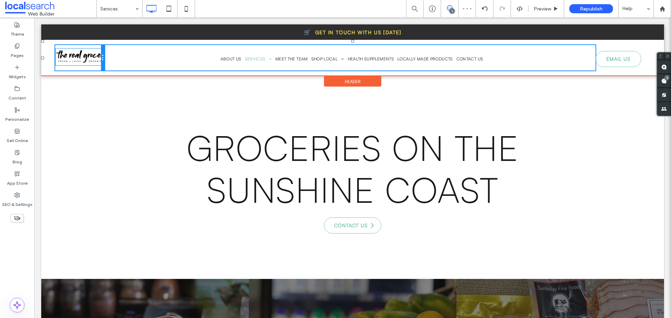
drag, startPoint x: 153, startPoint y: 67, endPoint x: 112, endPoint y: 69, distance: 41.3
click at [112, 69] on div "Click To Paste Click To Paste About Us Services Café Menu Best Coffee Gluten Fr…" at bounding box center [352, 58] width 595 height 26
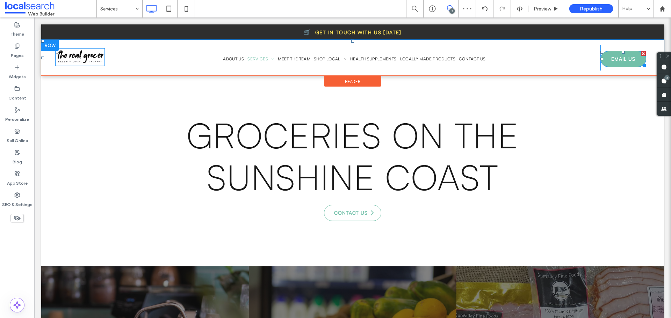
click at [611, 58] on span "EMAIL US" at bounding box center [623, 58] width 24 height 13
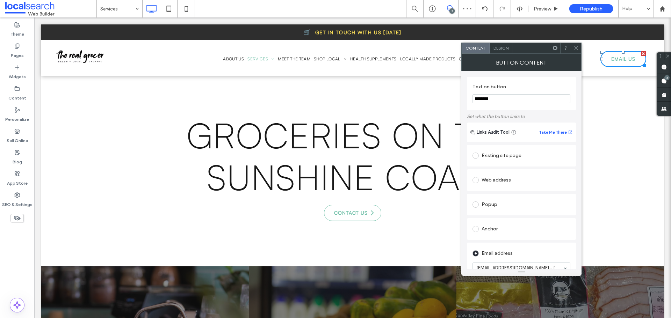
click at [495, 46] on span "Design" at bounding box center [500, 47] width 15 height 5
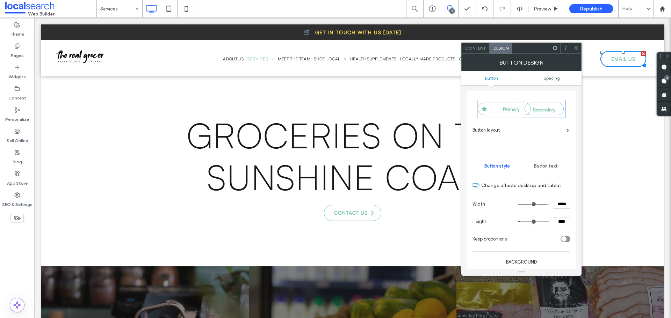
click at [553, 167] on span "Button text" at bounding box center [546, 166] width 24 height 6
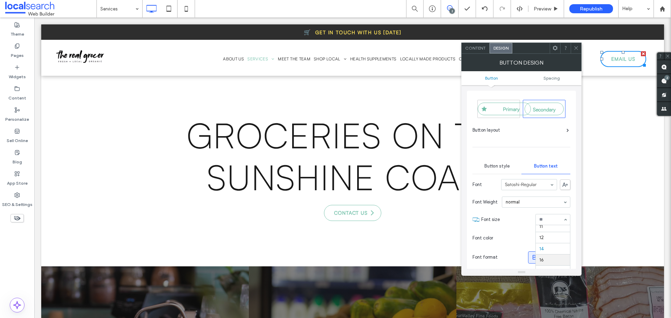
scroll to position [21, 0]
click at [576, 46] on icon at bounding box center [575, 47] width 5 height 5
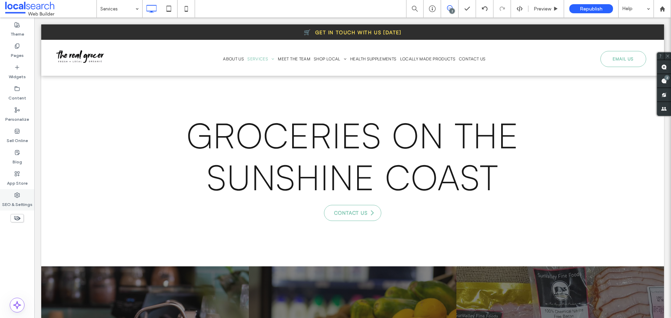
click at [21, 208] on div "SEO & Settings" at bounding box center [17, 199] width 34 height 21
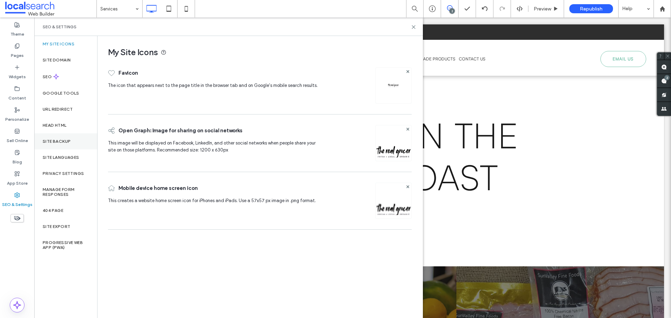
click at [74, 144] on div "Site Backup" at bounding box center [65, 141] width 63 height 16
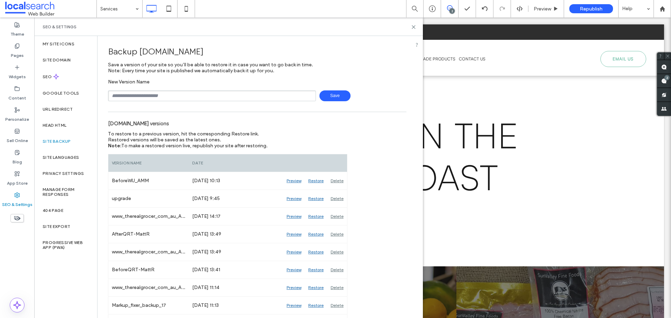
click at [210, 92] on input "text" at bounding box center [212, 95] width 208 height 11
type input "**********"
click at [338, 97] on span "Save" at bounding box center [334, 95] width 31 height 11
drag, startPoint x: 415, startPoint y: 27, endPoint x: 382, endPoint y: 9, distance: 37.5
click at [415, 27] on icon at bounding box center [413, 26] width 5 height 5
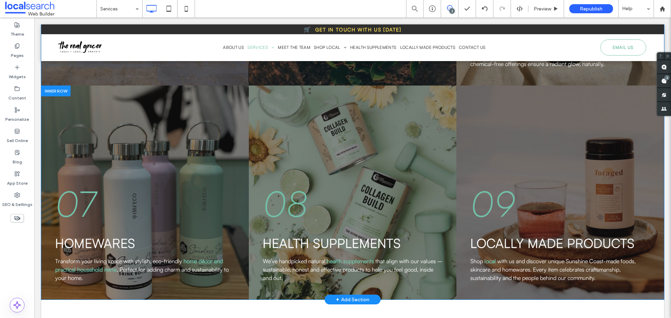
scroll to position [629, 0]
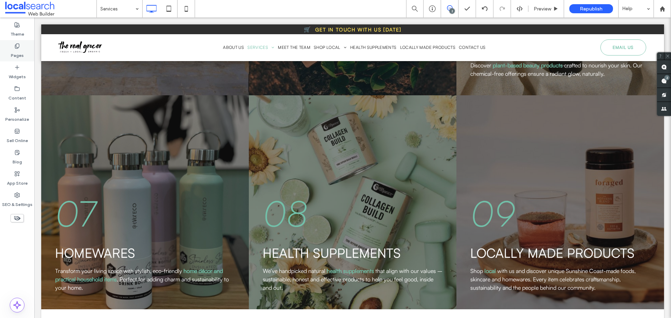
click at [17, 45] on icon at bounding box center [17, 46] width 6 height 6
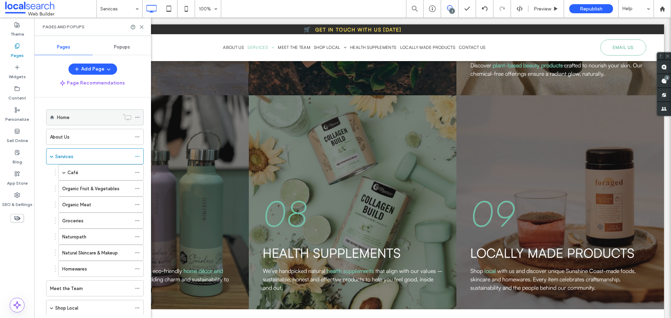
click at [73, 117] on div "Home" at bounding box center [88, 117] width 62 height 7
click at [142, 28] on icon at bounding box center [141, 26] width 5 height 5
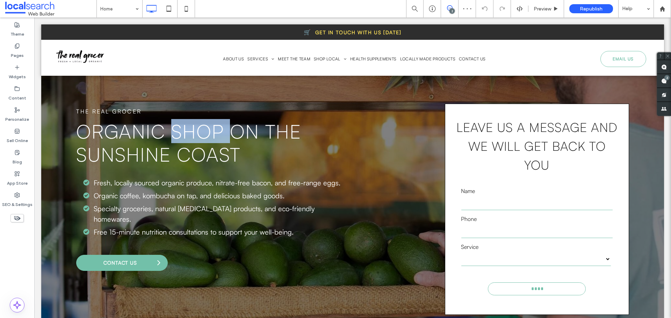
click at [203, 142] on span "organic shop on the sunshine coast" at bounding box center [188, 142] width 225 height 47
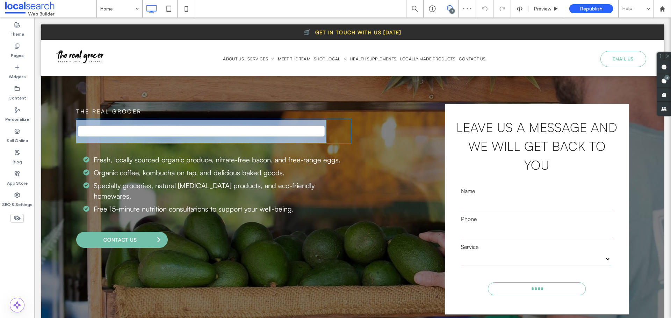
click at [203, 141] on span "**********" at bounding box center [201, 131] width 250 height 19
type input "**********"
type input "**"
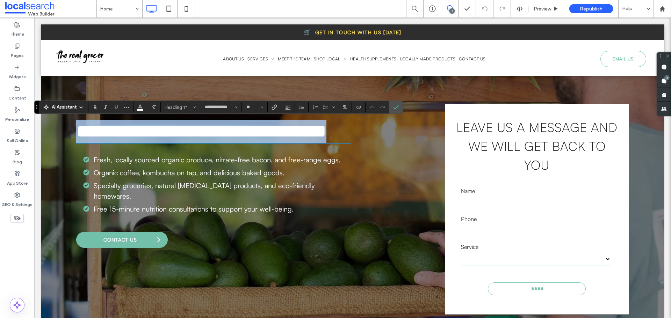
copy span "**********"
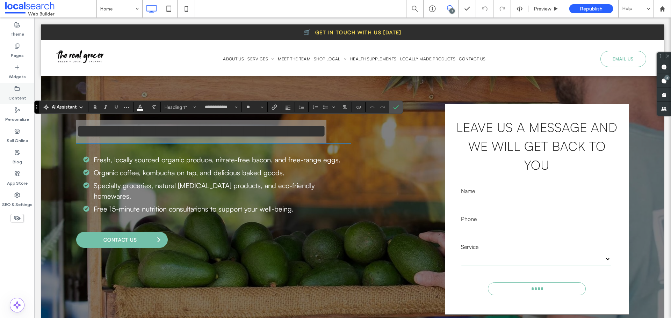
click at [20, 89] on use at bounding box center [17, 88] width 5 height 4
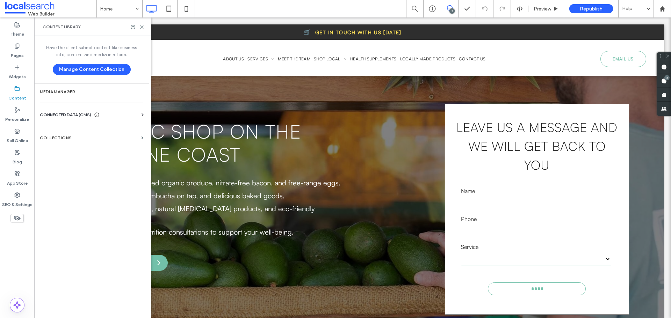
click at [70, 112] on span "CONNECTED DATA (CMS)" at bounding box center [65, 114] width 51 height 7
click at [63, 130] on label "Business Info" at bounding box center [92, 132] width 95 height 5
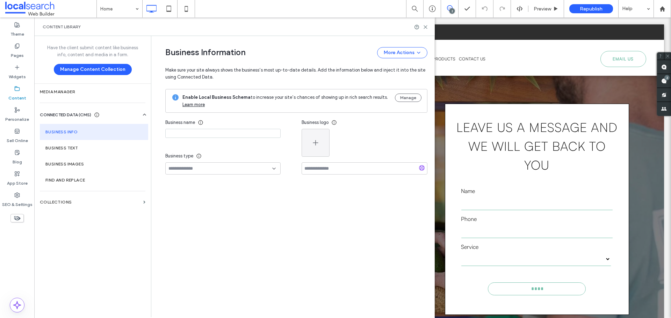
type input "**********"
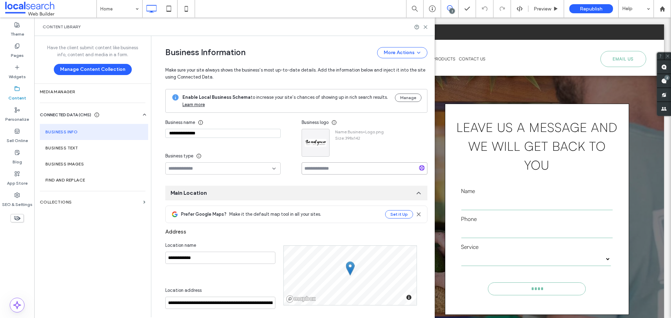
paste input "**********"
type input "**********"
click at [339, 171] on input "**********" at bounding box center [364, 168] width 126 height 12
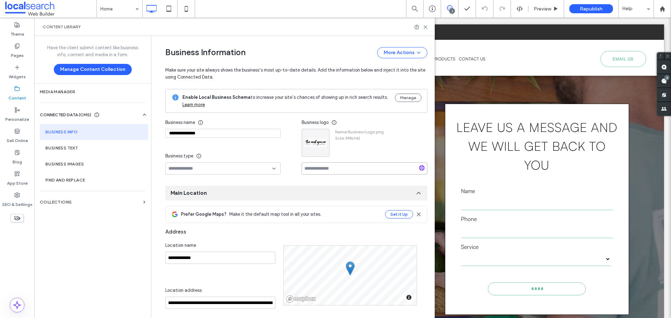
paste input "**********"
type input "**********"
click at [357, 173] on input "**********" at bounding box center [364, 168] width 126 height 12
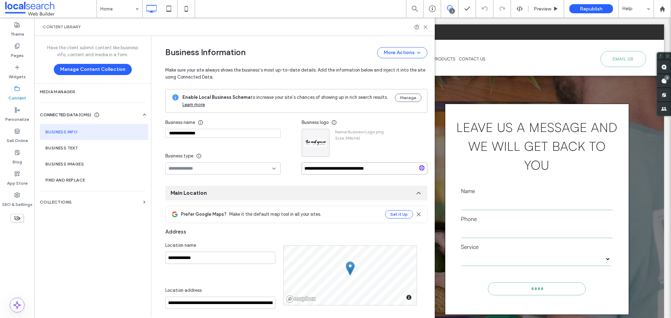
click at [358, 173] on input "**********" at bounding box center [364, 168] width 126 height 12
drag, startPoint x: 358, startPoint y: 173, endPoint x: 296, endPoint y: 174, distance: 62.2
click at [296, 174] on div "**********" at bounding box center [233, 145] width 136 height 58
click at [312, 168] on input "**********" at bounding box center [364, 168] width 126 height 12
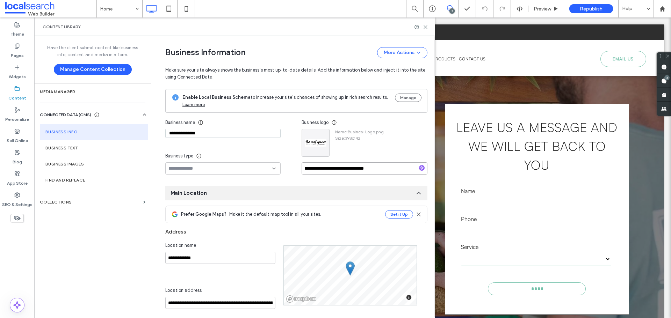
click at [312, 168] on input "**********" at bounding box center [364, 168] width 126 height 12
drag, startPoint x: 345, startPoint y: 162, endPoint x: 344, endPoint y: 168, distance: 6.0
paste input "**********"
type input "**********"
click at [426, 28] on use at bounding box center [425, 27] width 3 height 3
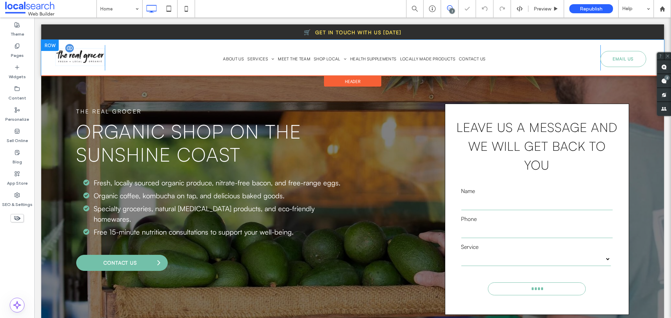
click at [77, 59] on img at bounding box center [80, 57] width 50 height 18
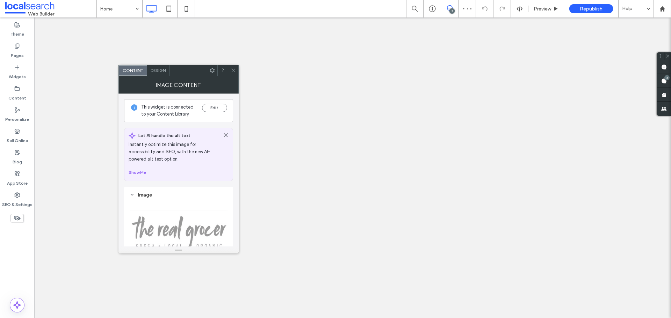
click at [235, 70] on icon at bounding box center [233, 70] width 5 height 5
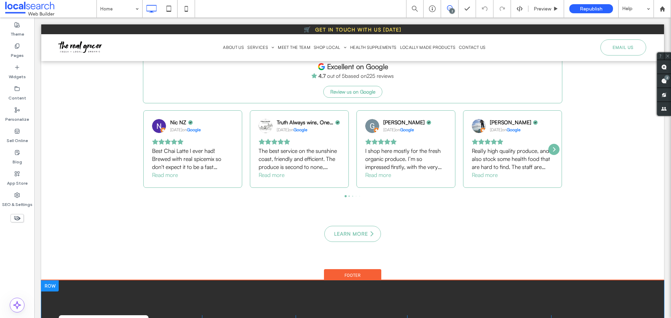
scroll to position [2550, 0]
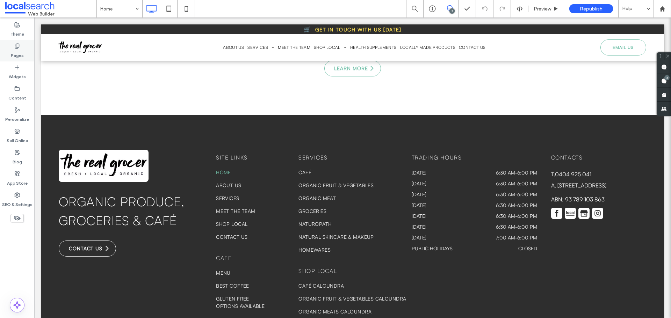
click at [20, 52] on label "Pages" at bounding box center [17, 54] width 13 height 10
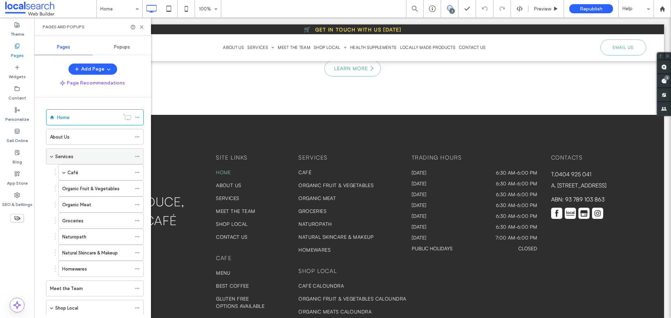
click at [75, 158] on div "Services" at bounding box center [93, 156] width 76 height 7
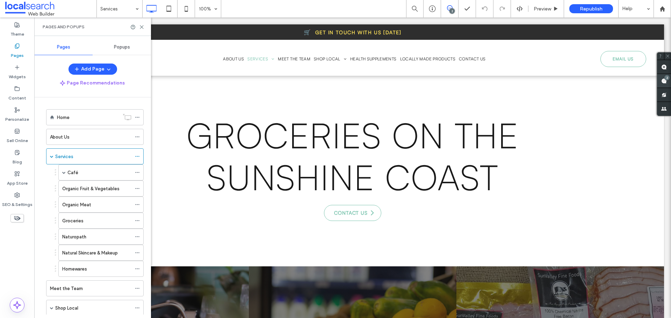
click at [664, 79] on div "2" at bounding box center [666, 77] width 5 height 5
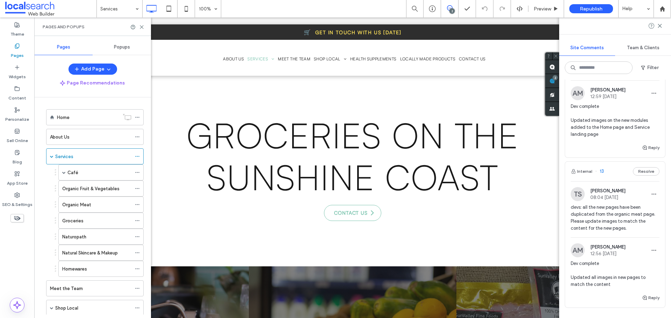
scroll to position [105, 0]
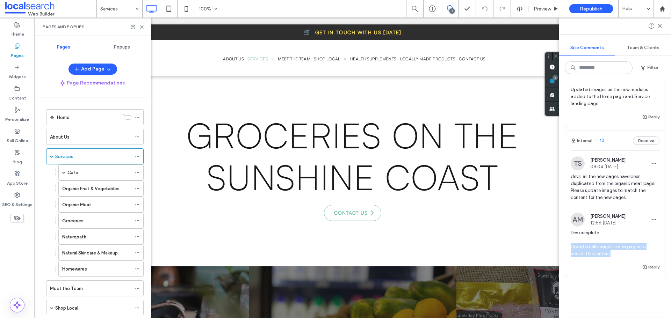
copy span "Updated all images in new pages to match the content"
drag, startPoint x: 615, startPoint y: 253, endPoint x: 570, endPoint y: 248, distance: 45.1
click at [570, 248] on div "AM Andrea Maala 12:56 Oct 13 2025 Dev complete Updated all images in new pages …" at bounding box center [615, 238] width 100 height 50
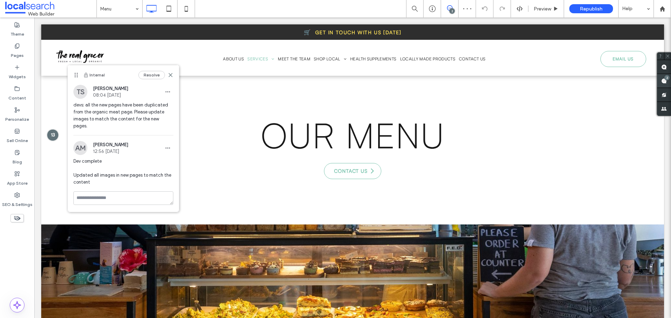
click at [667, 78] on div "2" at bounding box center [666, 77] width 5 height 5
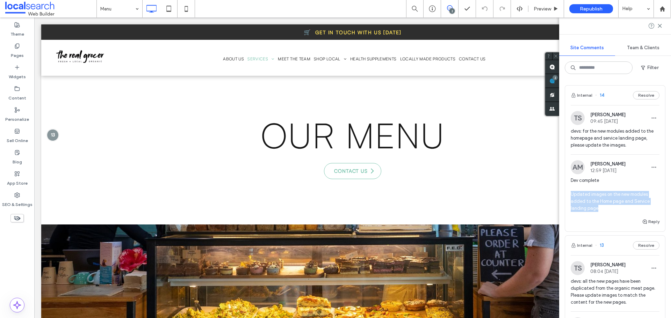
copy span "Updated images on the new modules added to the Home page and Service landing pa…"
drag, startPoint x: 602, startPoint y: 212, endPoint x: 570, endPoint y: 195, distance: 36.1
click at [570, 195] on div "Dev complete Updated images on the new modules added to the Home page and Servi…" at bounding box center [614, 197] width 89 height 41
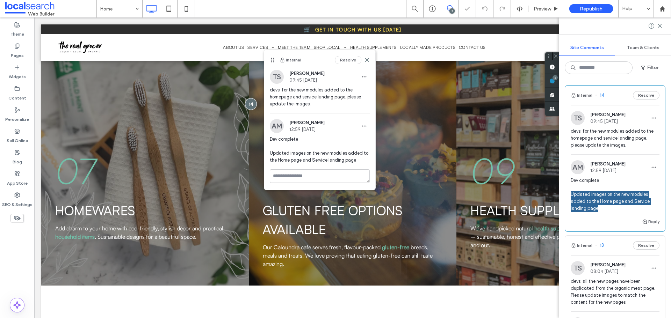
scroll to position [883, 0]
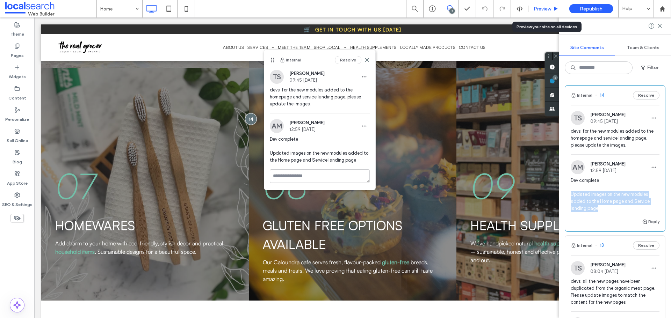
drag, startPoint x: 444, startPoint y: 42, endPoint x: 542, endPoint y: 7, distance: 104.2
click at [542, 7] on span "Preview" at bounding box center [541, 9] width 17 height 6
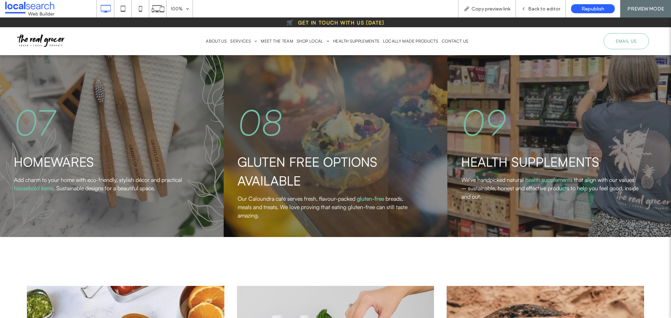
scroll to position [846, 0]
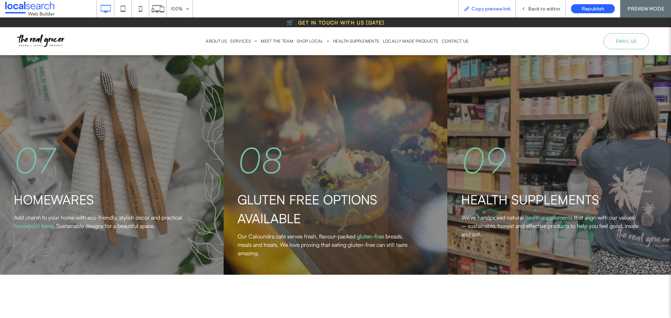
click at [489, 10] on span "Copy preview link" at bounding box center [490, 9] width 39 height 6
click at [488, 10] on span "Copy preview link" at bounding box center [490, 9] width 39 height 6
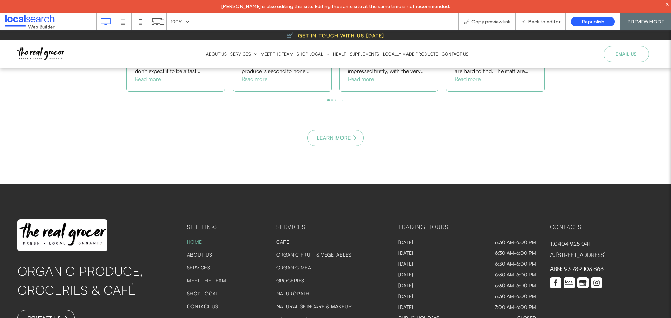
scroll to position [2240, 0]
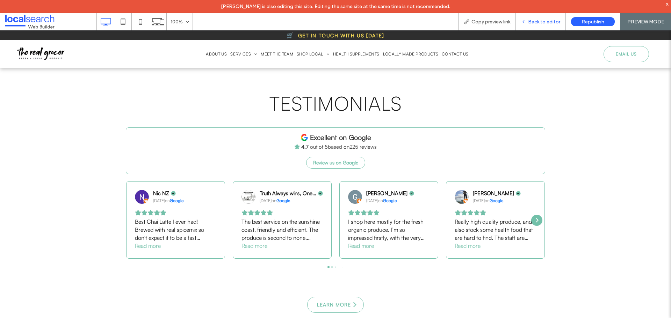
click at [536, 21] on span "Back to editor" at bounding box center [544, 22] width 32 height 6
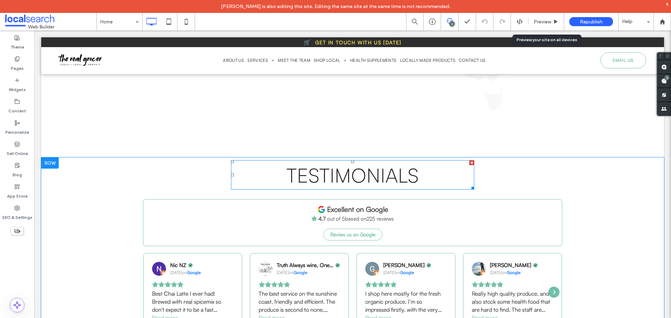
scroll to position [2296, 0]
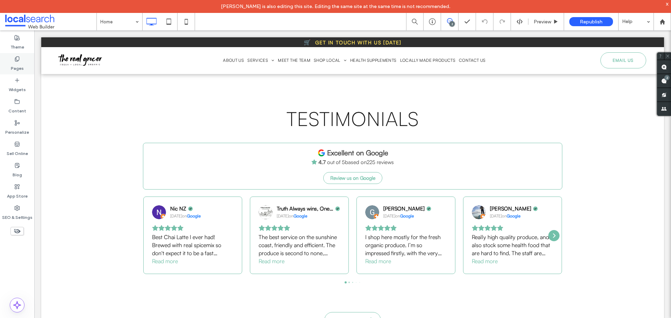
click at [19, 70] on label "Pages" at bounding box center [17, 67] width 13 height 10
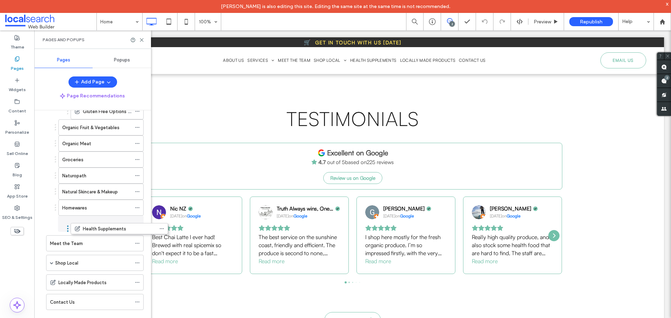
scroll to position [122, 0]
drag, startPoint x: 91, startPoint y: 212, endPoint x: 92, endPoint y: 228, distance: 15.4
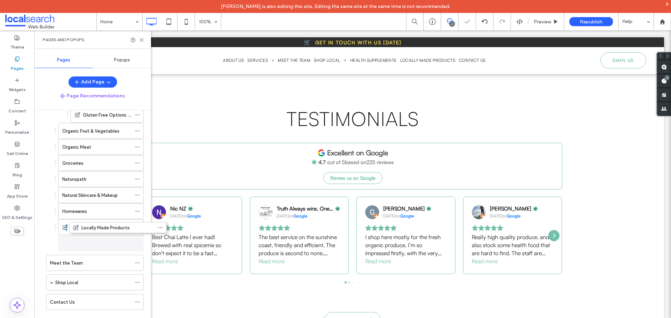
scroll to position [119, 0]
drag, startPoint x: 73, startPoint y: 280, endPoint x: 92, endPoint y: 247, distance: 37.9
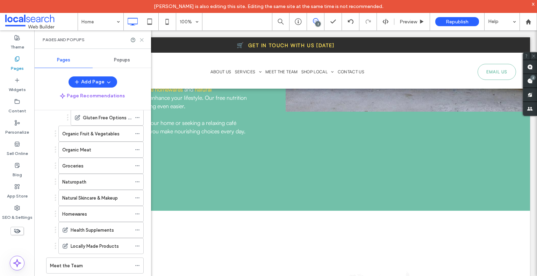
scroll to position [1981, 0]
click at [143, 40] on icon at bounding box center [141, 39] width 5 height 5
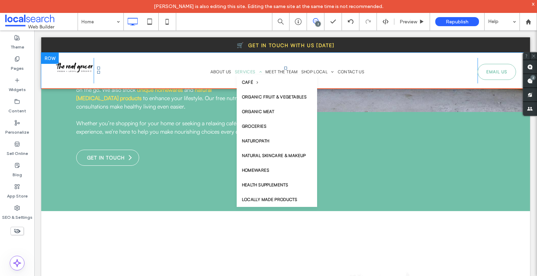
click at [245, 72] on span "Services" at bounding box center [248, 72] width 27 height 6
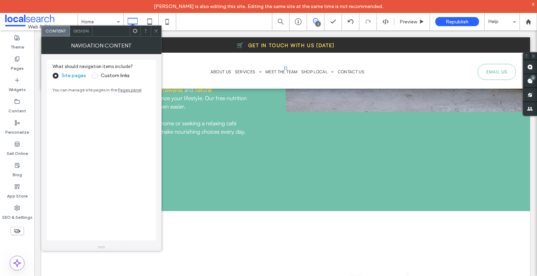
click at [87, 31] on span "Design" at bounding box center [80, 30] width 15 height 5
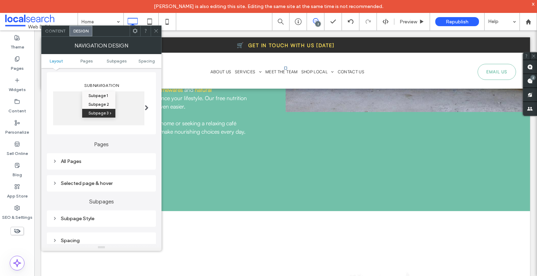
scroll to position [105, 0]
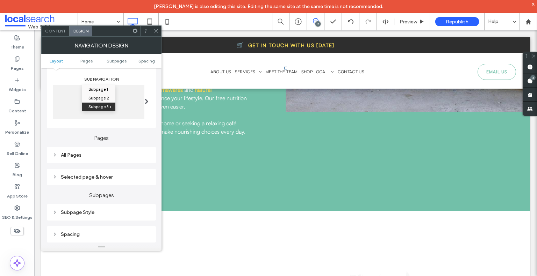
click at [107, 152] on div "All Pages" at bounding box center [101, 155] width 98 height 9
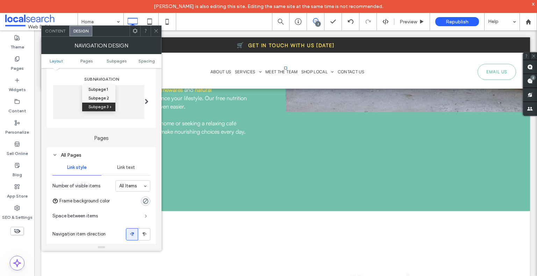
click at [145, 215] on span at bounding box center [146, 215] width 2 height 3
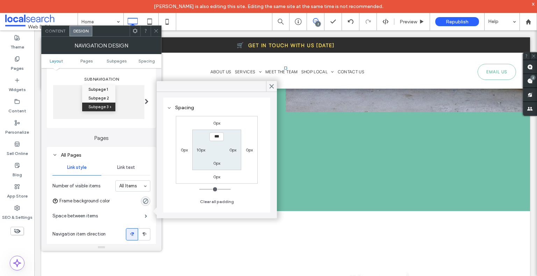
click at [204, 150] on label "10px" at bounding box center [200, 149] width 9 height 5
click at [234, 151] on label "0px" at bounding box center [232, 149] width 7 height 5
type input "*"
drag, startPoint x: 234, startPoint y: 146, endPoint x: 234, endPoint y: 150, distance: 3.5
click at [234, 146] on input "***" at bounding box center [232, 150] width 14 height 9
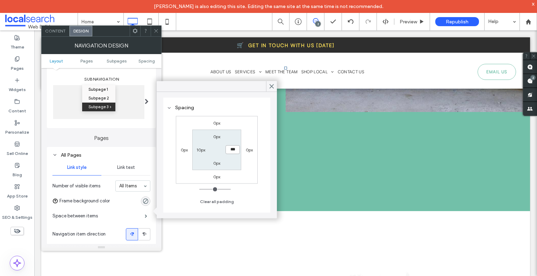
click at [234, 150] on input "***" at bounding box center [232, 150] width 14 height 9
type input "**"
type input "****"
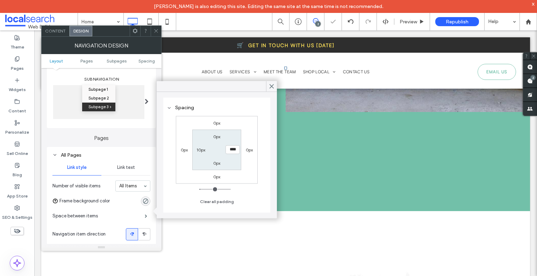
click at [128, 171] on div "Link text" at bounding box center [125, 167] width 49 height 15
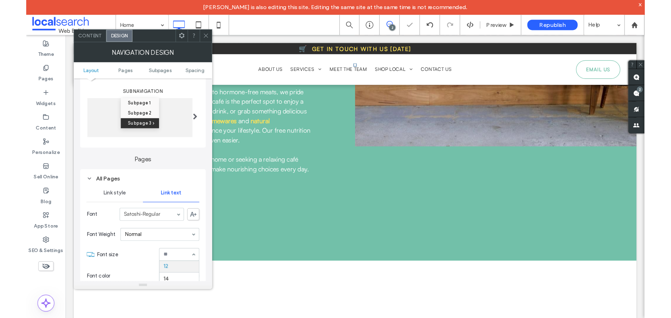
scroll to position [1997, 0]
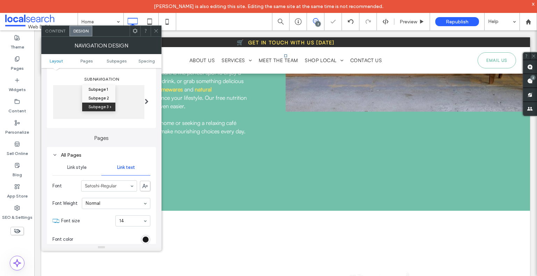
click at [154, 34] on span at bounding box center [155, 31] width 5 height 10
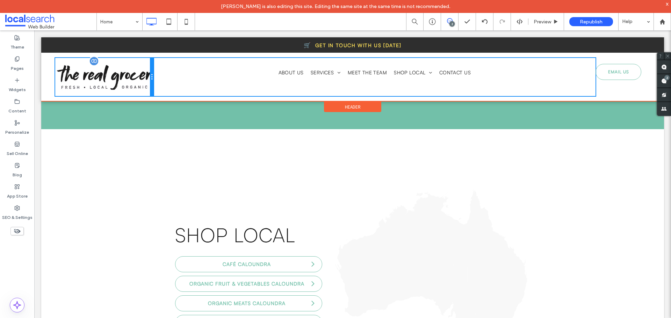
drag, startPoint x: 103, startPoint y: 78, endPoint x: 145, endPoint y: 79, distance: 41.2
click at [145, 79] on div "Click To Paste" at bounding box center [104, 77] width 98 height 38
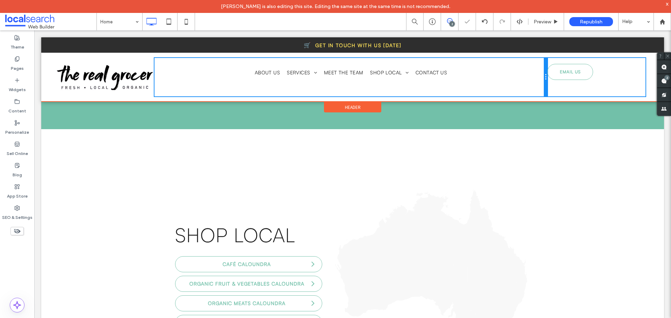
scroll to position [2009, 0]
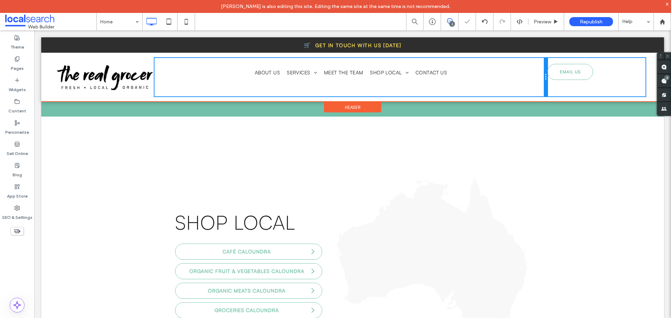
drag, startPoint x: 595, startPoint y: 80, endPoint x: 549, endPoint y: 82, distance: 45.8
click at [549, 82] on div "🛒 GET IN TOUCH WITH US [DATE] Click To Paste Click To Paste About Us Services C…" at bounding box center [352, 69] width 622 height 64
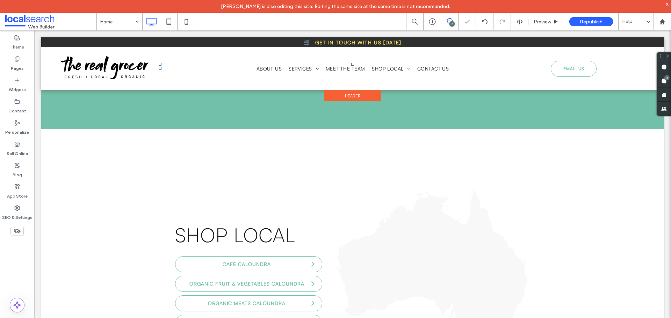
click at [584, 73] on div at bounding box center [352, 63] width 622 height 53
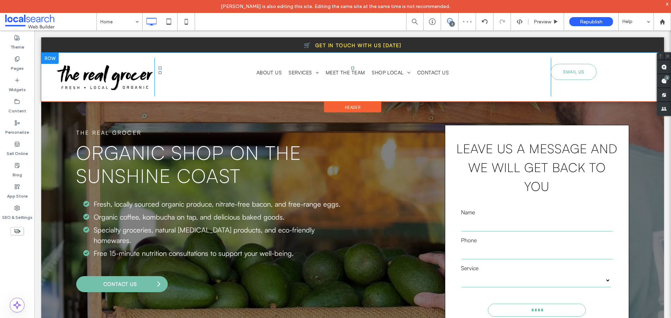
scroll to position [0, 0]
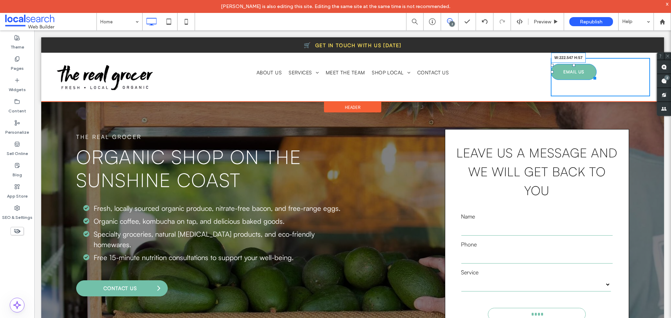
drag, startPoint x: 589, startPoint y: 78, endPoint x: 621, endPoint y: 82, distance: 32.4
click at [596, 80] on div at bounding box center [593, 76] width 5 height 5
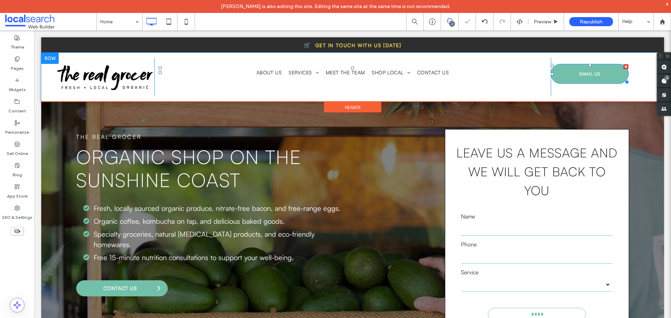
click at [573, 73] on link "EMAIL US" at bounding box center [590, 74] width 78 height 20
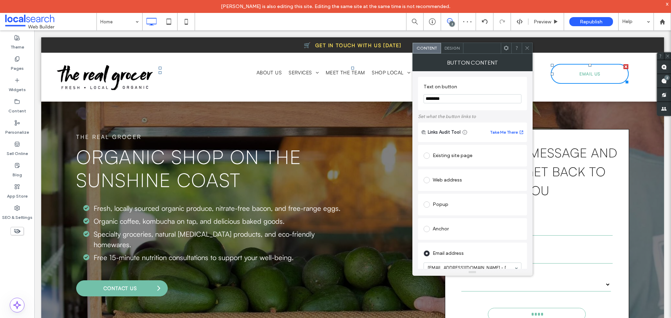
click at [446, 48] on span "Design" at bounding box center [451, 47] width 15 height 5
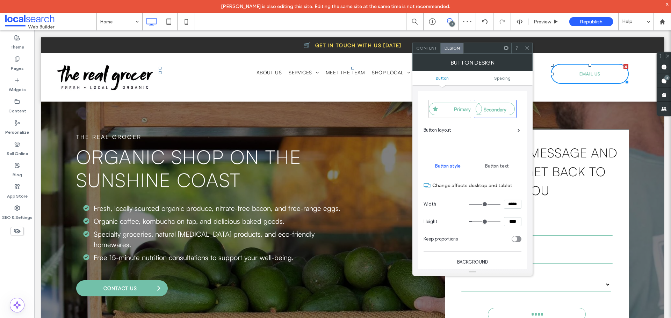
click at [501, 165] on span "Button text" at bounding box center [497, 166] width 24 height 6
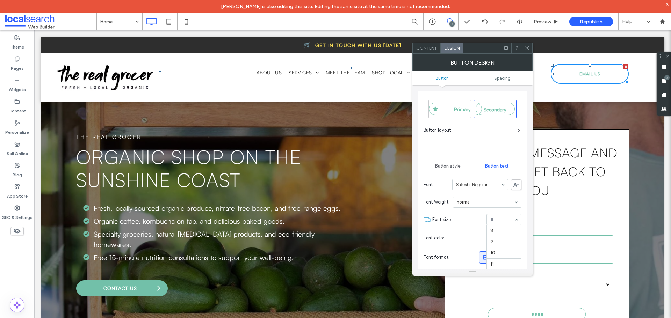
scroll to position [45, 0]
drag, startPoint x: 530, startPoint y: 45, endPoint x: 370, endPoint y: 55, distance: 160.7
click at [530, 45] on div at bounding box center [527, 48] width 10 height 10
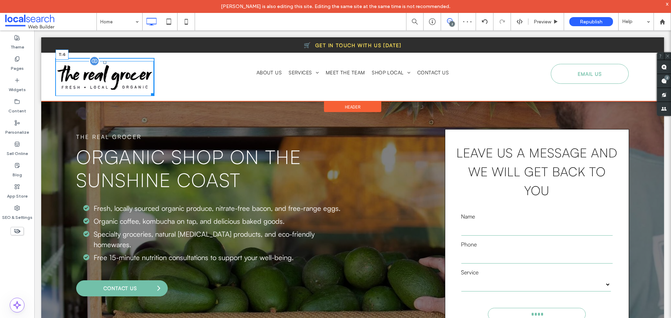
click at [104, 61] on div at bounding box center [104, 62] width 3 height 3
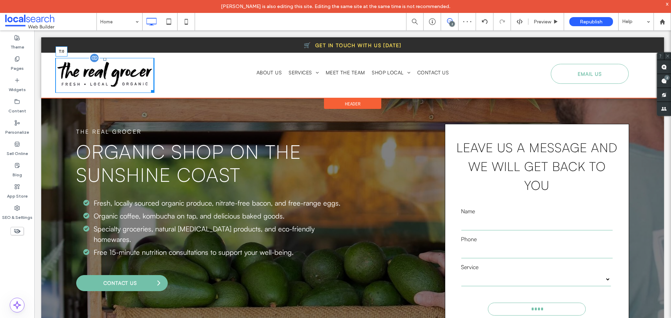
drag, startPoint x: 104, startPoint y: 57, endPoint x: 296, endPoint y: 102, distance: 197.2
click at [104, 58] on div at bounding box center [104, 59] width 3 height 3
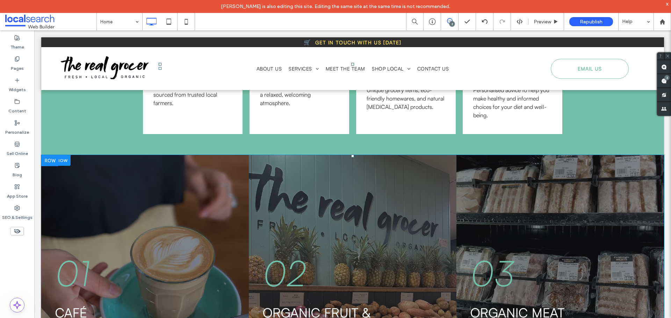
scroll to position [559, 0]
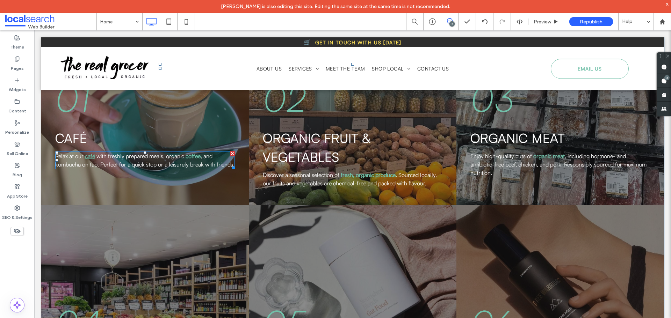
click at [89, 158] on link "café" at bounding box center [90, 156] width 10 height 7
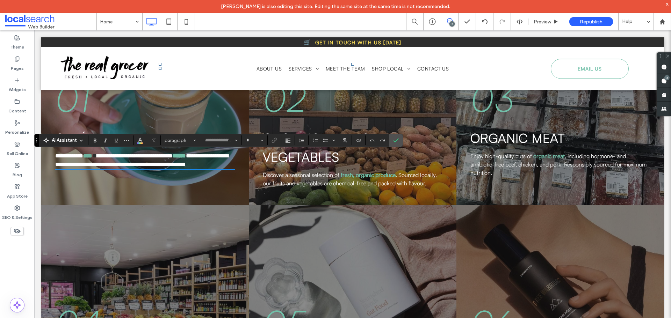
click at [89, 159] on link "****" at bounding box center [87, 155] width 9 height 5
type input "**********"
type input "**"
drag, startPoint x: 87, startPoint y: 156, endPoint x: 95, endPoint y: 158, distance: 8.2
click at [92, 158] on link "****" at bounding box center [87, 155] width 9 height 5
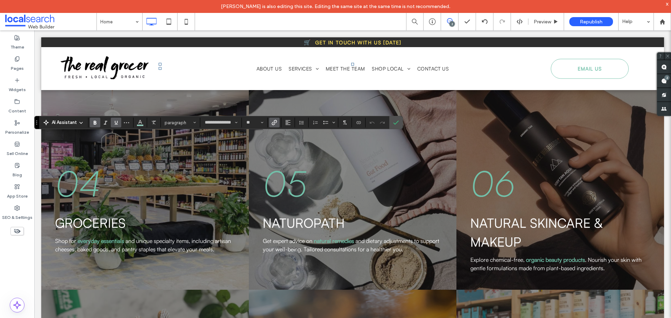
scroll to position [524, 0]
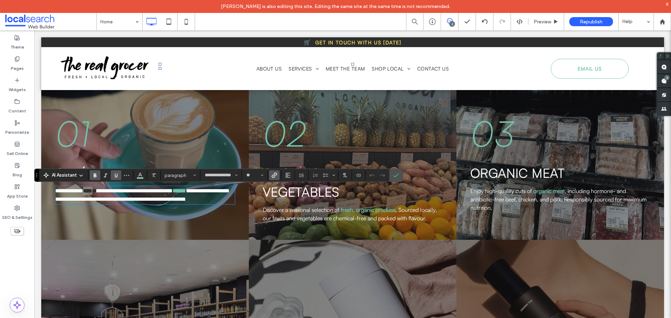
click at [275, 175] on icon "Link" at bounding box center [274, 176] width 6 height 6
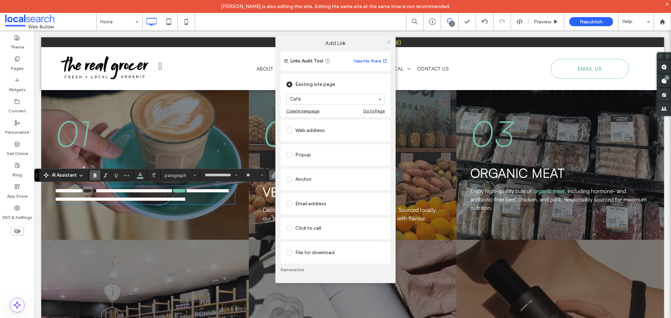
click at [387, 46] on span at bounding box center [388, 42] width 5 height 10
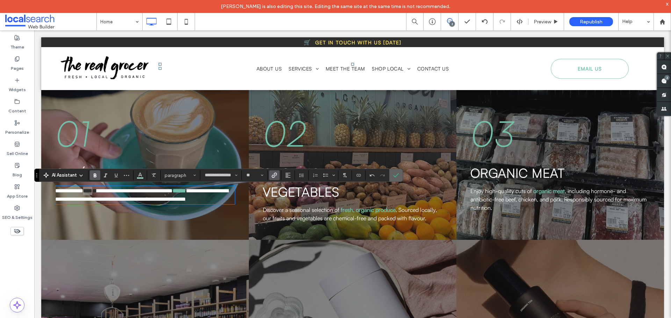
drag, startPoint x: 399, startPoint y: 173, endPoint x: 278, endPoint y: 239, distance: 137.4
click at [399, 173] on label "Confirm" at bounding box center [396, 175] width 10 height 13
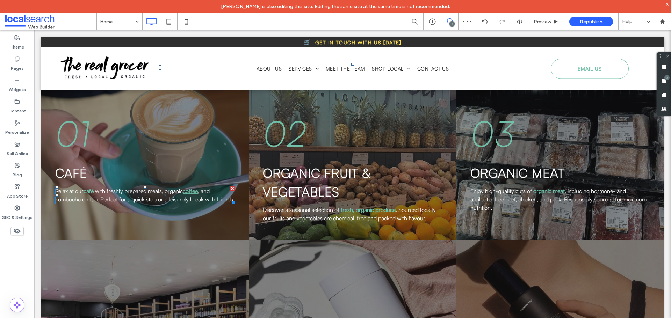
click at [191, 194] on link "coffee" at bounding box center [190, 191] width 15 height 7
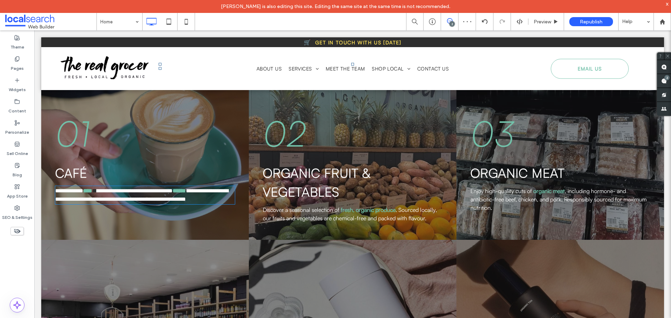
click at [173, 191] on span "**********" at bounding box center [135, 190] width 76 height 5
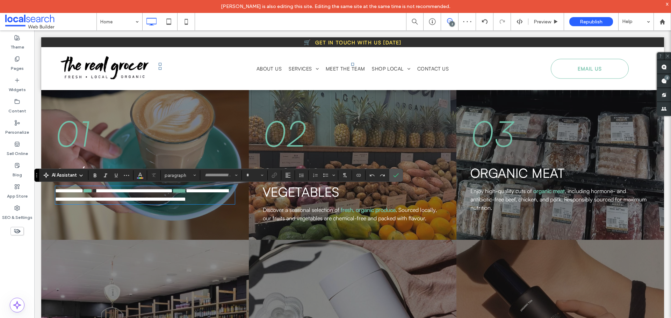
type input "**********"
type input "**"
drag, startPoint x: 187, startPoint y: 192, endPoint x: 202, endPoint y: 194, distance: 15.2
click at [202, 194] on p "**********" at bounding box center [145, 195] width 180 height 17
click at [274, 176] on icon "Link" at bounding box center [274, 176] width 6 height 6
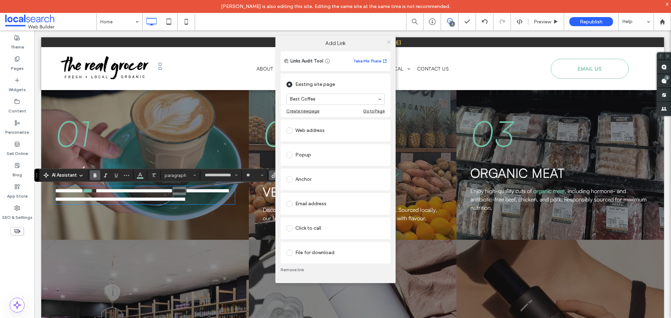
click at [388, 42] on icon at bounding box center [388, 41] width 5 height 5
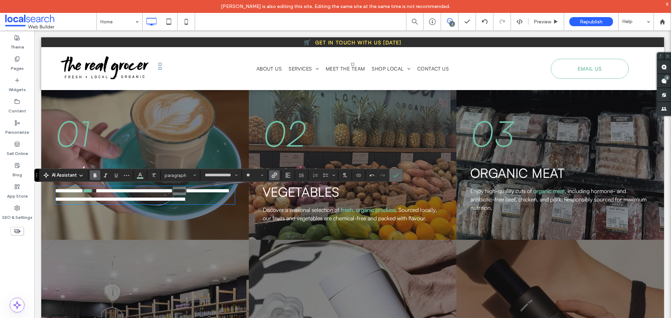
drag, startPoint x: 396, startPoint y: 177, endPoint x: 338, endPoint y: 244, distance: 87.7
click at [396, 177] on icon "Confirm" at bounding box center [396, 176] width 6 height 6
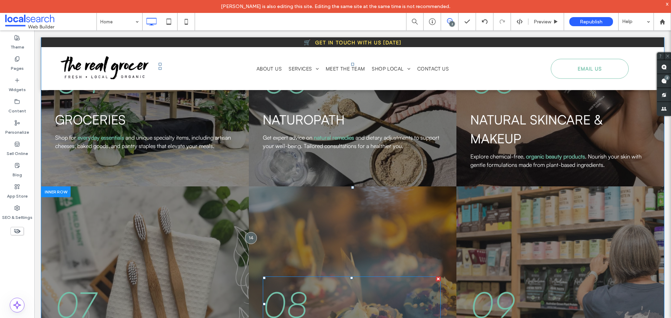
scroll to position [769, 0]
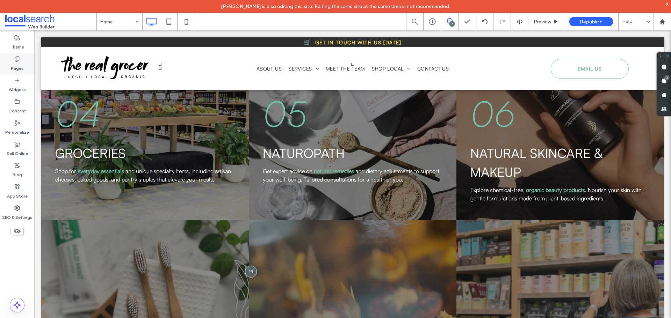
click at [19, 62] on label "Pages" at bounding box center [17, 67] width 13 height 10
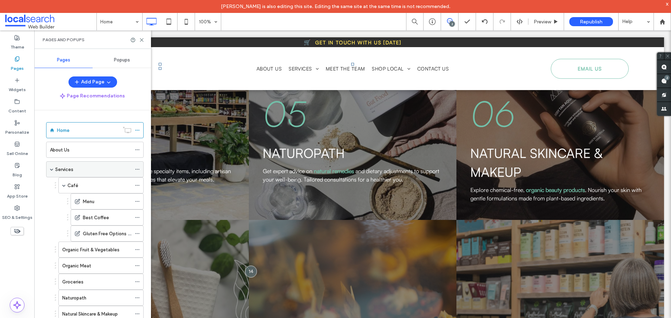
click at [69, 172] on label "Services" at bounding box center [64, 169] width 18 height 12
click at [140, 40] on icon at bounding box center [141, 39] width 5 height 5
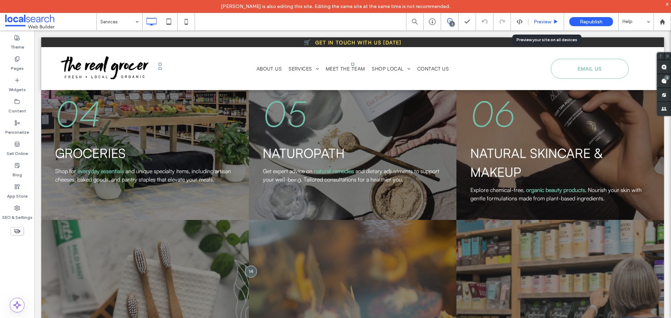
click at [539, 19] on span "Preview" at bounding box center [541, 22] width 17 height 6
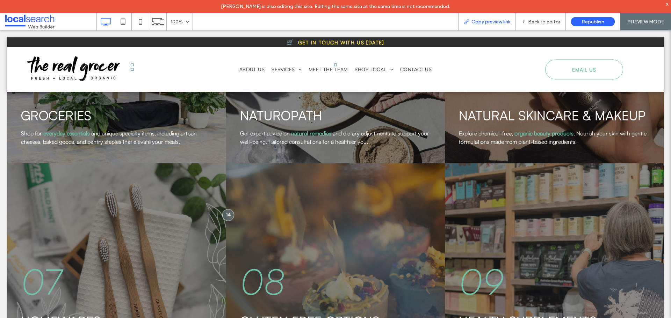
click at [498, 21] on span "Copy preview link" at bounding box center [490, 22] width 39 height 6
click at [538, 19] on span "Back to editor" at bounding box center [544, 22] width 32 height 6
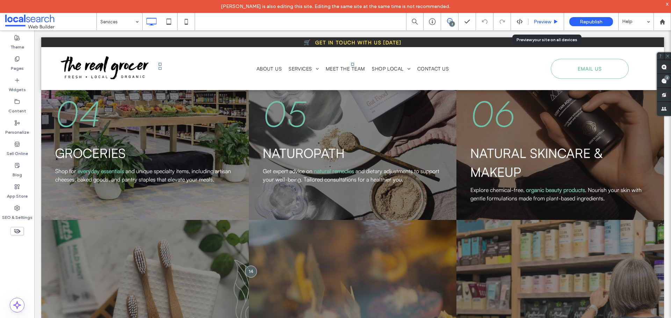
click at [535, 22] on span "Preview" at bounding box center [541, 22] width 17 height 6
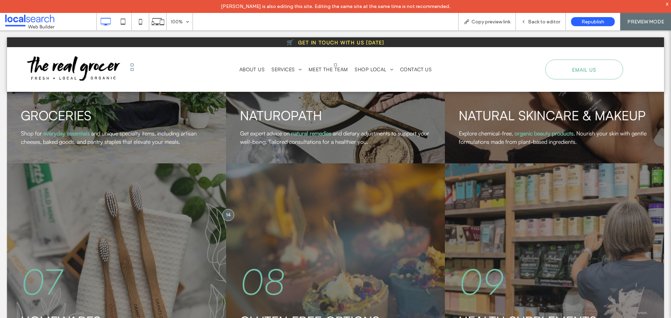
click at [535, 22] on span "Back to editor" at bounding box center [544, 22] width 32 height 6
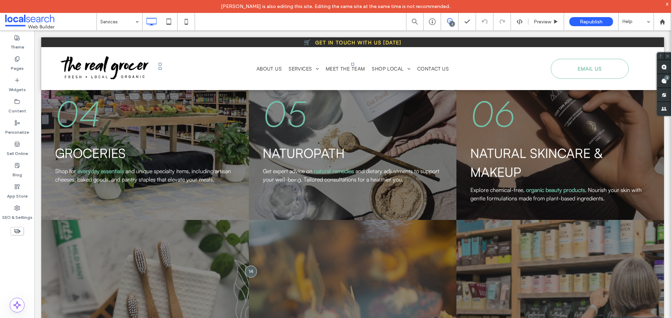
click at [667, 2] on div "x" at bounding box center [666, 4] width 3 height 6
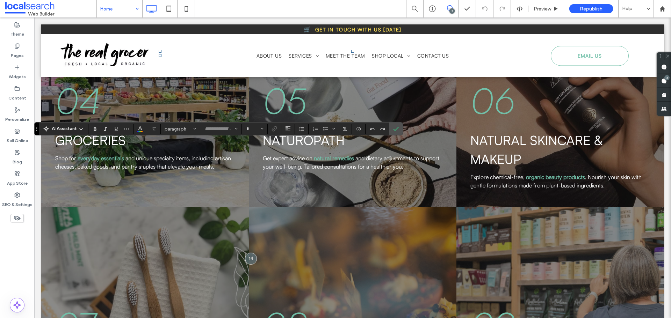
type input "**********"
type input "**"
click at [272, 129] on use "Link" at bounding box center [274, 128] width 5 height 5
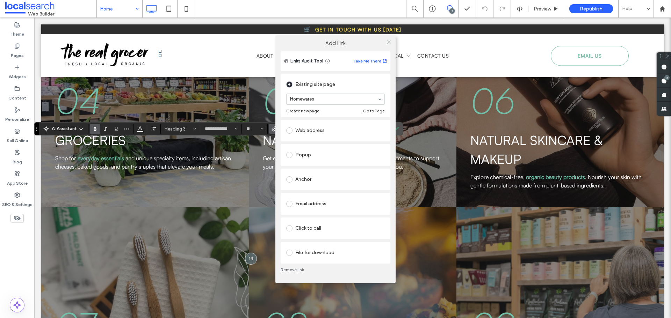
click at [388, 38] on span at bounding box center [388, 42] width 5 height 10
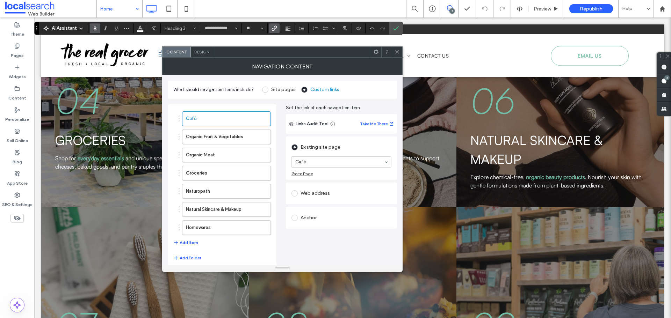
click at [192, 240] on button "Add Item" at bounding box center [185, 243] width 25 height 8
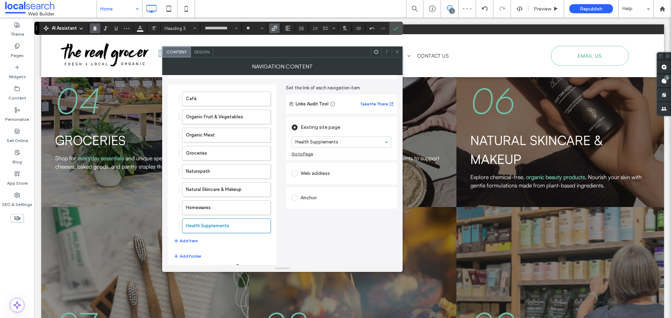
scroll to position [28, 0]
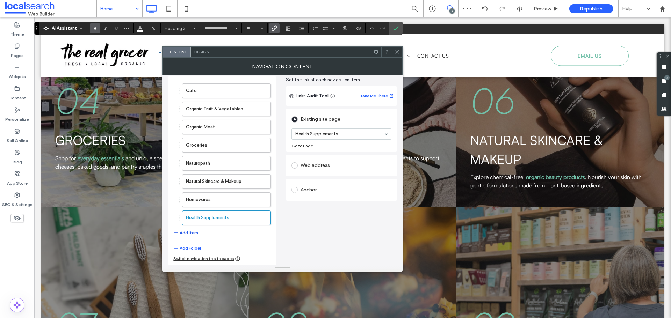
click at [191, 234] on button "Add Item" at bounding box center [185, 233] width 25 height 8
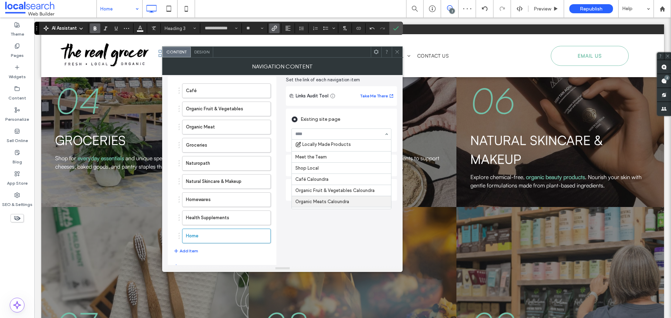
scroll to position [148, 0]
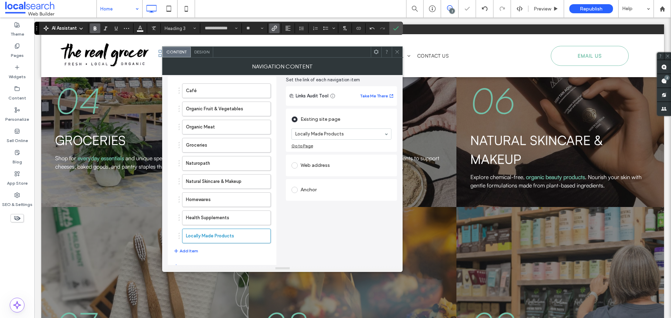
click at [396, 50] on icon at bounding box center [396, 51] width 5 height 5
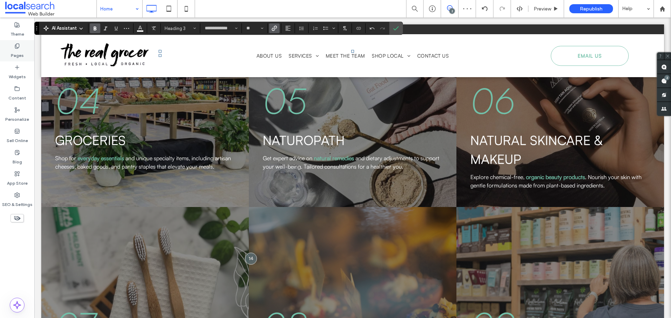
click at [21, 50] on label "Pages" at bounding box center [17, 54] width 13 height 10
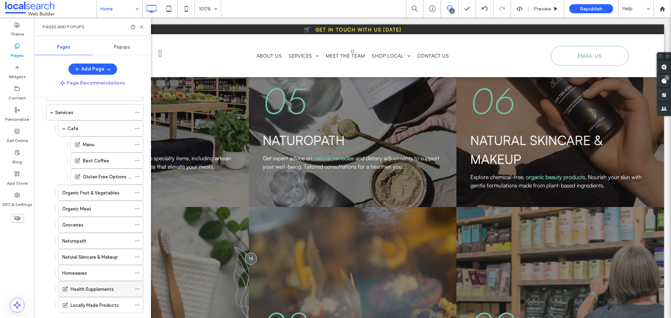
scroll to position [0, 0]
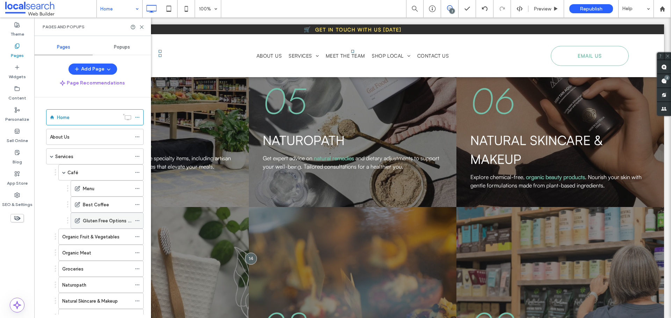
click at [136, 220] on use at bounding box center [137, 220] width 4 height 1
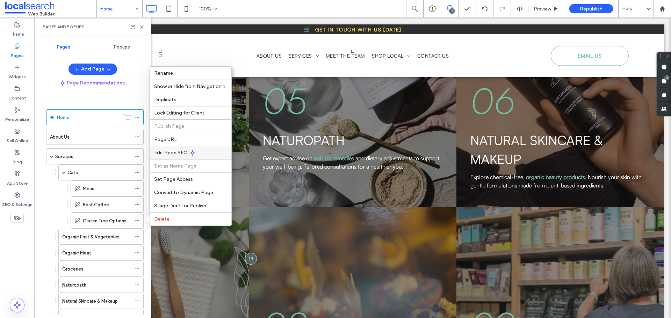
click at [167, 157] on div "Edit Page SEO" at bounding box center [190, 152] width 81 height 13
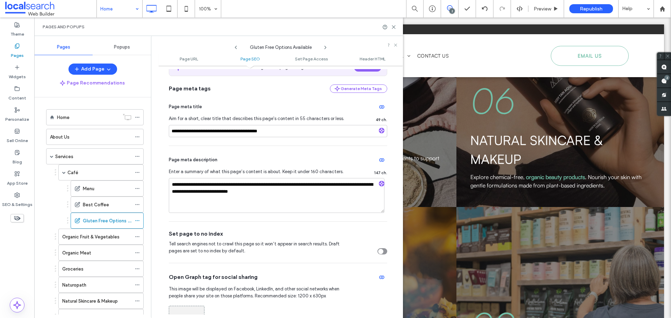
scroll to position [210, 0]
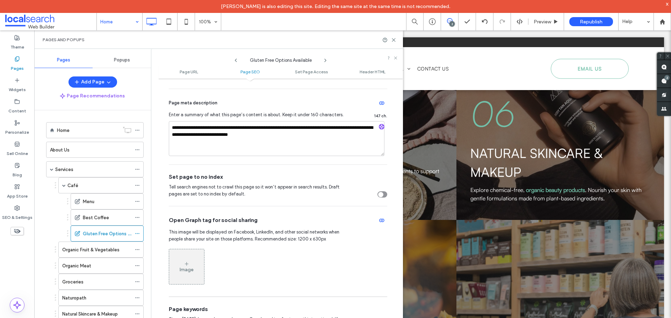
click at [379, 195] on div "toggle" at bounding box center [380, 194] width 5 height 5
click at [111, 213] on div "Best Coffee" at bounding box center [107, 217] width 49 height 15
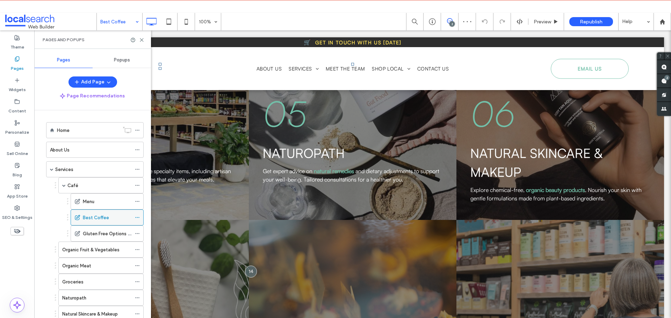
click at [138, 218] on icon at bounding box center [137, 217] width 5 height 5
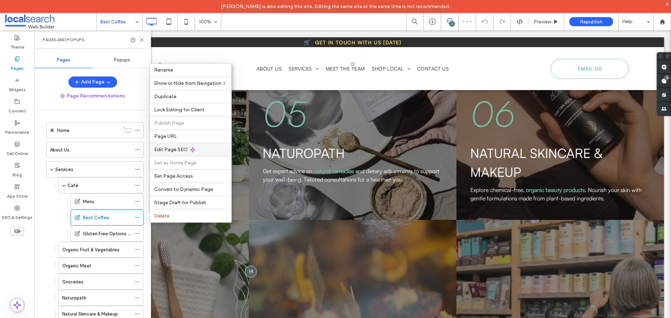
click at [202, 152] on div "Edit Page SEO" at bounding box center [190, 149] width 81 height 13
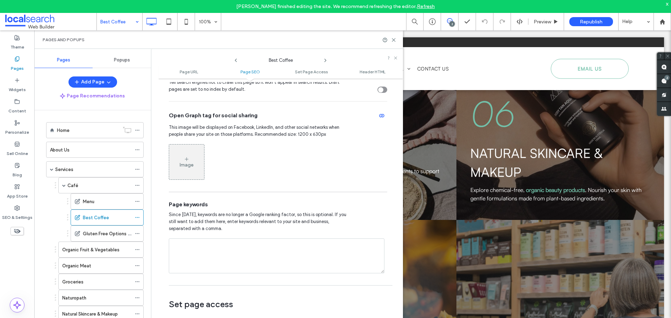
scroll to position [210, 0]
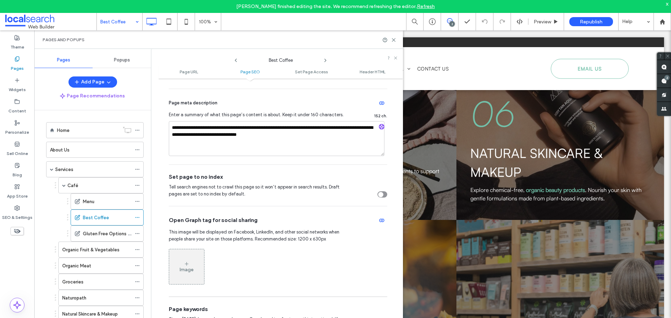
click at [382, 195] on div "toggle" at bounding box center [382, 194] width 10 height 6
click at [238, 61] on icon at bounding box center [236, 61] width 6 height 6
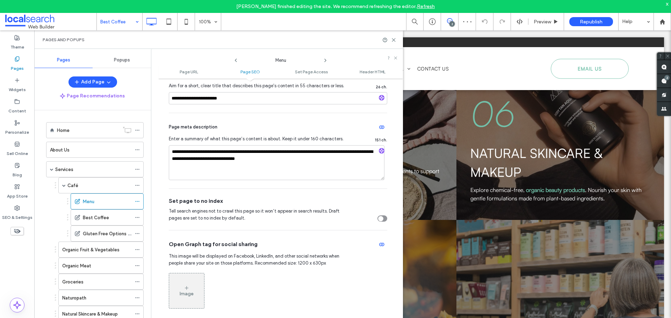
scroll to position [245, 0]
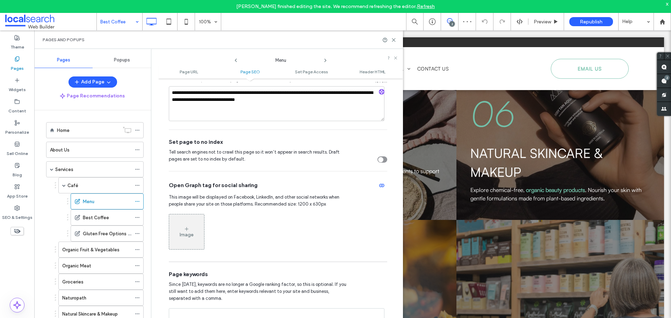
click at [379, 161] on div "toggle" at bounding box center [380, 159] width 5 height 5
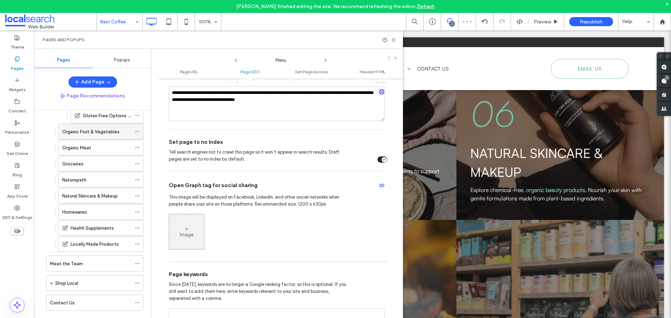
scroll to position [119, 0]
click at [138, 226] on icon at bounding box center [137, 227] width 5 height 5
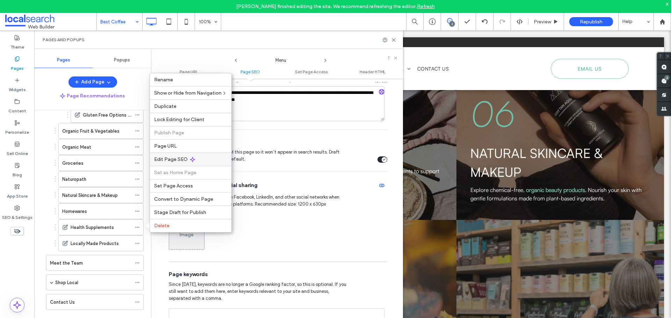
click at [195, 162] on div "Edit Page SEO" at bounding box center [190, 159] width 81 height 13
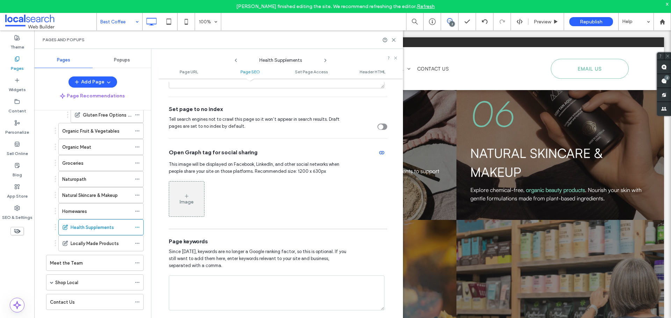
scroll to position [279, 0]
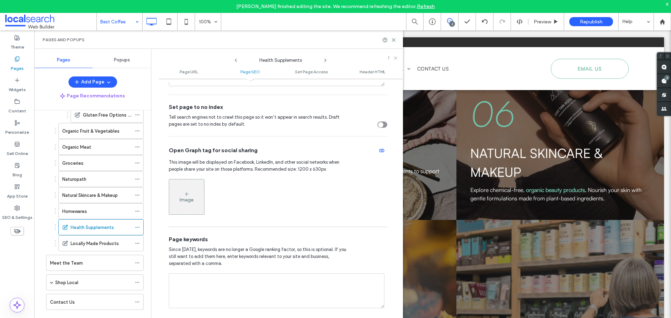
click at [383, 123] on div "toggle" at bounding box center [382, 125] width 10 height 6
click at [325, 63] on icon at bounding box center [325, 61] width 6 height 6
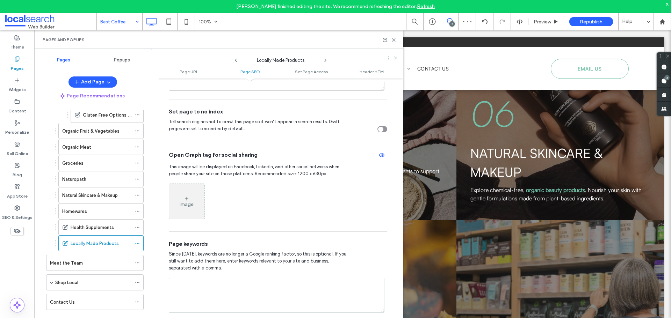
scroll to position [210, 0]
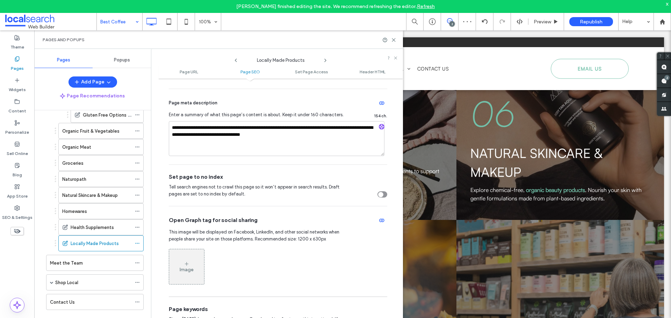
click at [379, 195] on icon "toggle" at bounding box center [380, 194] width 2 height 1
click at [394, 41] on use at bounding box center [393, 39] width 3 height 3
